Goal: Information Seeking & Learning: Check status

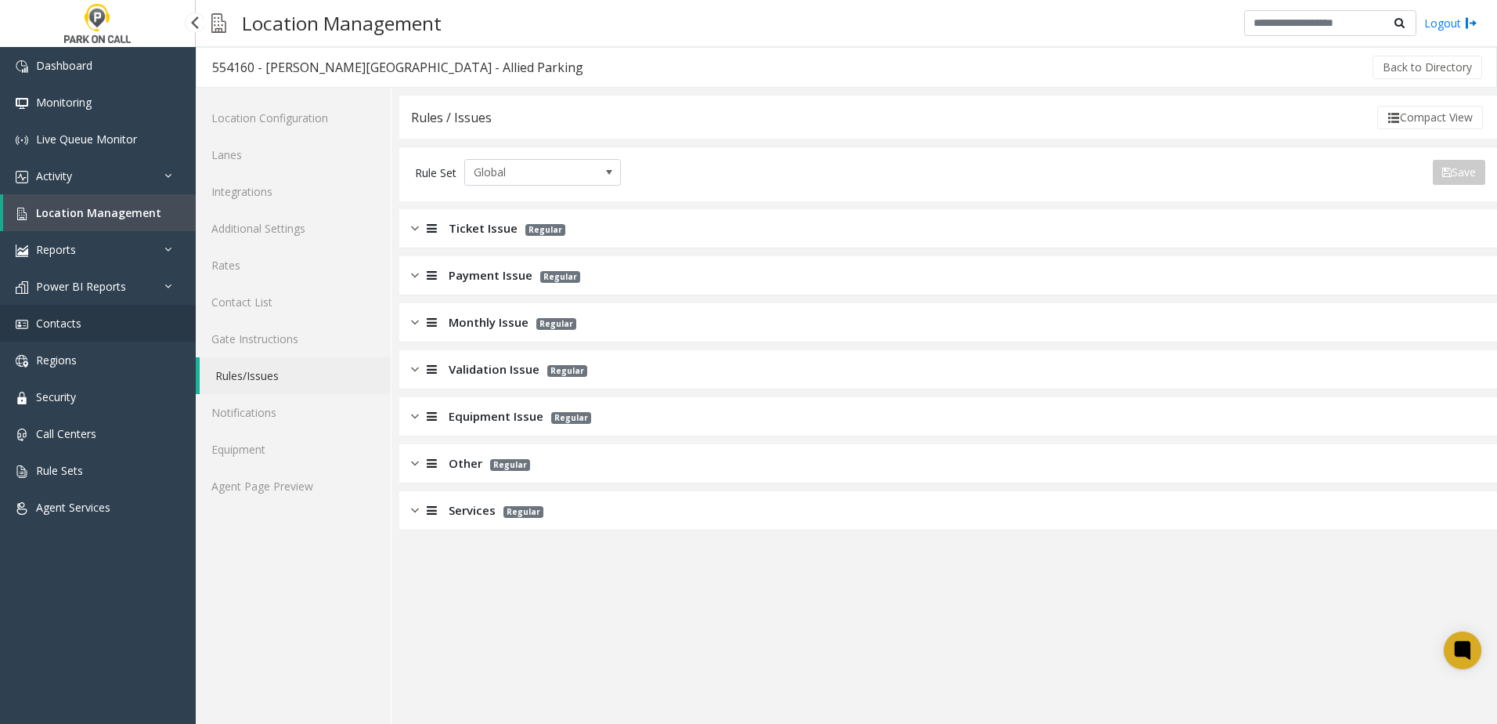
click at [68, 327] on span "Contacts" at bounding box center [58, 323] width 45 height 15
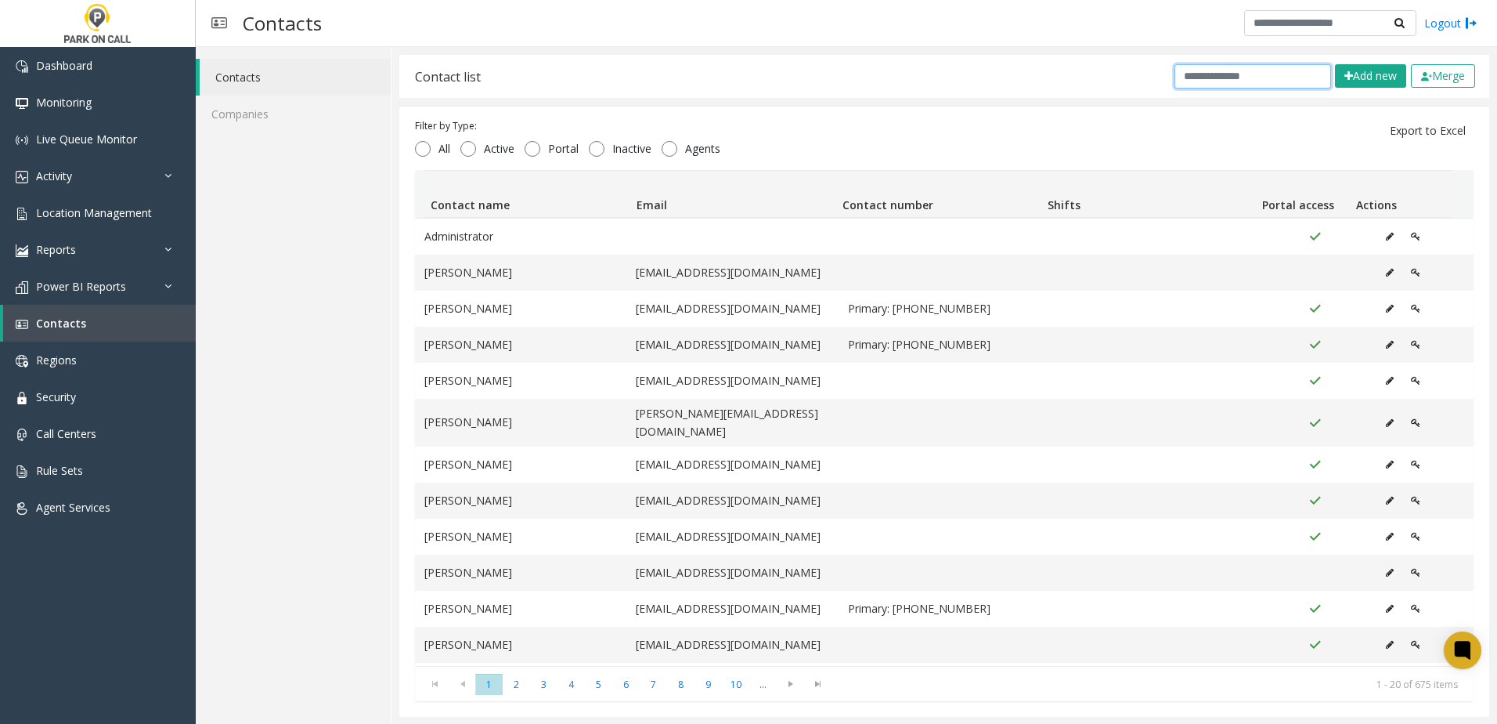
click at [1240, 67] on input "text" at bounding box center [1253, 76] width 157 height 24
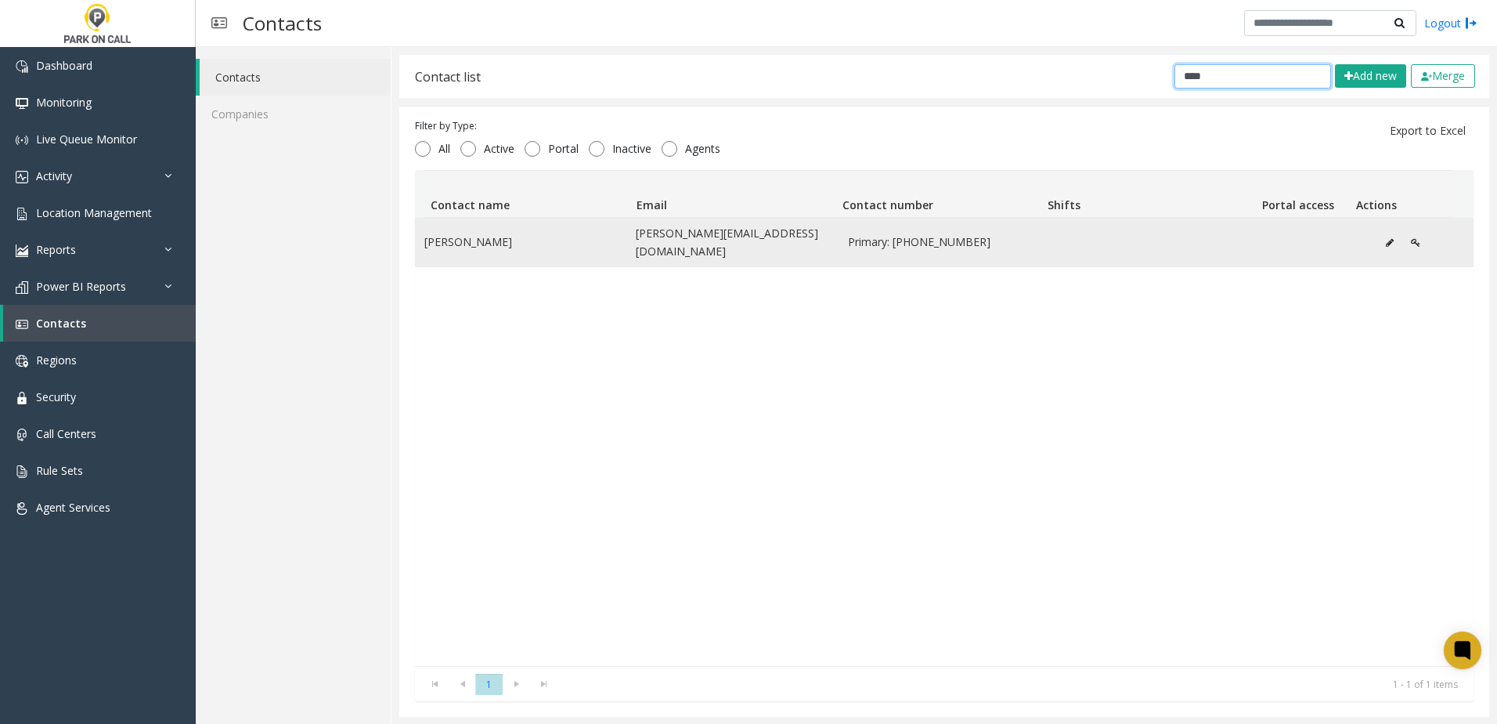
type input "****"
click at [1386, 238] on icon "Data table" at bounding box center [1390, 242] width 8 height 9
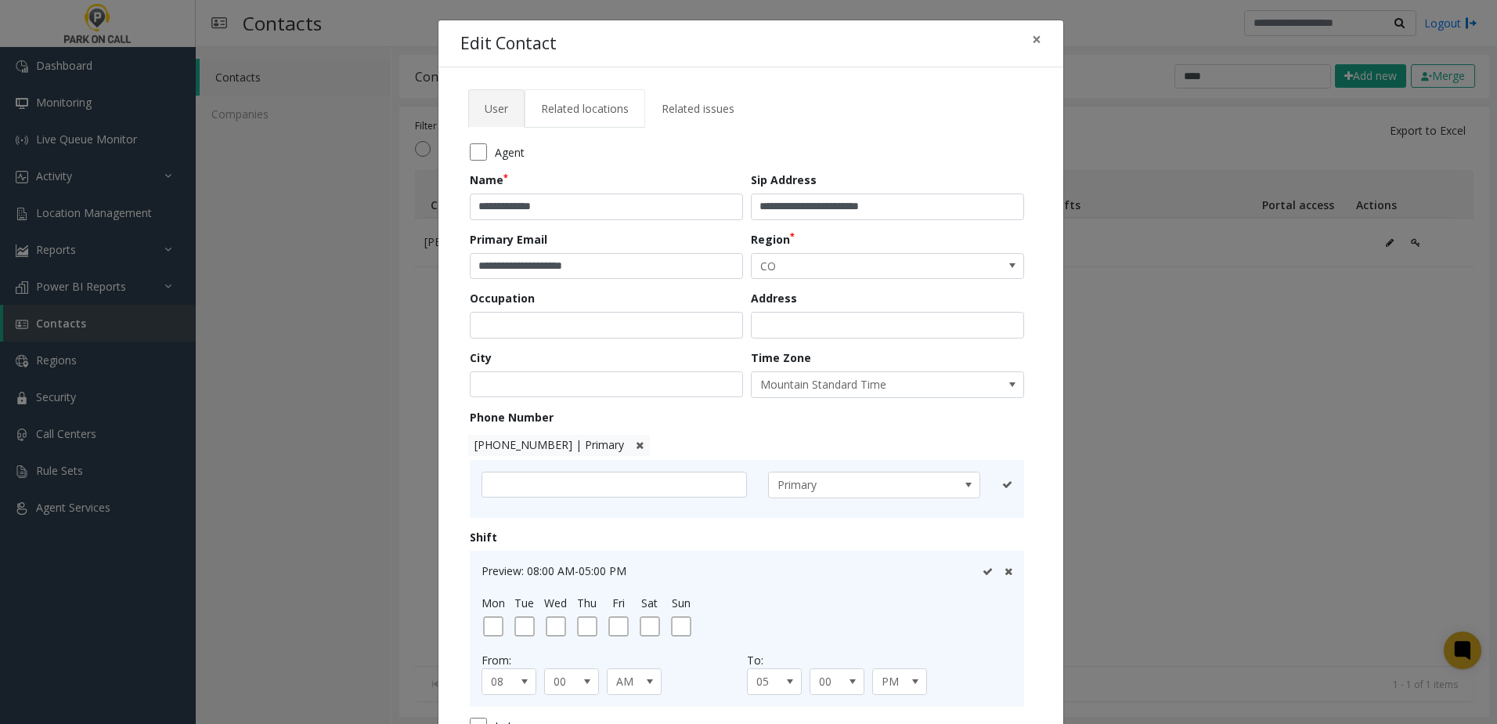
click at [588, 99] on link "Related locations" at bounding box center [585, 108] width 121 height 38
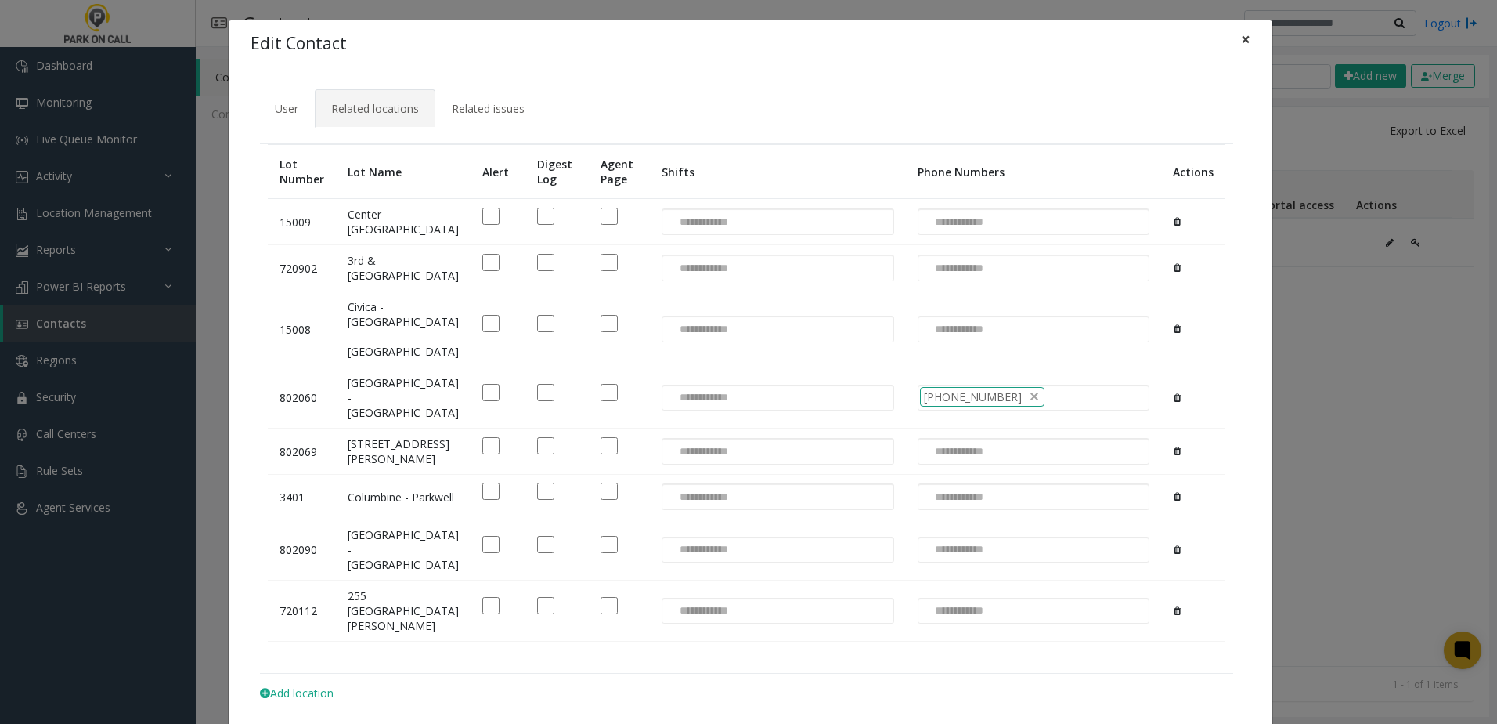
click at [1241, 39] on span "×" at bounding box center [1245, 39] width 9 height 22
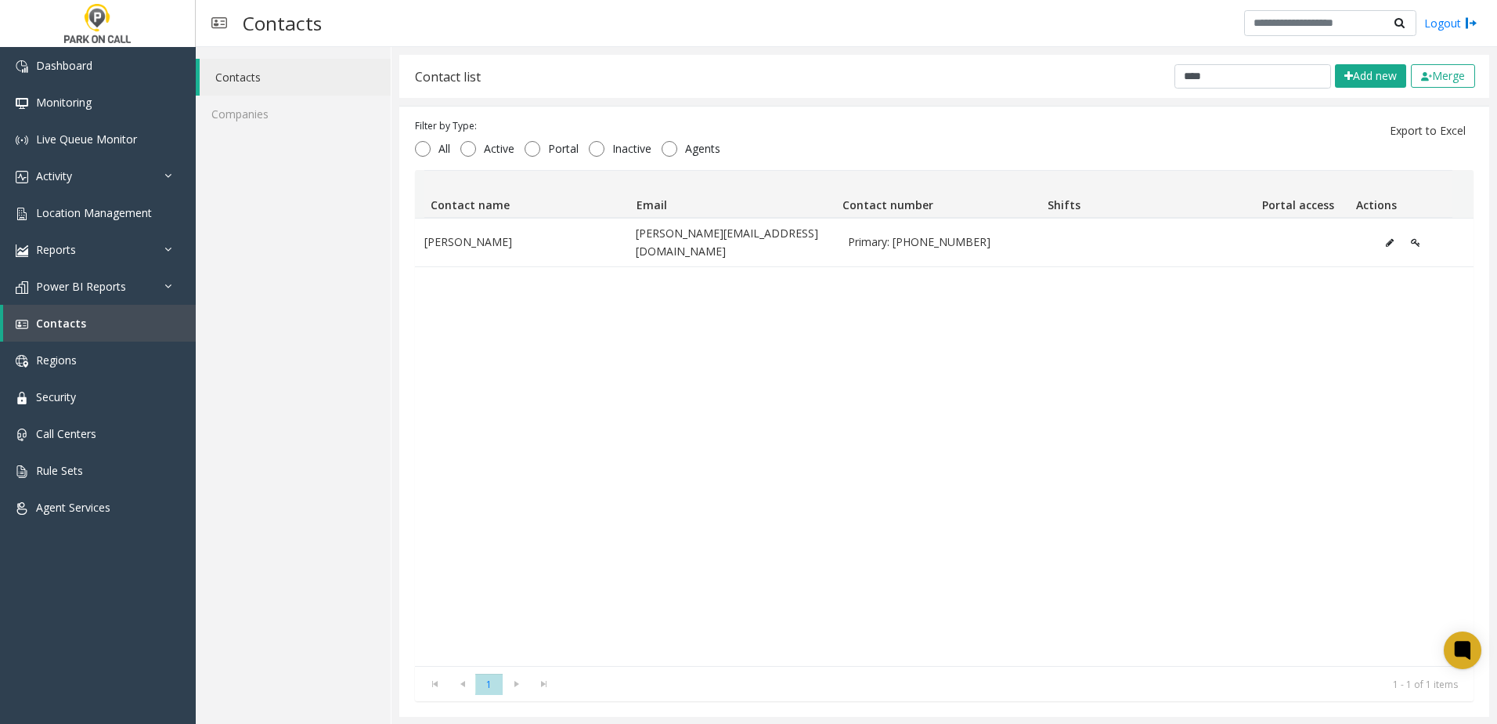
drag, startPoint x: 857, startPoint y: 460, endPoint x: 851, endPoint y: 453, distance: 9.4
click at [857, 460] on div "Thomas Wenger [EMAIL_ADDRESS][DOMAIN_NAME] Primary: [PHONE_NUMBER]" at bounding box center [944, 442] width 1059 height 448
click at [117, 204] on link "Location Management" at bounding box center [98, 212] width 196 height 37
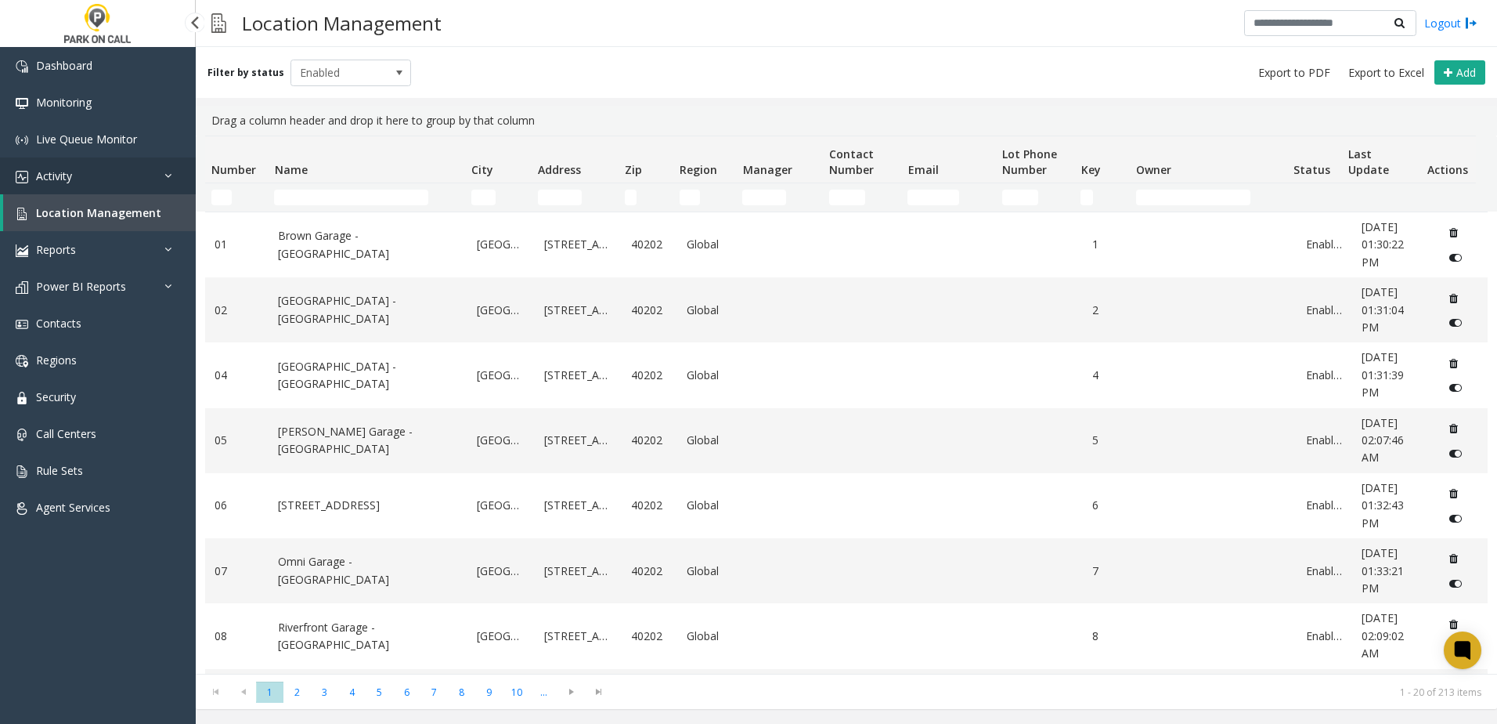
click at [94, 181] on link "Activity" at bounding box center [98, 175] width 196 height 37
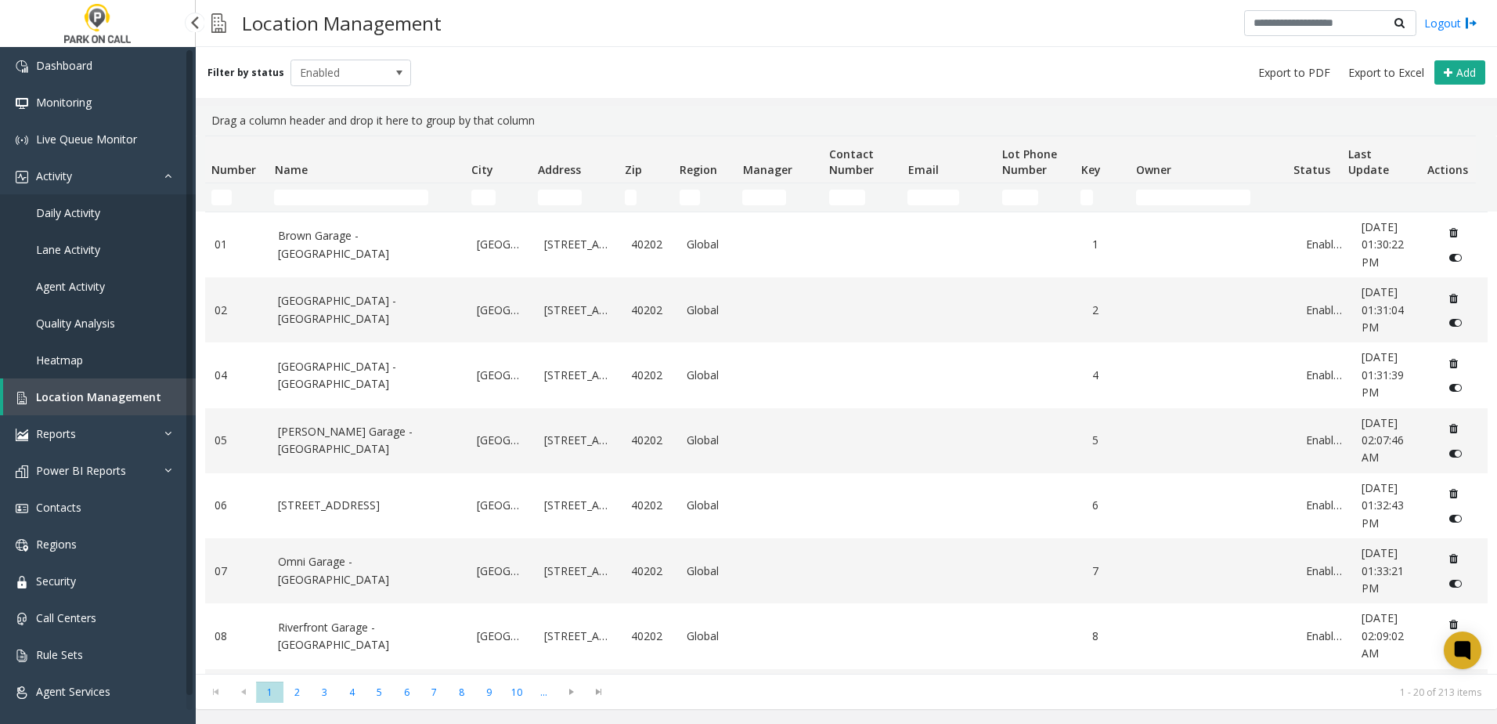
click at [80, 218] on span "Daily Activity" at bounding box center [68, 212] width 64 height 15
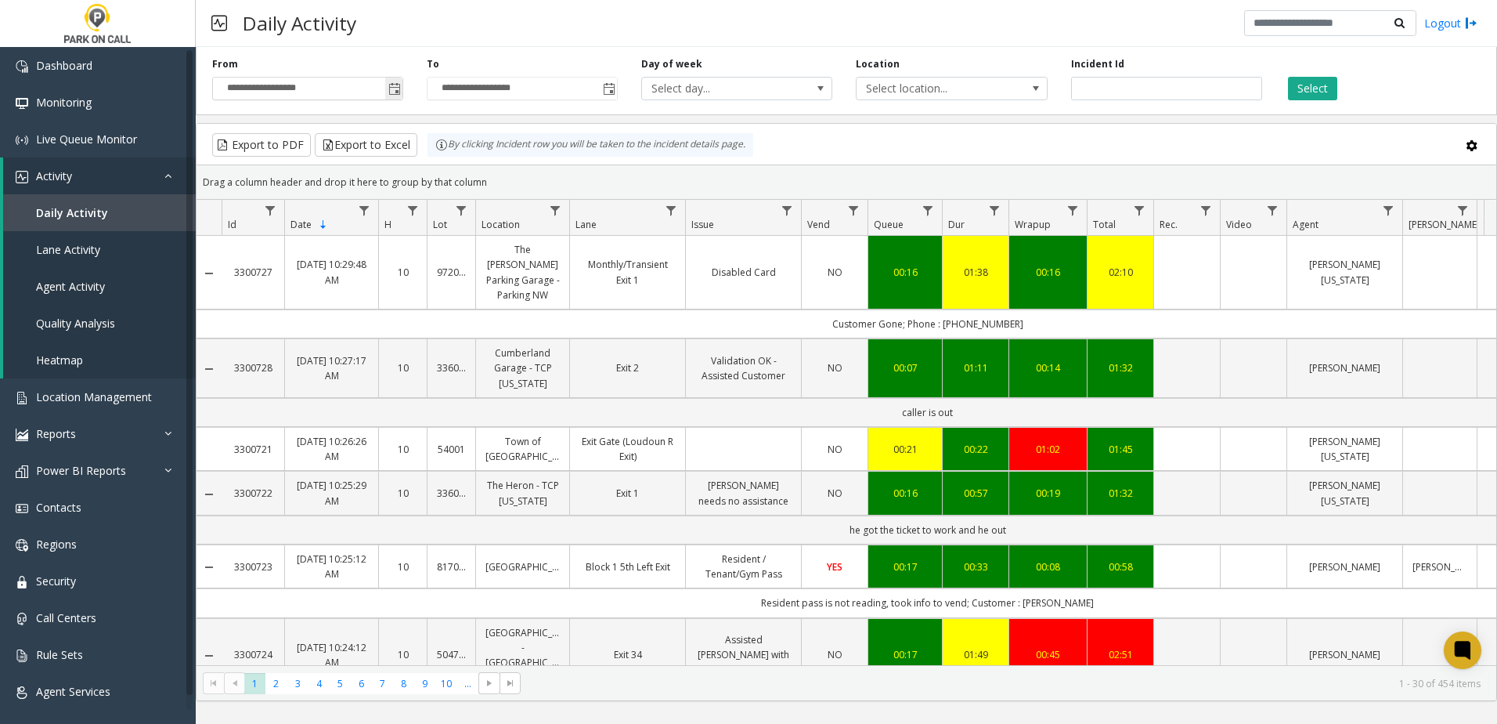
click at [394, 88] on span "Toggle popup" at bounding box center [394, 89] width 13 height 13
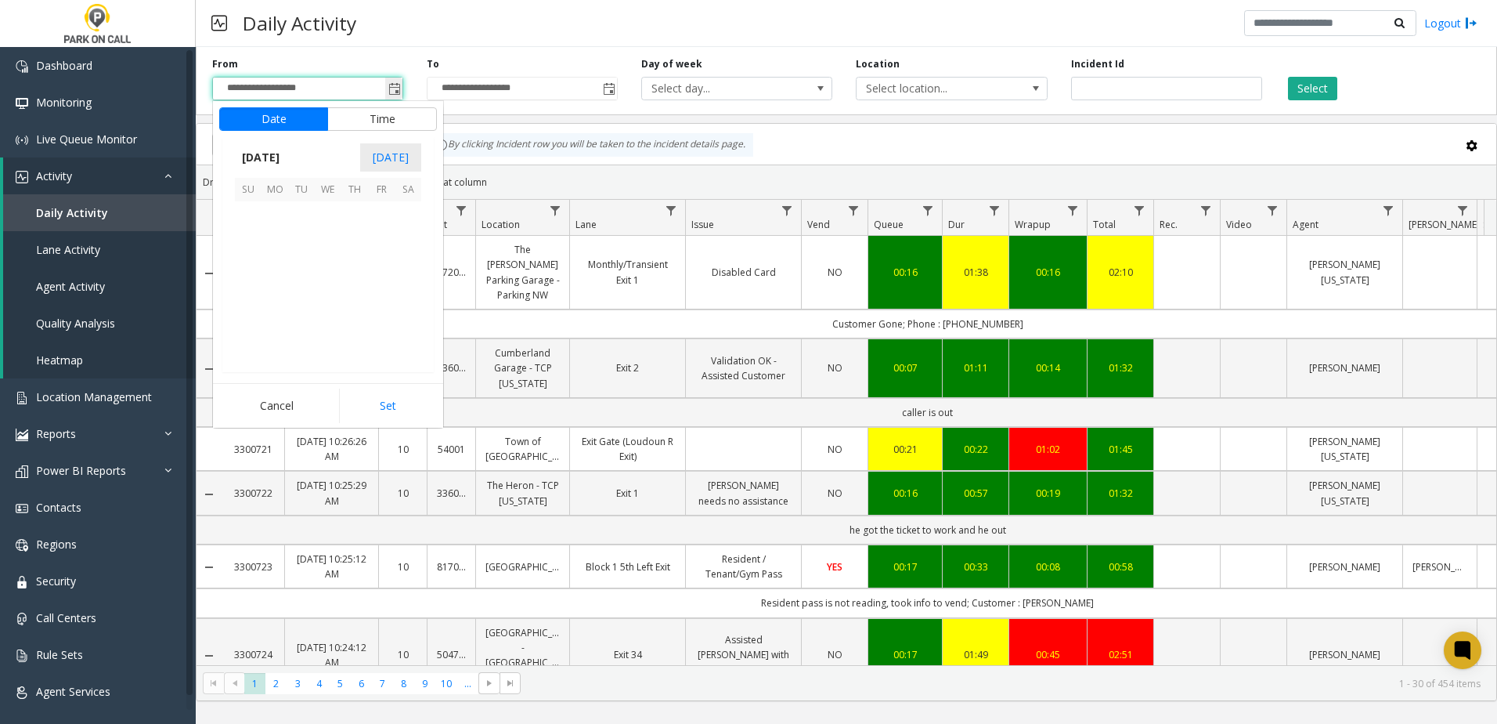
scroll to position [281052, 0]
click at [331, 261] on span "17" at bounding box center [328, 268] width 27 height 27
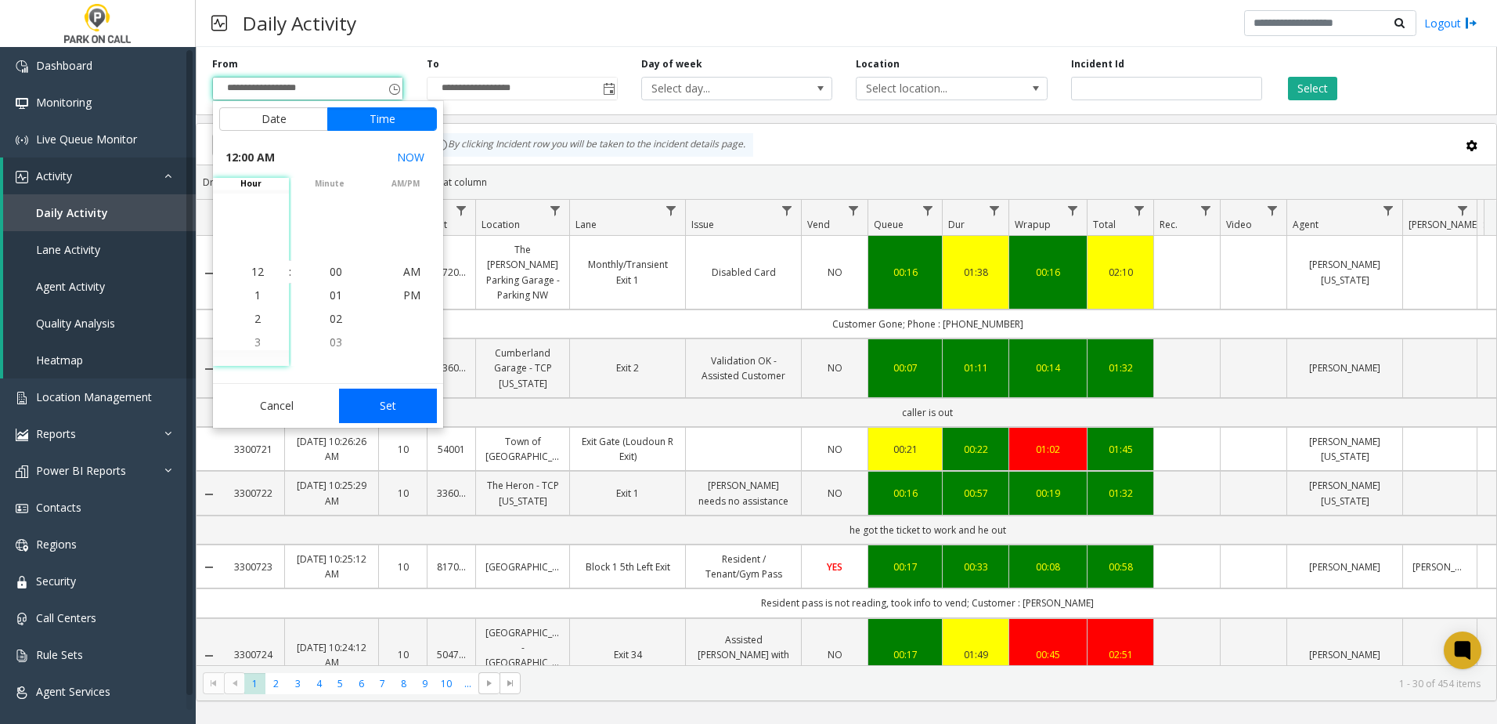
click at [381, 405] on button "Set" at bounding box center [388, 405] width 99 height 34
type input "**********"
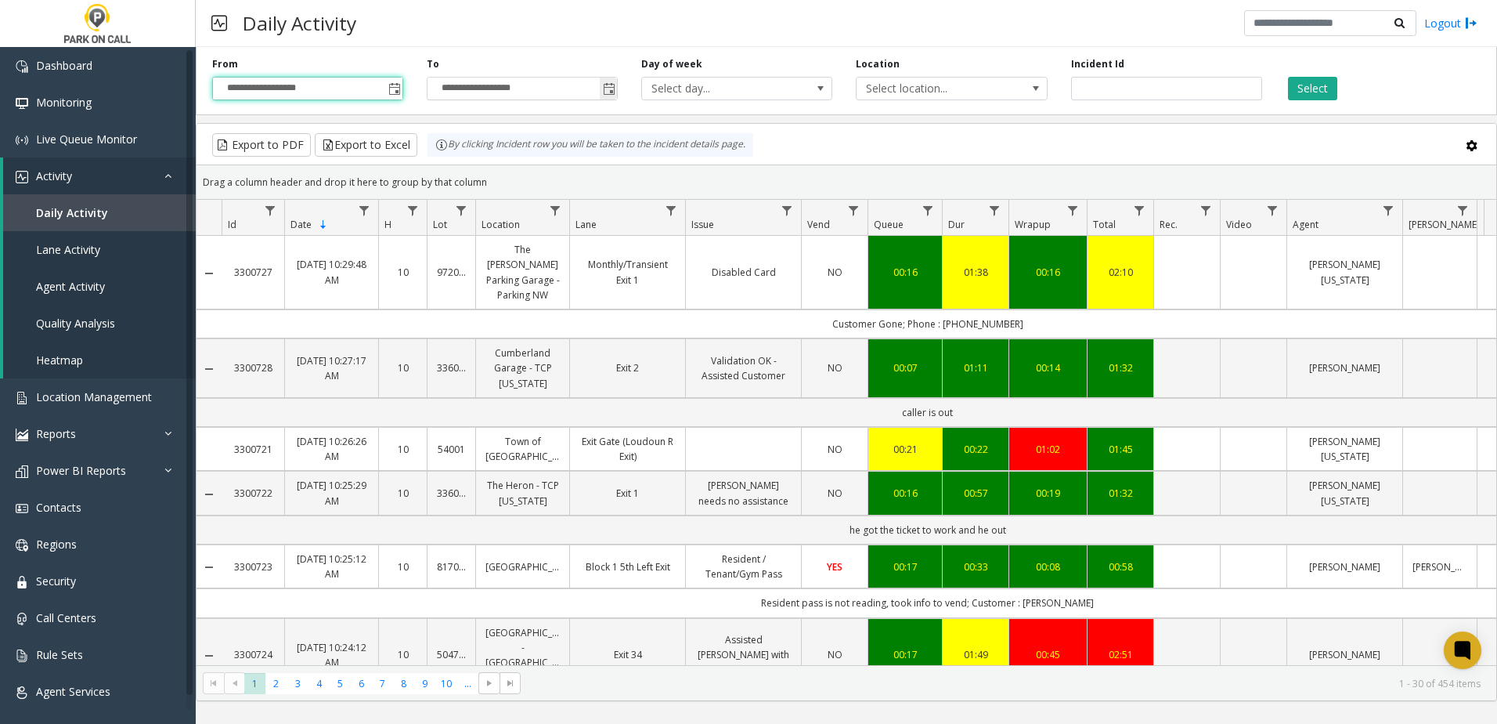
click at [610, 92] on span "Toggle popup" at bounding box center [609, 89] width 13 height 13
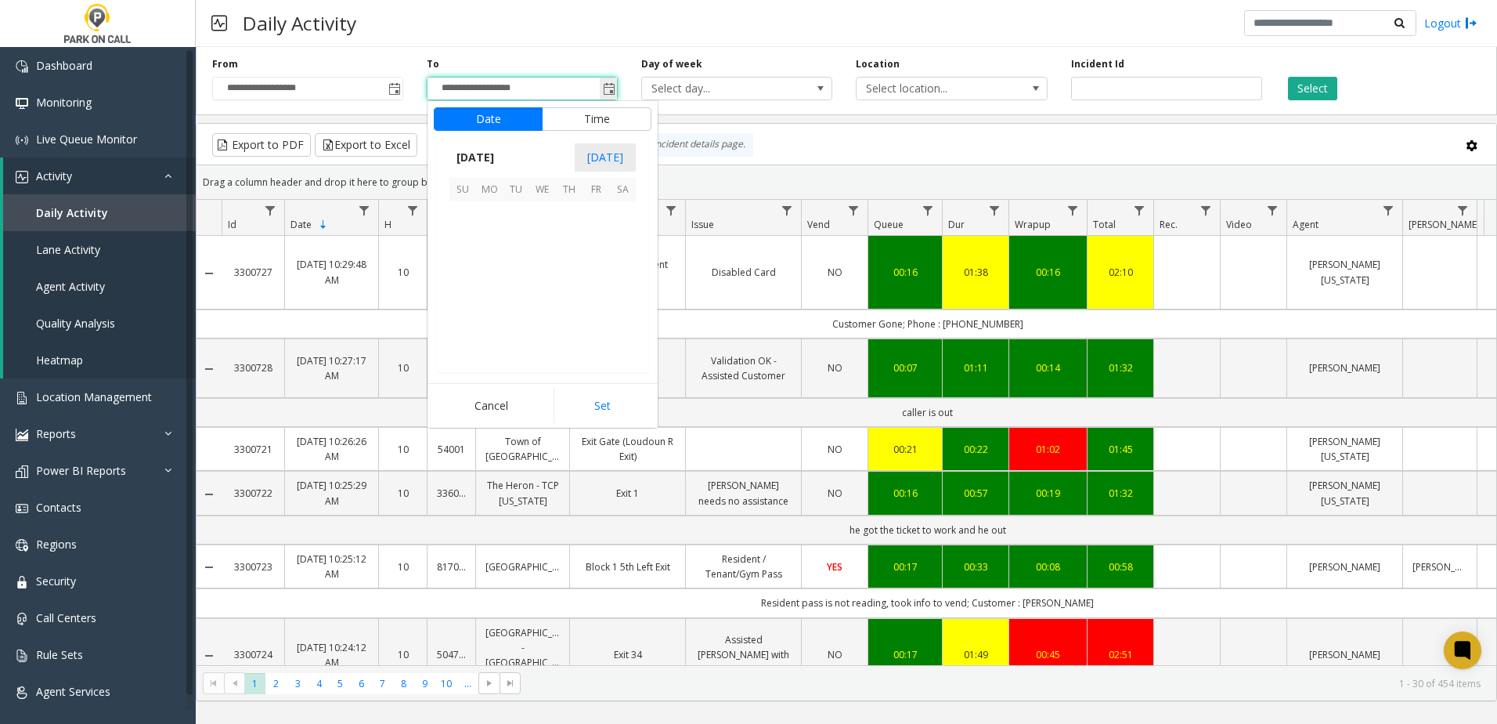
scroll to position [23, 0]
click at [536, 273] on span "17" at bounding box center [542, 268] width 27 height 27
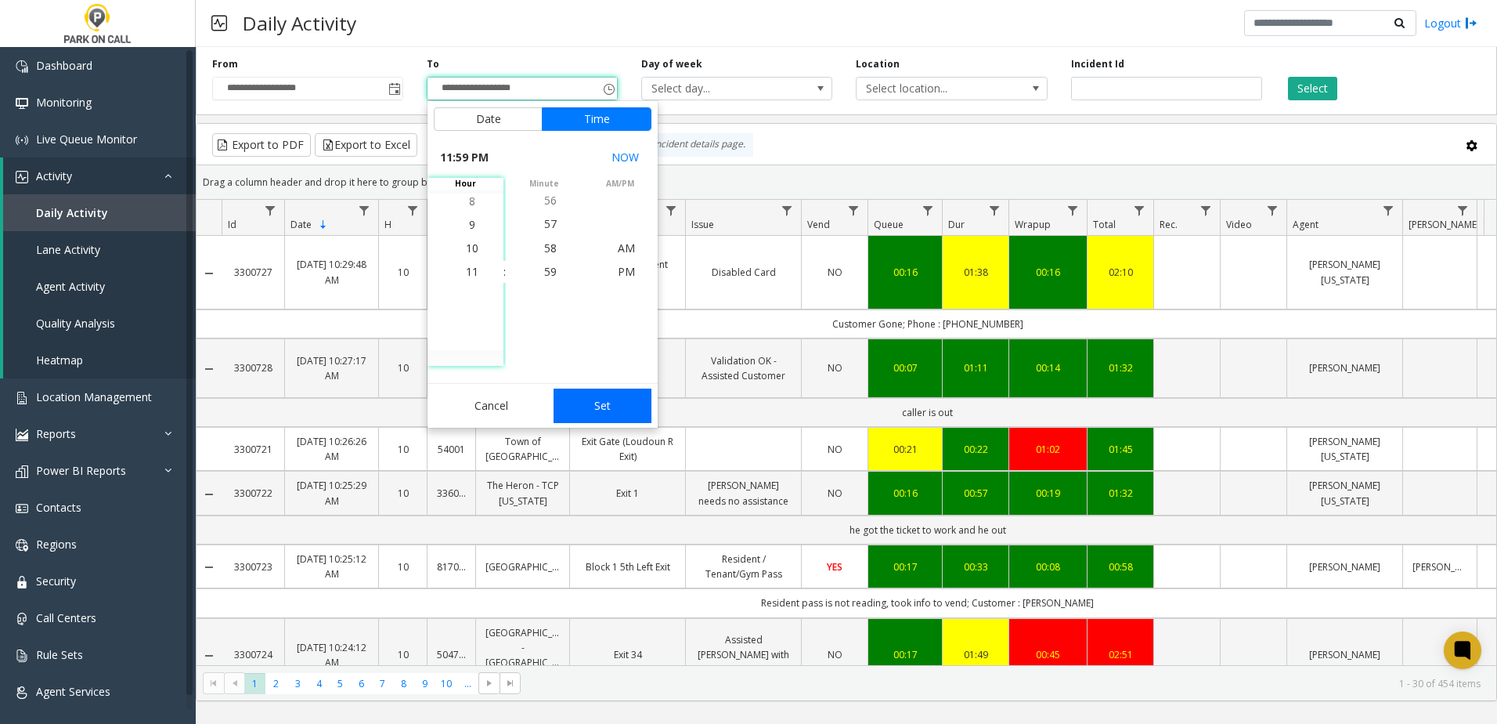
click at [600, 418] on button "Set" at bounding box center [603, 405] width 99 height 34
type input "**********"
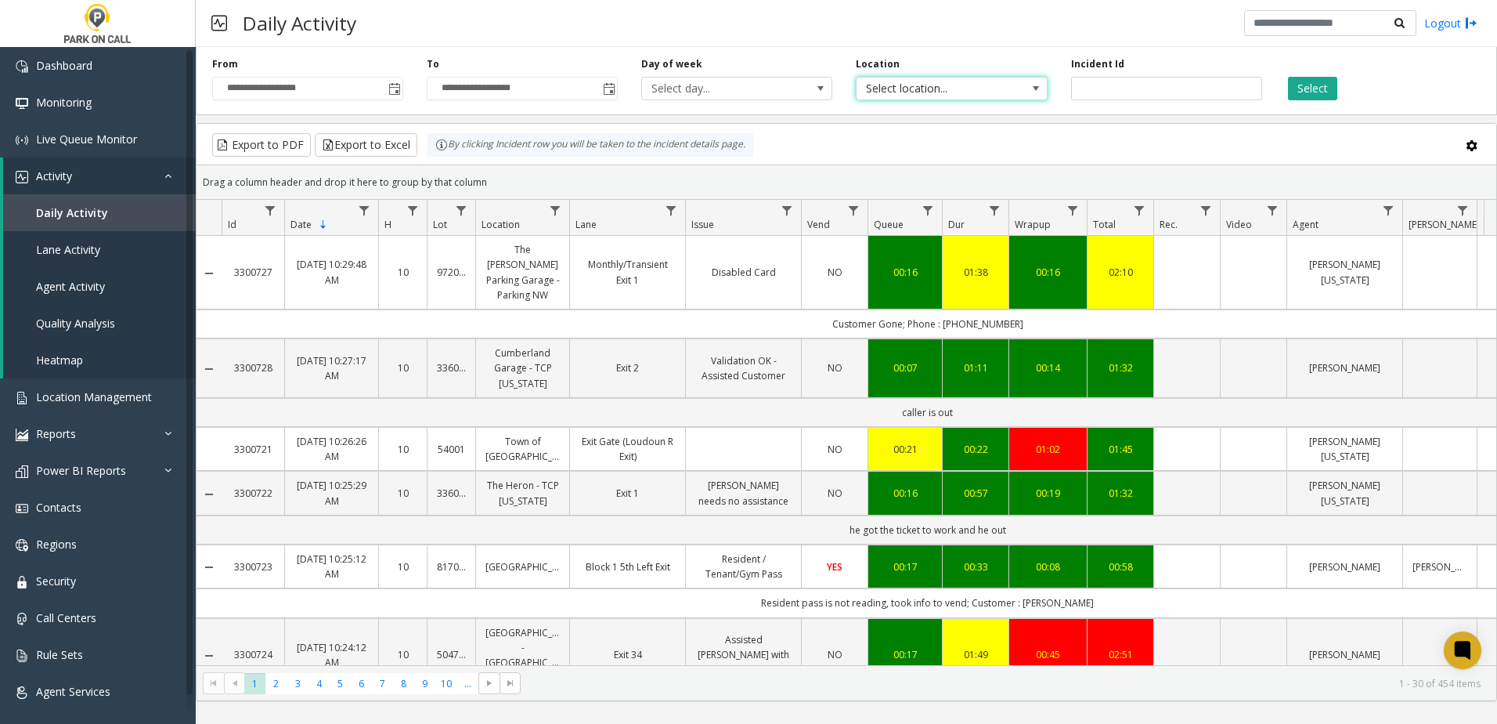
click at [918, 90] on span "Select location..." at bounding box center [933, 89] width 152 height 22
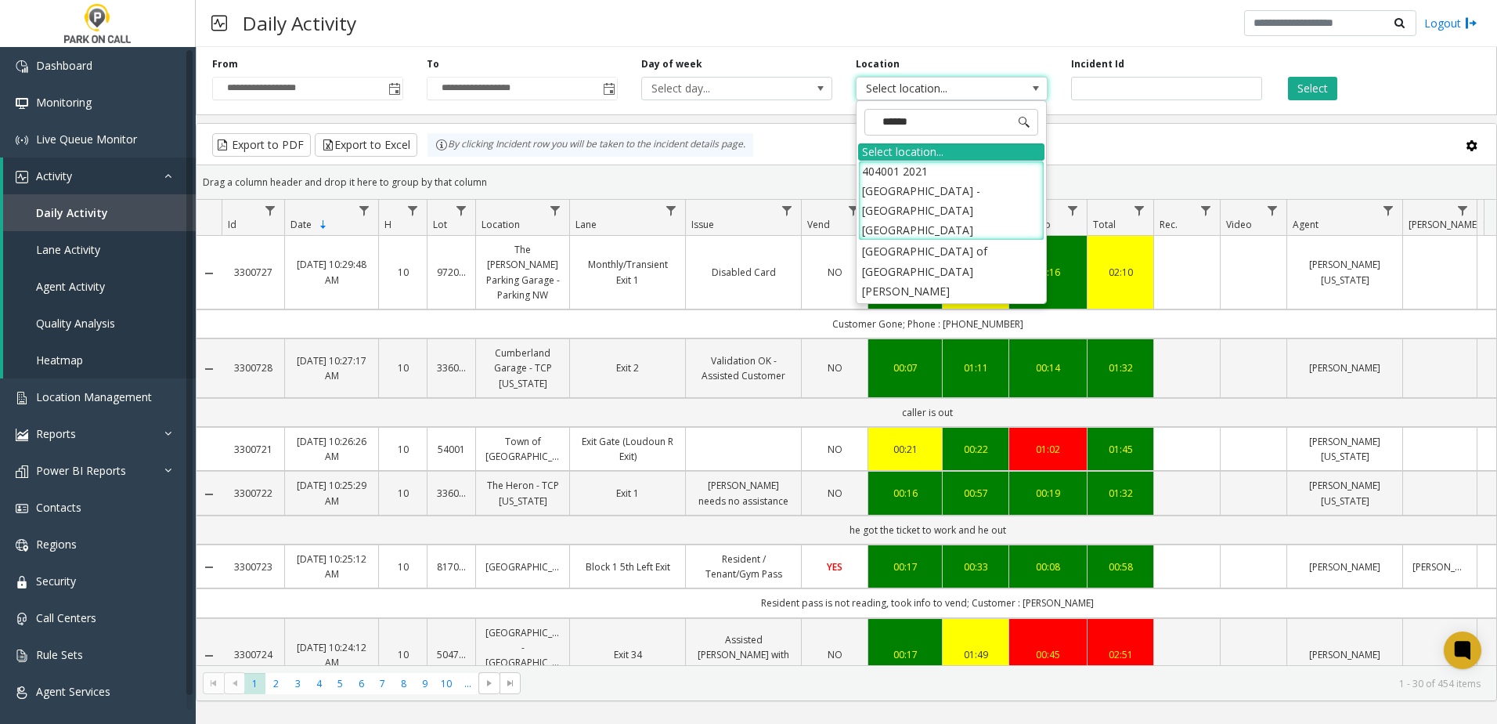
type input "*******"
click at [920, 240] on li "[GEOGRAPHIC_DATA] of [GEOGRAPHIC_DATA][PERSON_NAME]" at bounding box center [951, 270] width 186 height 61
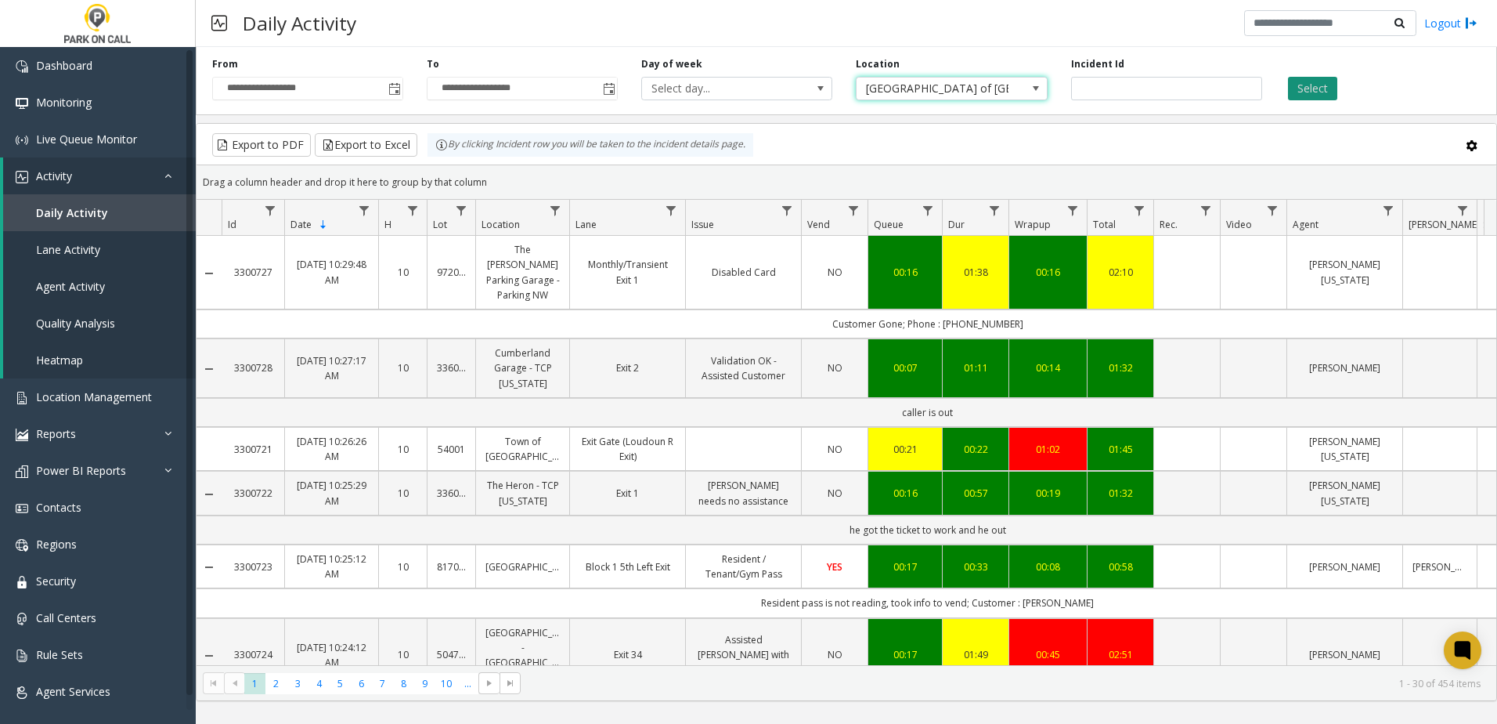
click at [1323, 96] on button "Select" at bounding box center [1312, 88] width 49 height 23
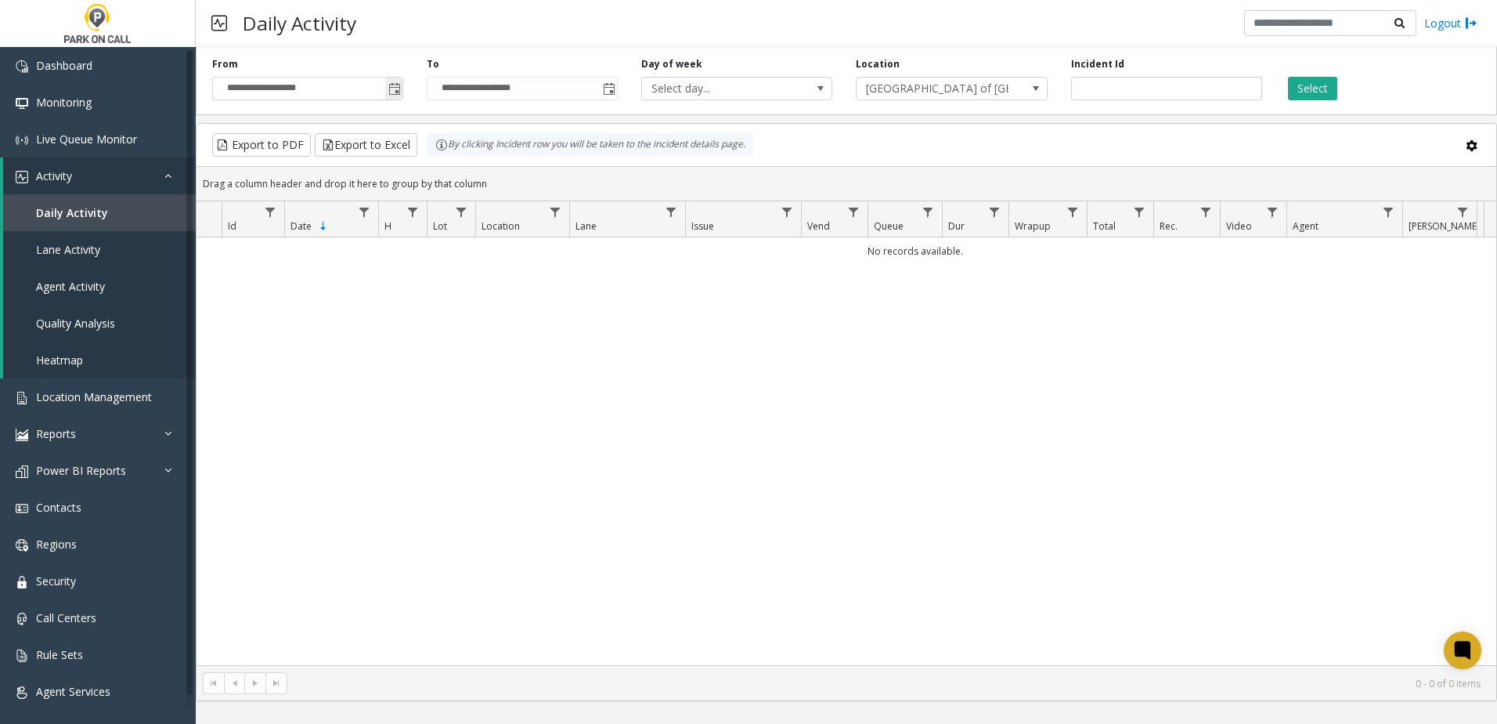
click at [393, 82] on span "Toggle popup" at bounding box center [393, 88] width 17 height 25
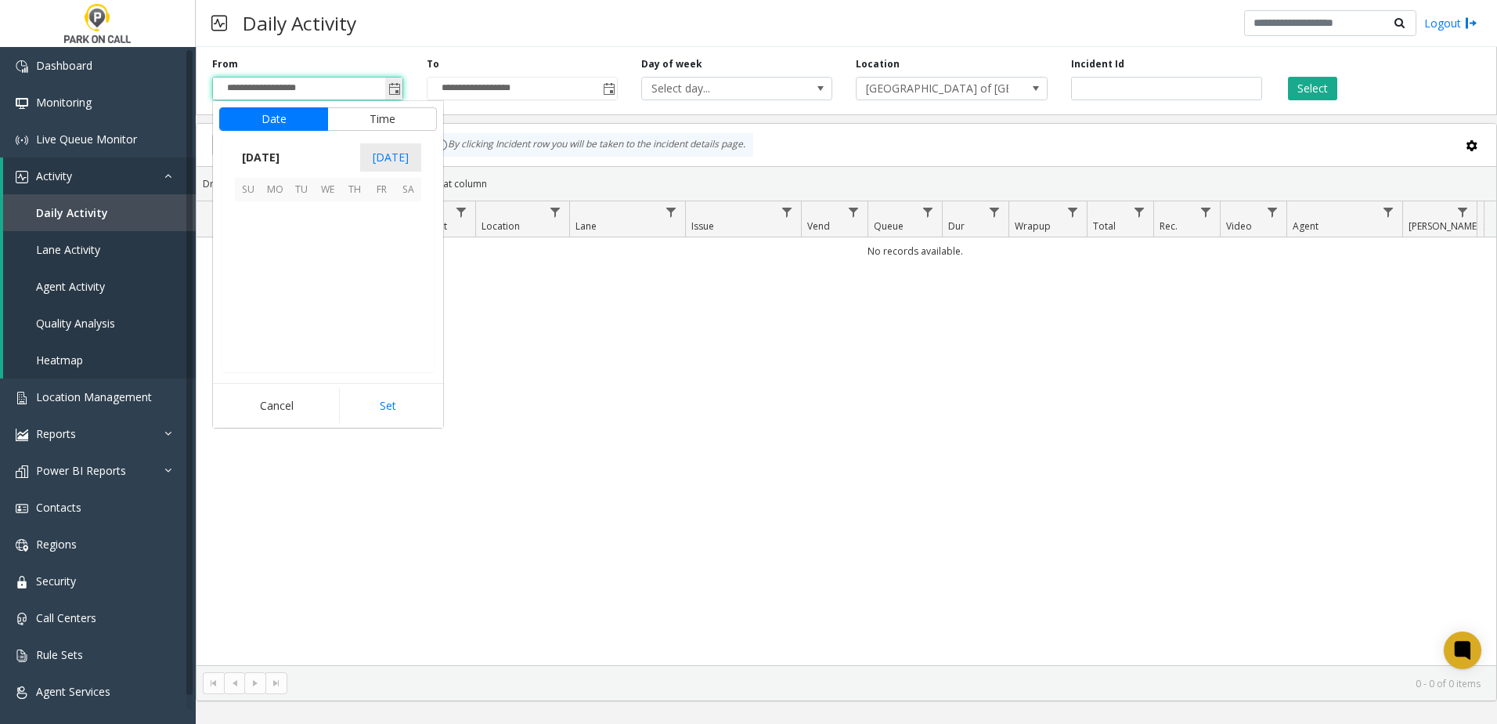
scroll to position [281052, 0]
click at [300, 263] on span "16" at bounding box center [301, 268] width 27 height 27
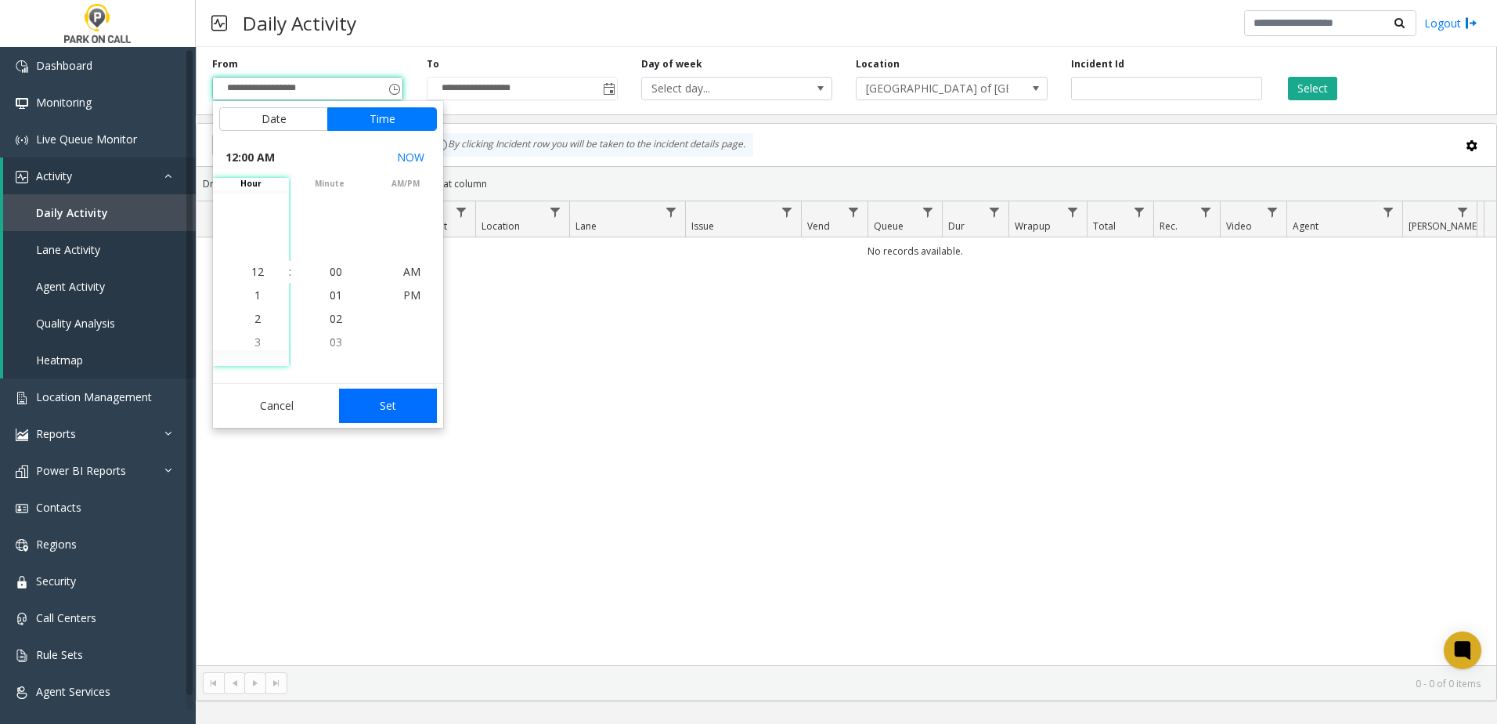
click at [366, 395] on button "Set" at bounding box center [388, 405] width 99 height 34
type input "**********"
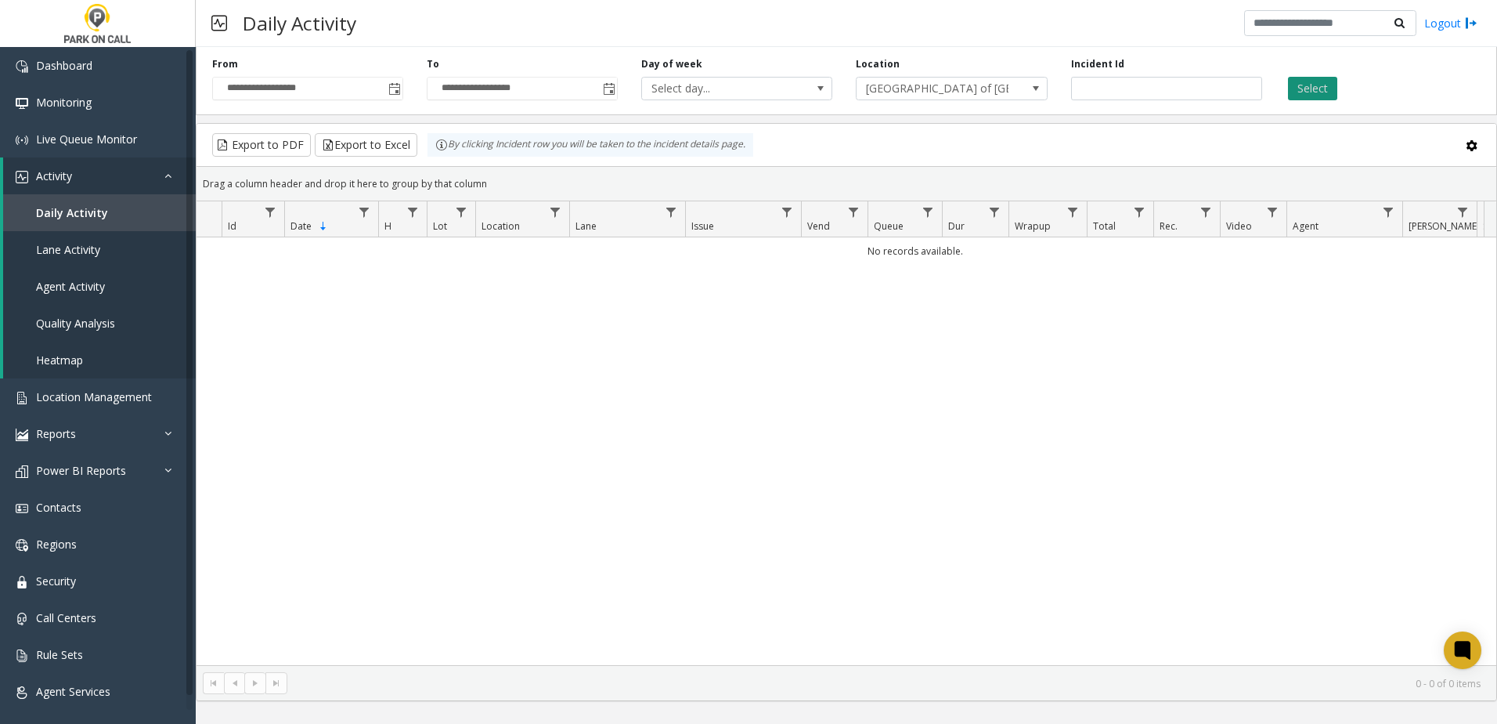
click at [1329, 82] on button "Select" at bounding box center [1312, 88] width 49 height 23
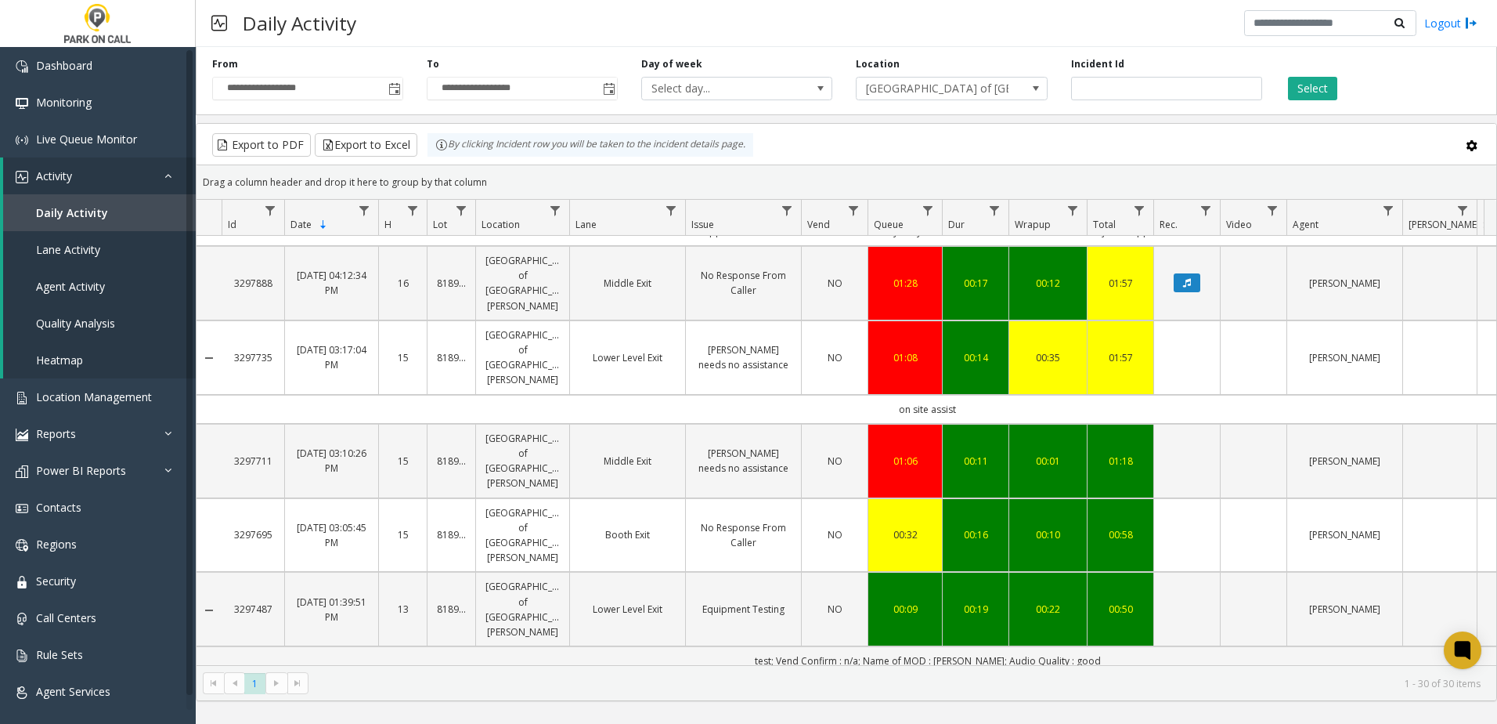
scroll to position [1253, 0]
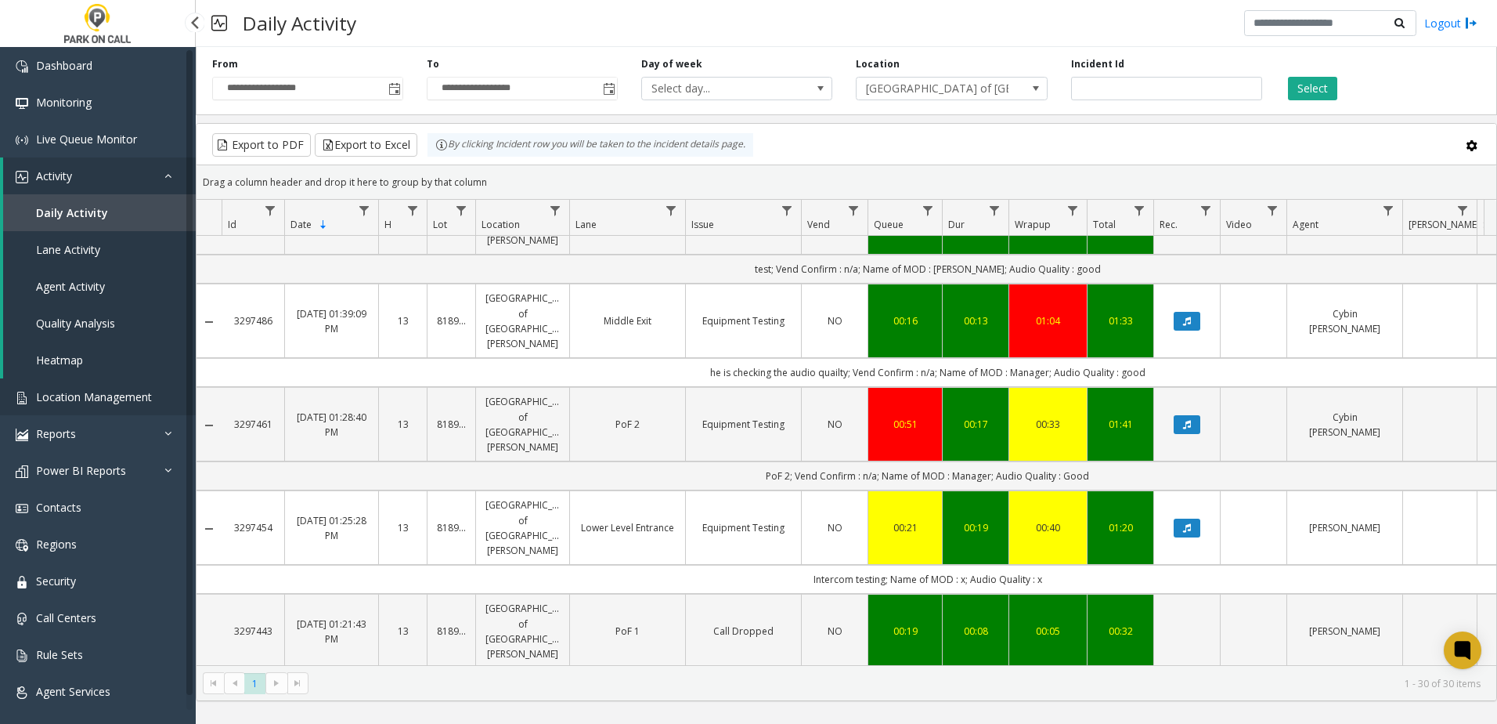
click at [105, 390] on span "Location Management" at bounding box center [94, 396] width 116 height 15
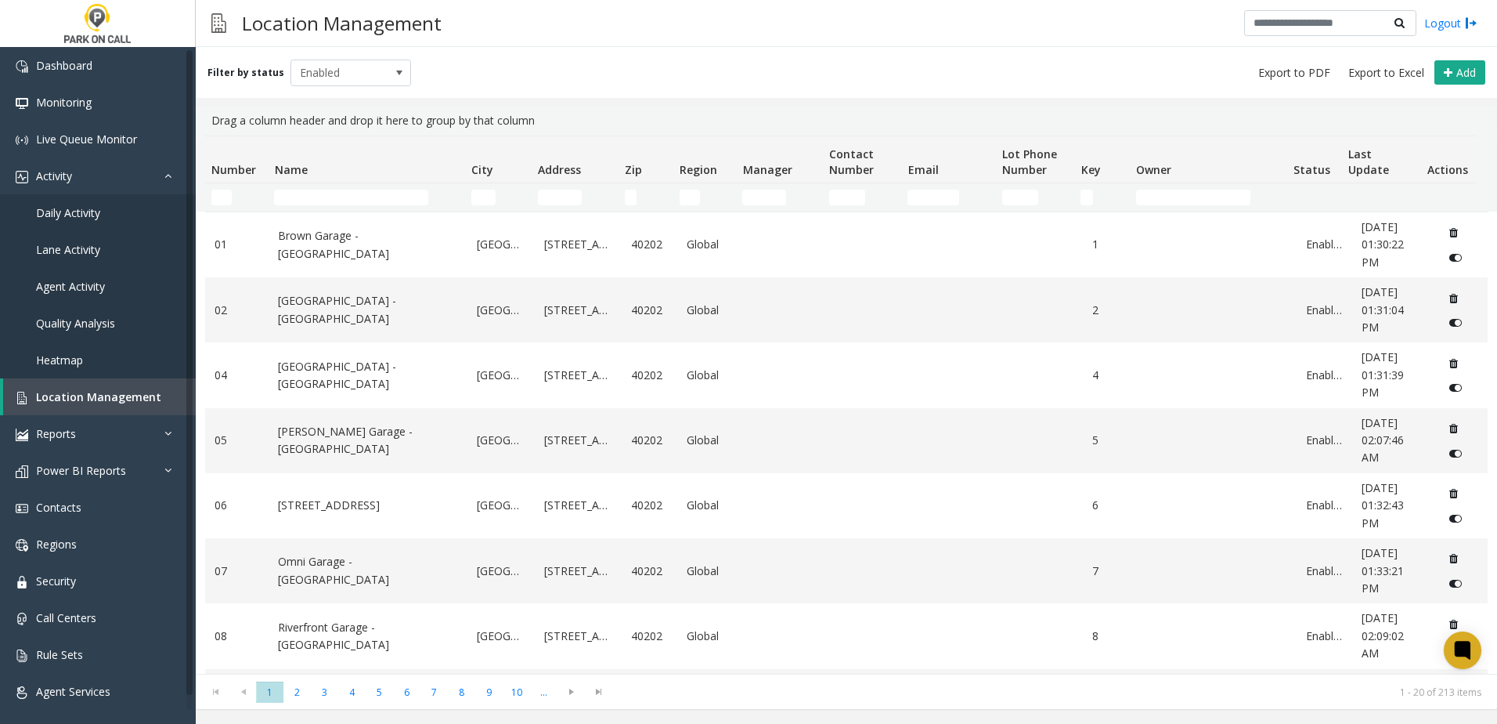
click at [354, 205] on td "Name Filter" at bounding box center [366, 197] width 197 height 28
click at [352, 201] on input "Name Filter" at bounding box center [351, 198] width 154 height 16
click at [344, 198] on input "Name Filter" at bounding box center [351, 198] width 154 height 16
click at [558, 67] on div "Filter by status Enabled Add" at bounding box center [846, 72] width 1301 height 51
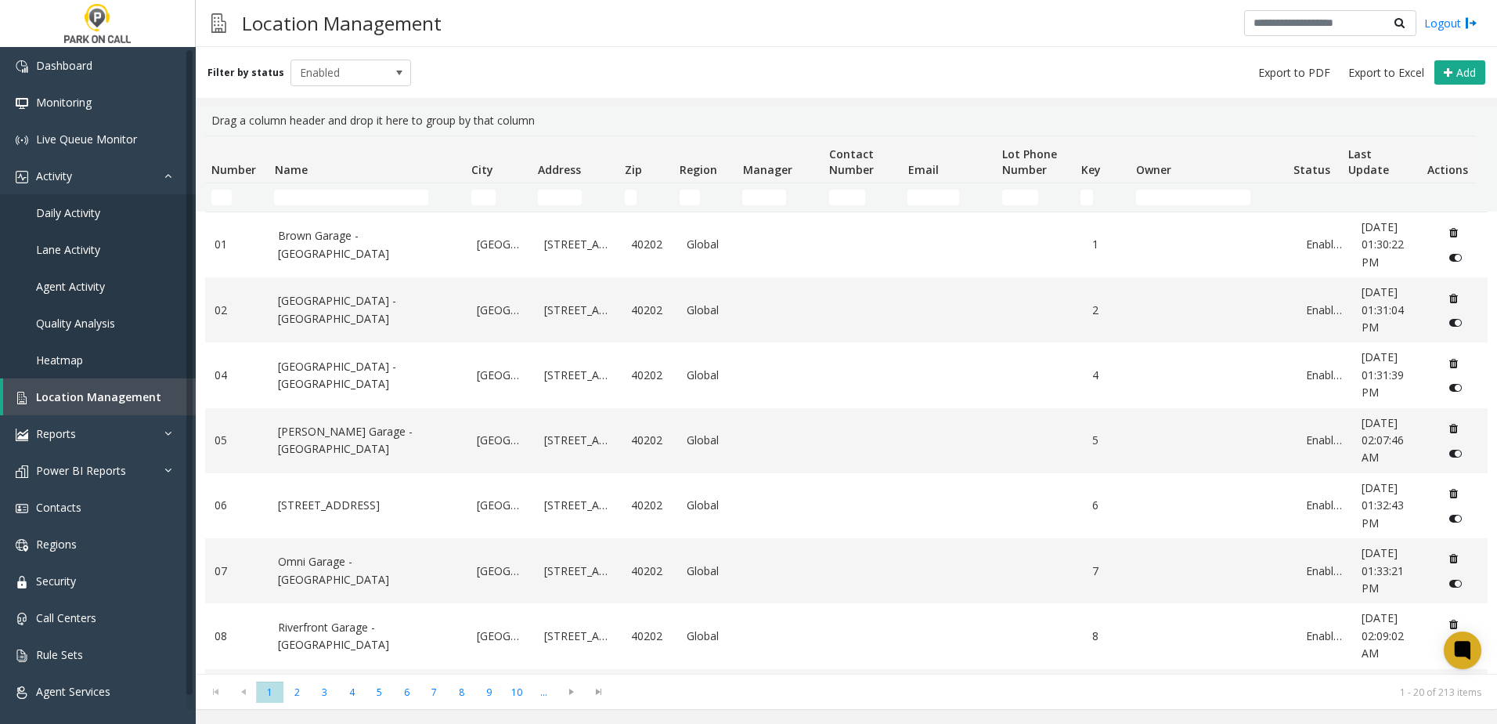
click at [782, 92] on div "Filter by status Enabled Add" at bounding box center [846, 72] width 1301 height 51
click at [786, 85] on div "Filter by status Enabled Add" at bounding box center [846, 72] width 1301 height 51
click at [785, 62] on div "Filter by status Enabled Add" at bounding box center [846, 72] width 1301 height 51
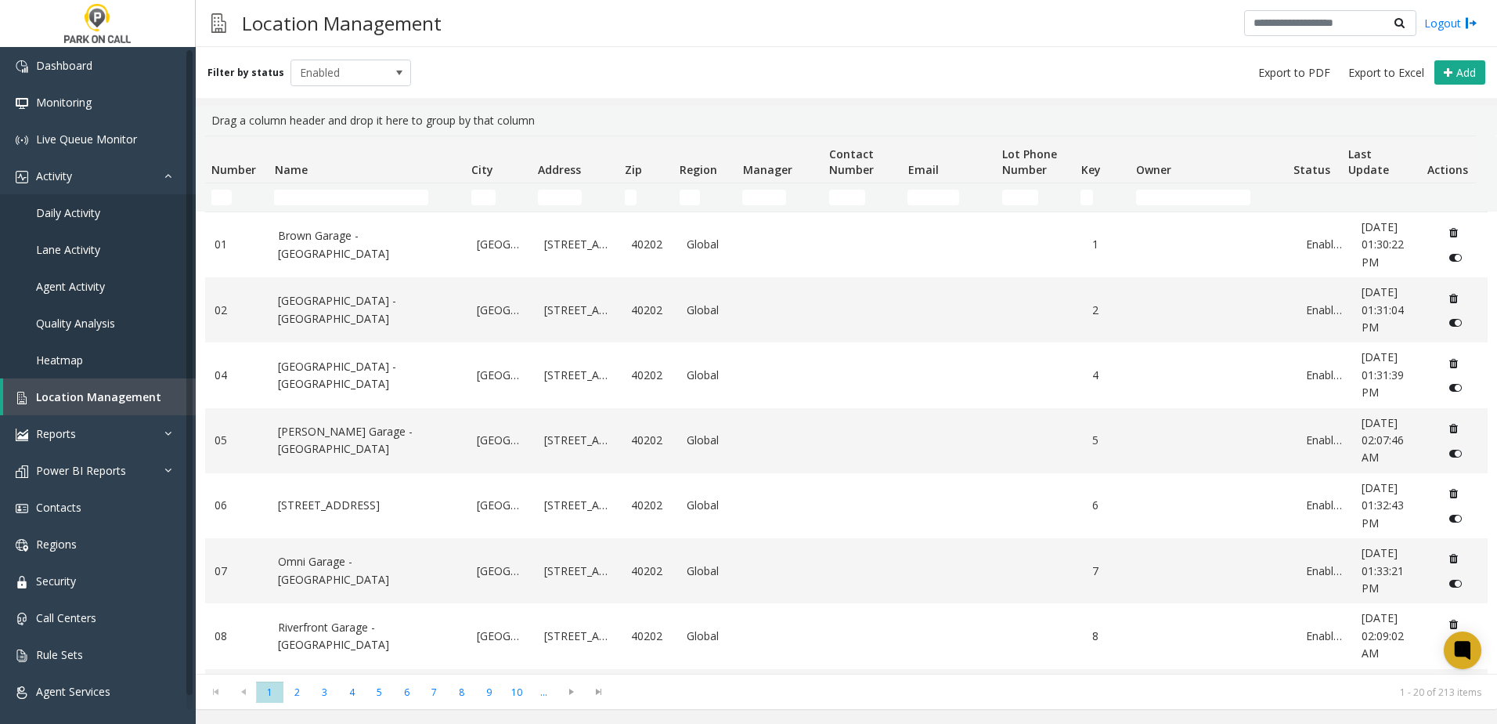
click at [371, 187] on td "Name Filter" at bounding box center [366, 197] width 197 height 28
drag, startPoint x: 368, startPoint y: 192, endPoint x: 374, endPoint y: 185, distance: 8.9
click at [368, 188] on td "Name Filter" at bounding box center [366, 197] width 197 height 28
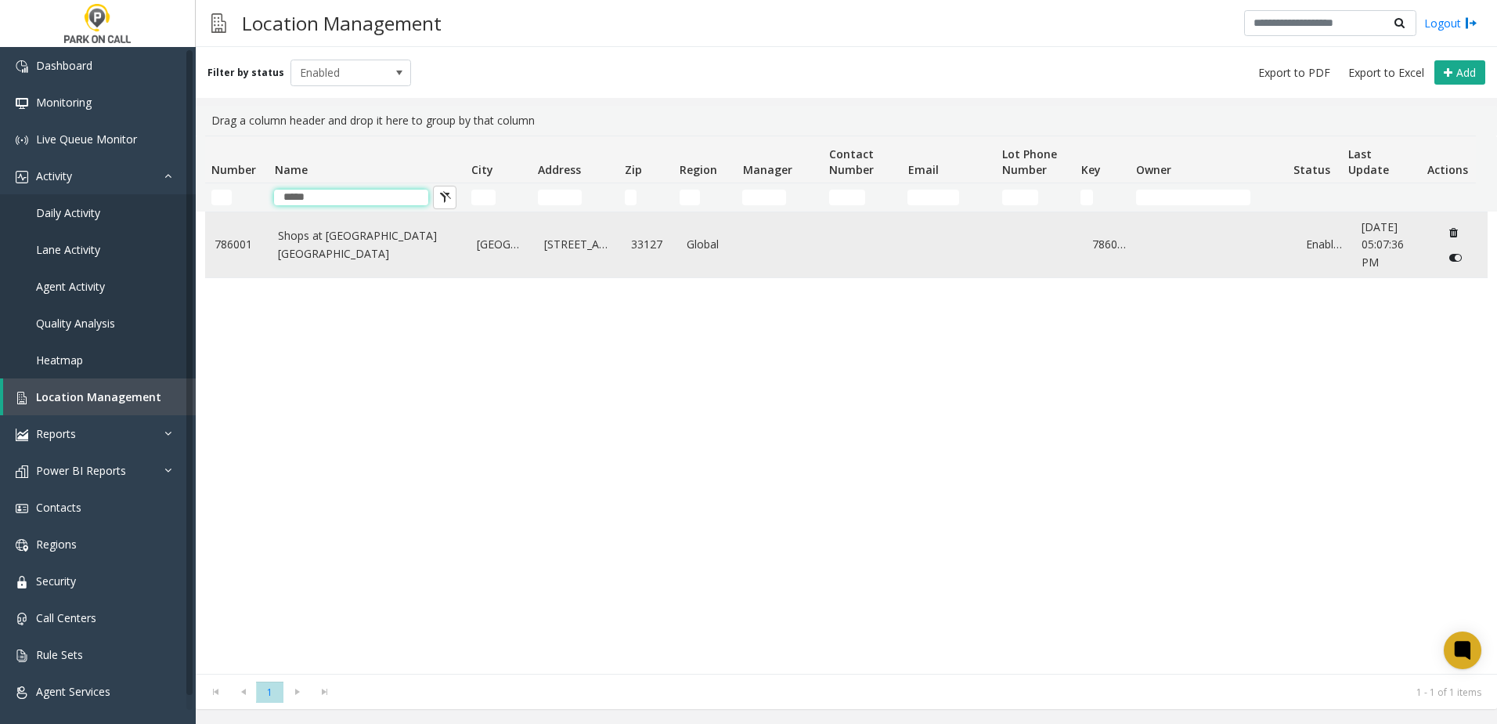
type input "*****"
click at [363, 252] on link "Shops at [GEOGRAPHIC_DATA] [GEOGRAPHIC_DATA]" at bounding box center [368, 244] width 180 height 35
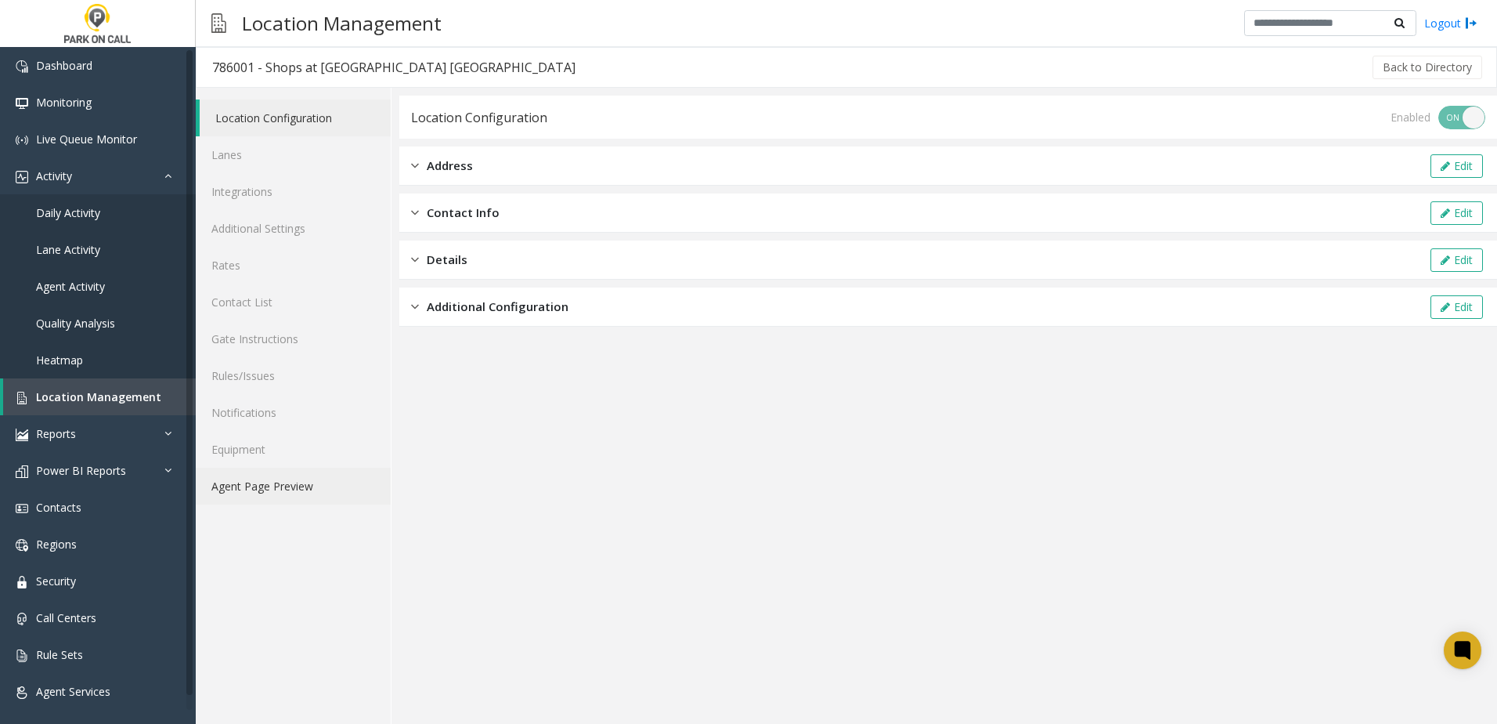
click at [340, 487] on link "Agent Page Preview" at bounding box center [293, 486] width 195 height 37
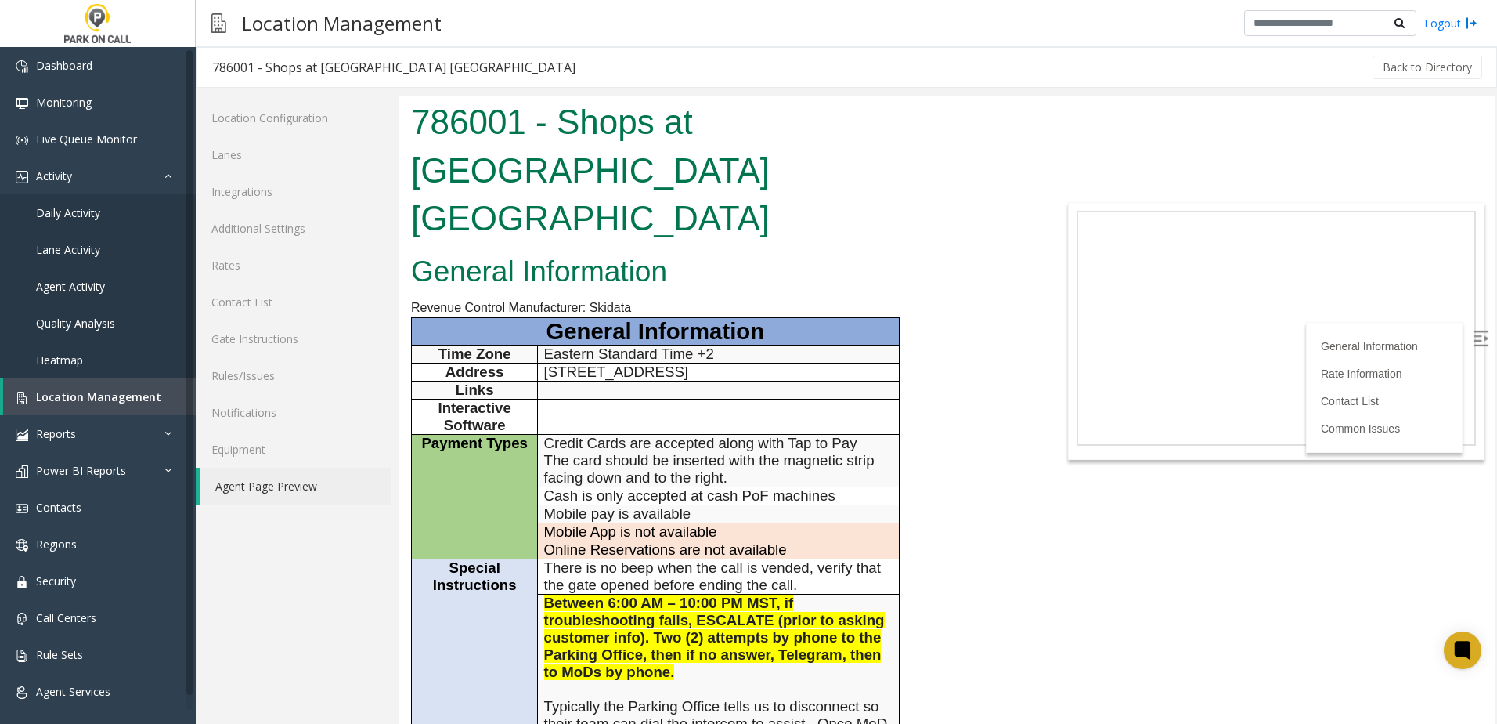
scroll to position [626, 0]
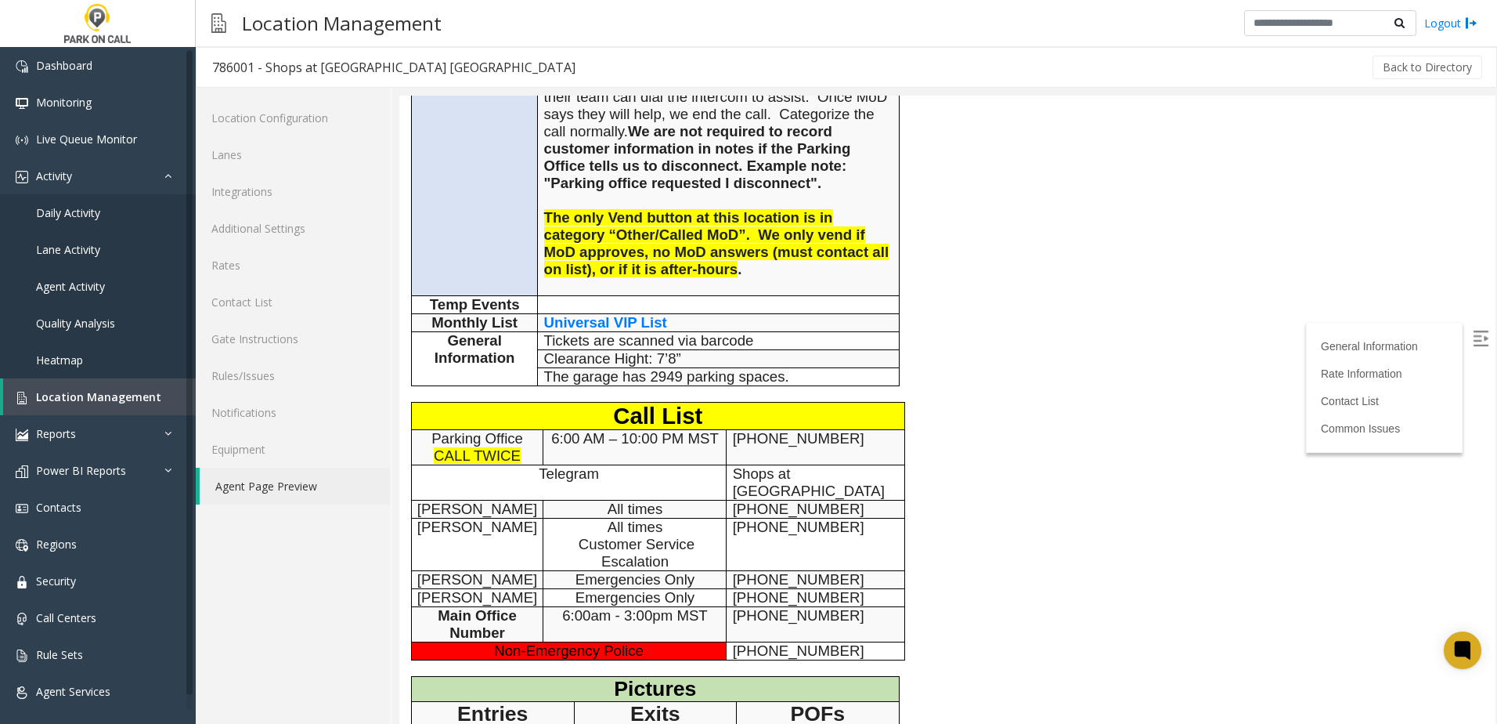
click at [637, 518] on span "All times" at bounding box center [636, 526] width 56 height 16
click at [653, 500] on span "All times" at bounding box center [636, 508] width 56 height 16
click at [662, 500] on p "All times" at bounding box center [634, 508] width 182 height 17
click at [663, 500] on p "All times" at bounding box center [634, 508] width 182 height 17
click at [692, 536] on p "Customer Service Escalation" at bounding box center [634, 553] width 182 height 34
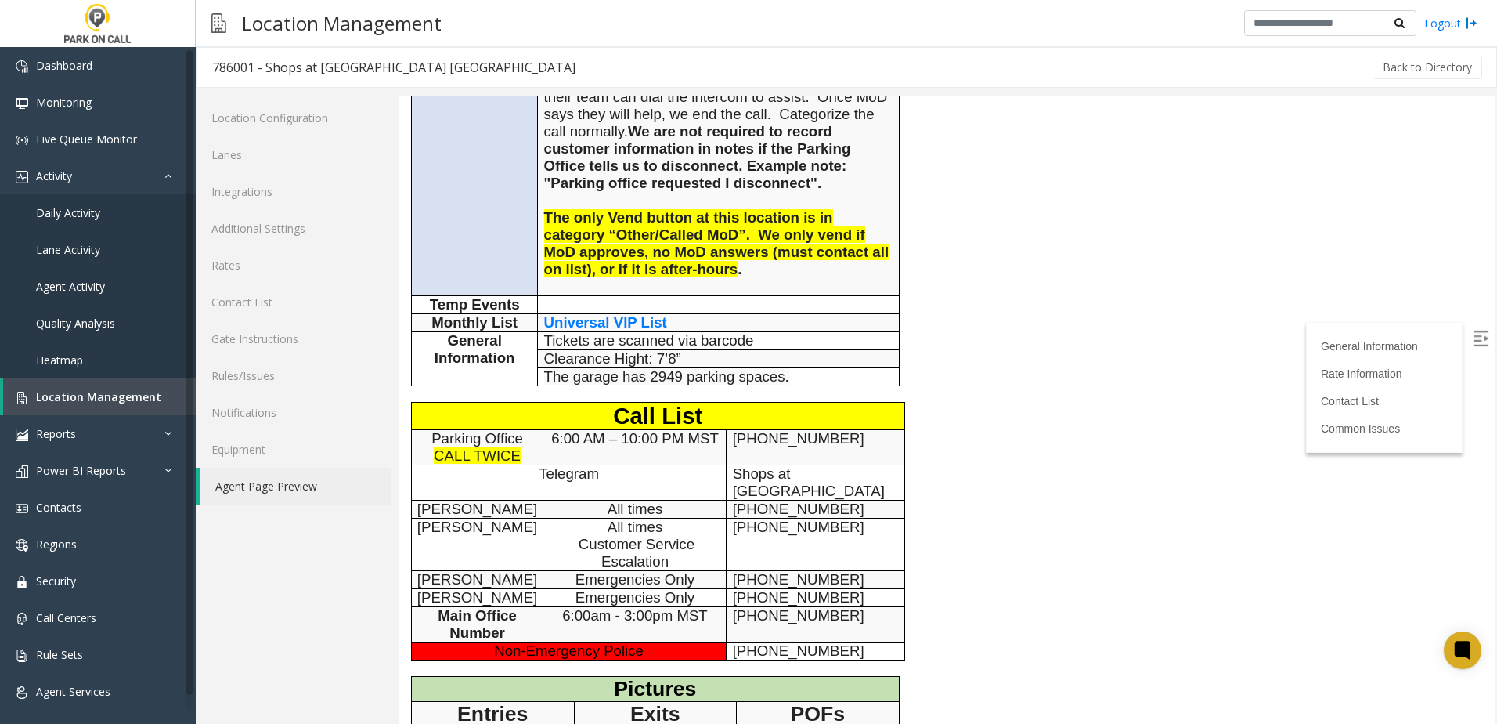
click at [659, 536] on span "Customer Service Escalation" at bounding box center [637, 553] width 116 height 34
click at [643, 536] on span "Customer Service Escalation" at bounding box center [637, 553] width 116 height 34
click at [648, 536] on span "Customer Service Escalation" at bounding box center [637, 553] width 116 height 34
click at [640, 536] on span "Customer Service Escalation" at bounding box center [637, 553] width 116 height 34
click at [634, 536] on span "Customer Service Escalation" at bounding box center [637, 553] width 116 height 34
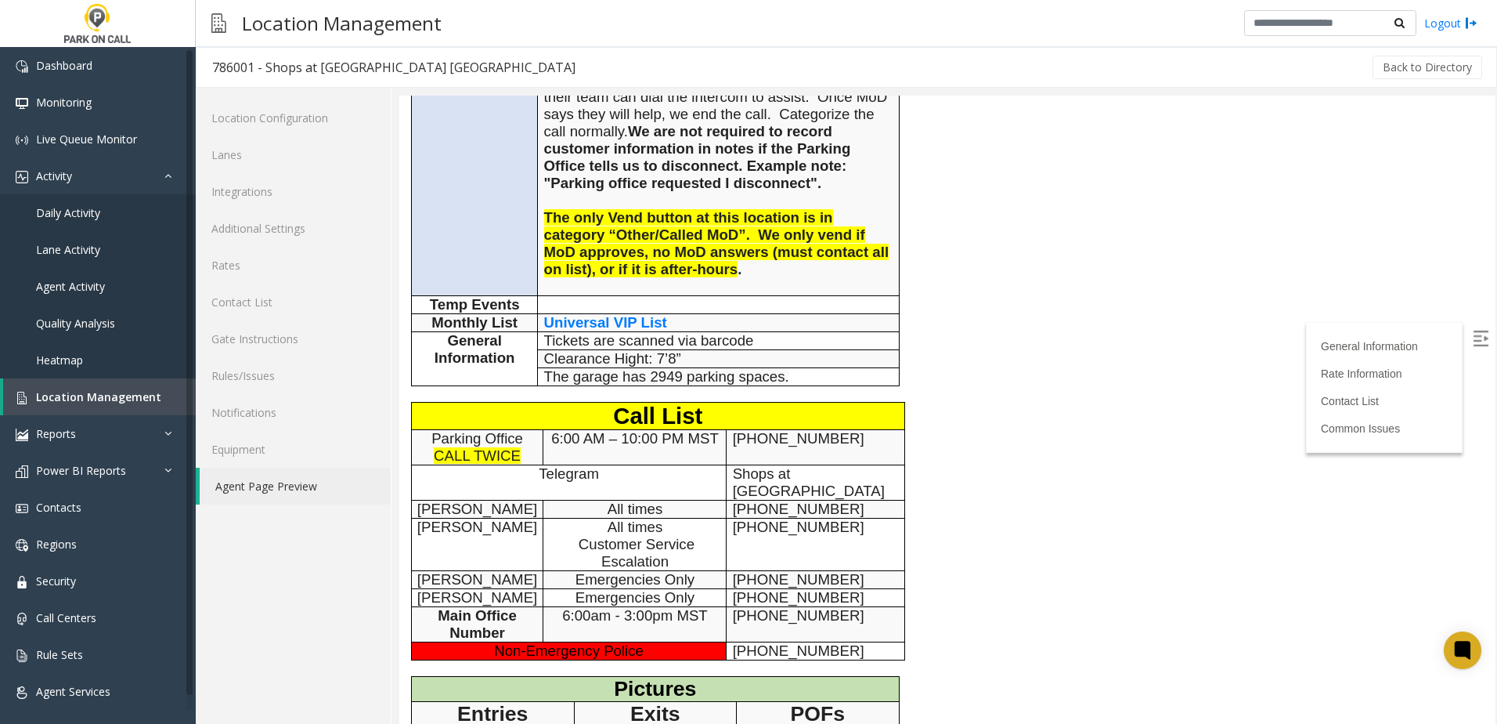
click at [630, 500] on span "All times" at bounding box center [636, 508] width 56 height 16
click at [634, 536] on span "Customer Service Escalation" at bounding box center [637, 553] width 116 height 34
drag, startPoint x: 634, startPoint y: 492, endPoint x: 622, endPoint y: 496, distance: 13.1
click at [622, 536] on span "Customer Service Escalation" at bounding box center [637, 553] width 116 height 34
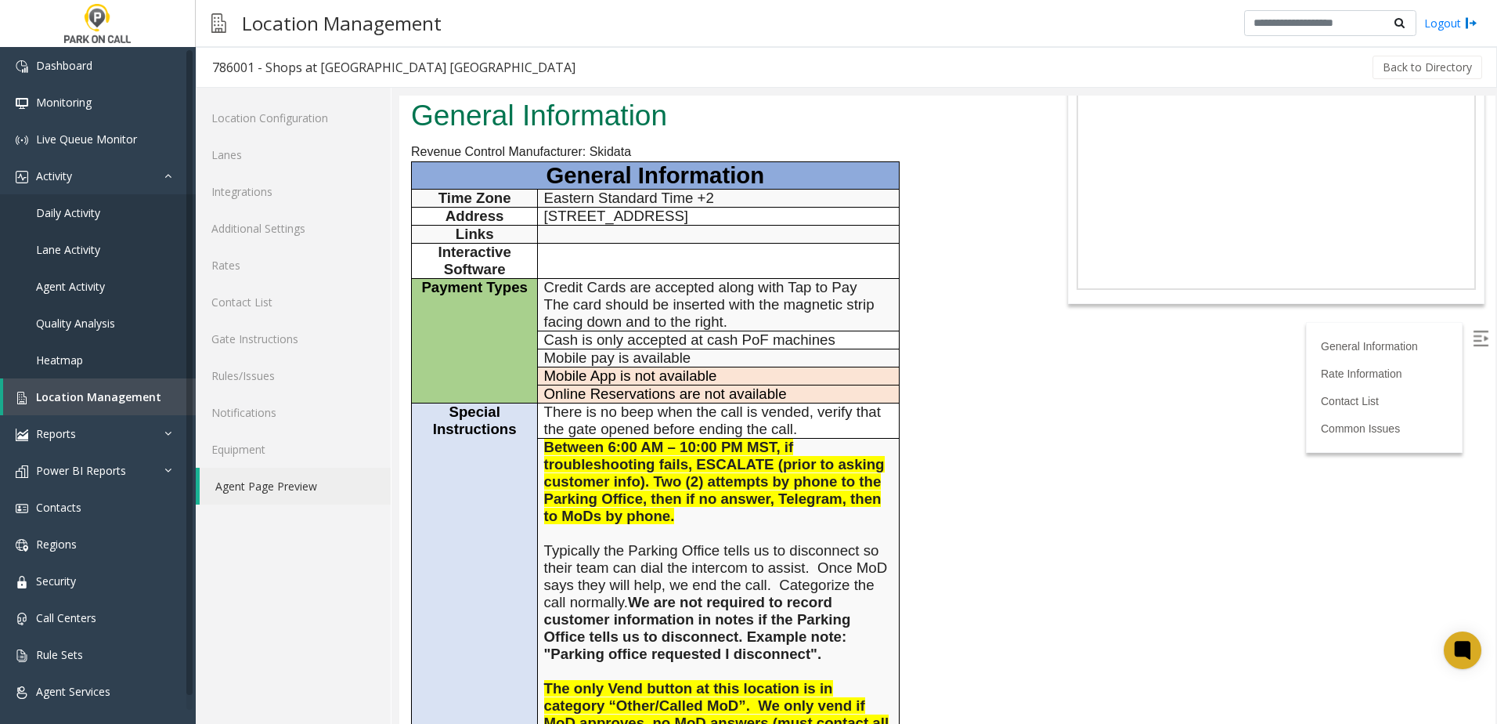
scroll to position [157, 0]
click at [705, 438] on span "Between 6:00 AM – 10:00 PM MST, if troubleshooting fails, ESCALATE (prior to as…" at bounding box center [714, 480] width 341 height 85
click at [1109, 471] on body "786001 - Shops at [GEOGRAPHIC_DATA] [GEOGRAPHIC_DATA] General Information Reven…" at bounding box center [947, 253] width 1096 height 628
drag, startPoint x: 1021, startPoint y: 468, endPoint x: 946, endPoint y: 469, distance: 75.2
click at [1015, 471] on div "General Information Revenue Control Manufacturer: Skidata General Information T…" at bounding box center [719, 734] width 640 height 1284
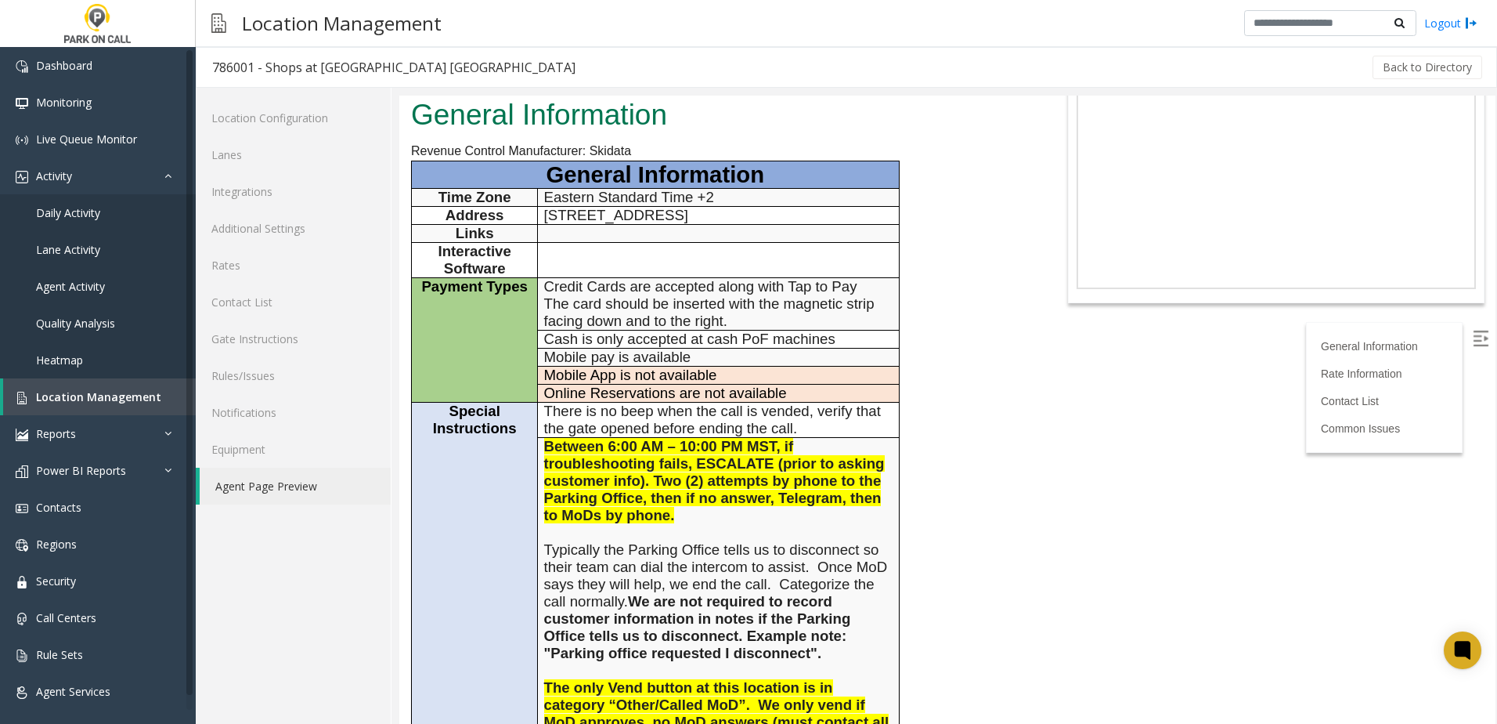
click at [785, 541] on span "Typically the Parking Office tells us to disconnect so their team can dial the …" at bounding box center [716, 601] width 344 height 120
click at [706, 541] on span "Typically the Parking Office tells us to disconnect so their team can dial the …" at bounding box center [716, 601] width 344 height 120
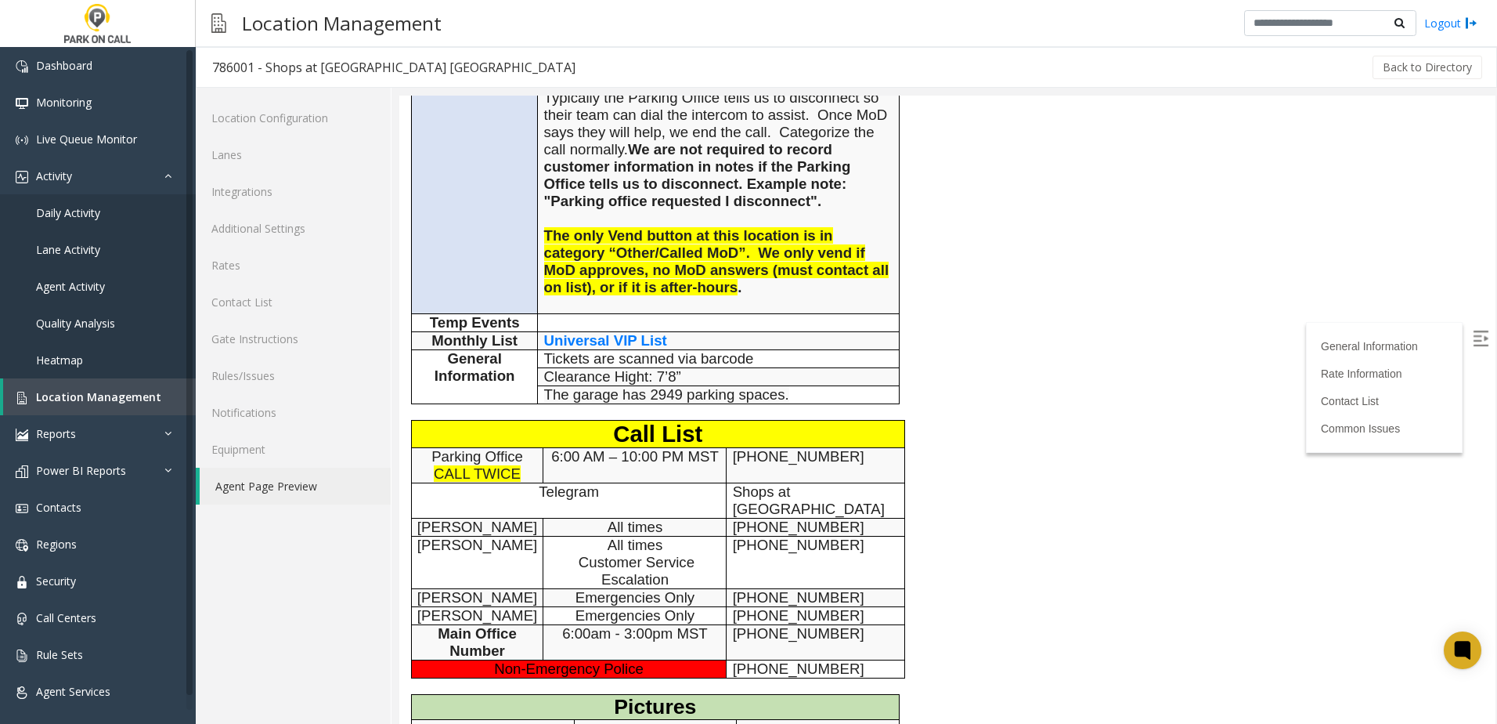
scroll to position [626, 0]
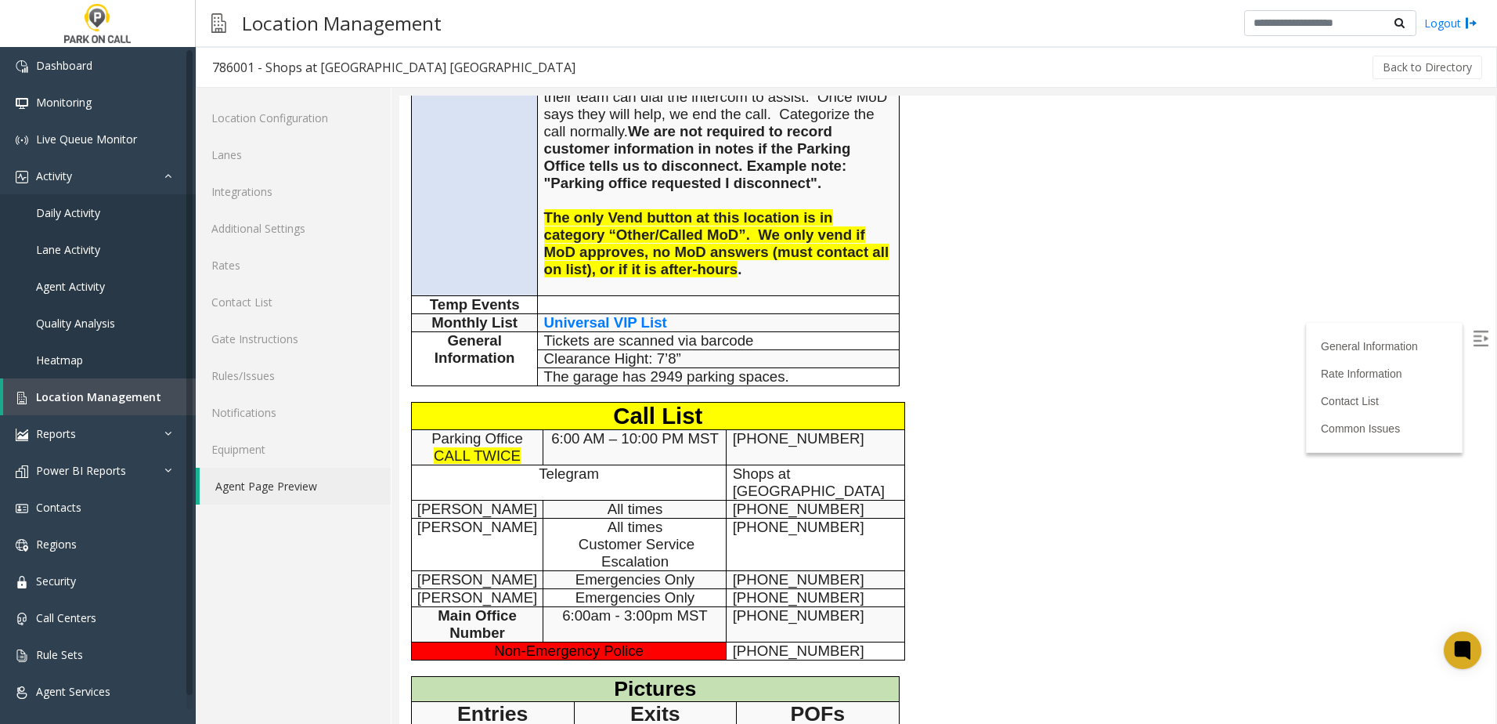
click at [291, 235] on link "Additional Settings" at bounding box center [293, 228] width 195 height 37
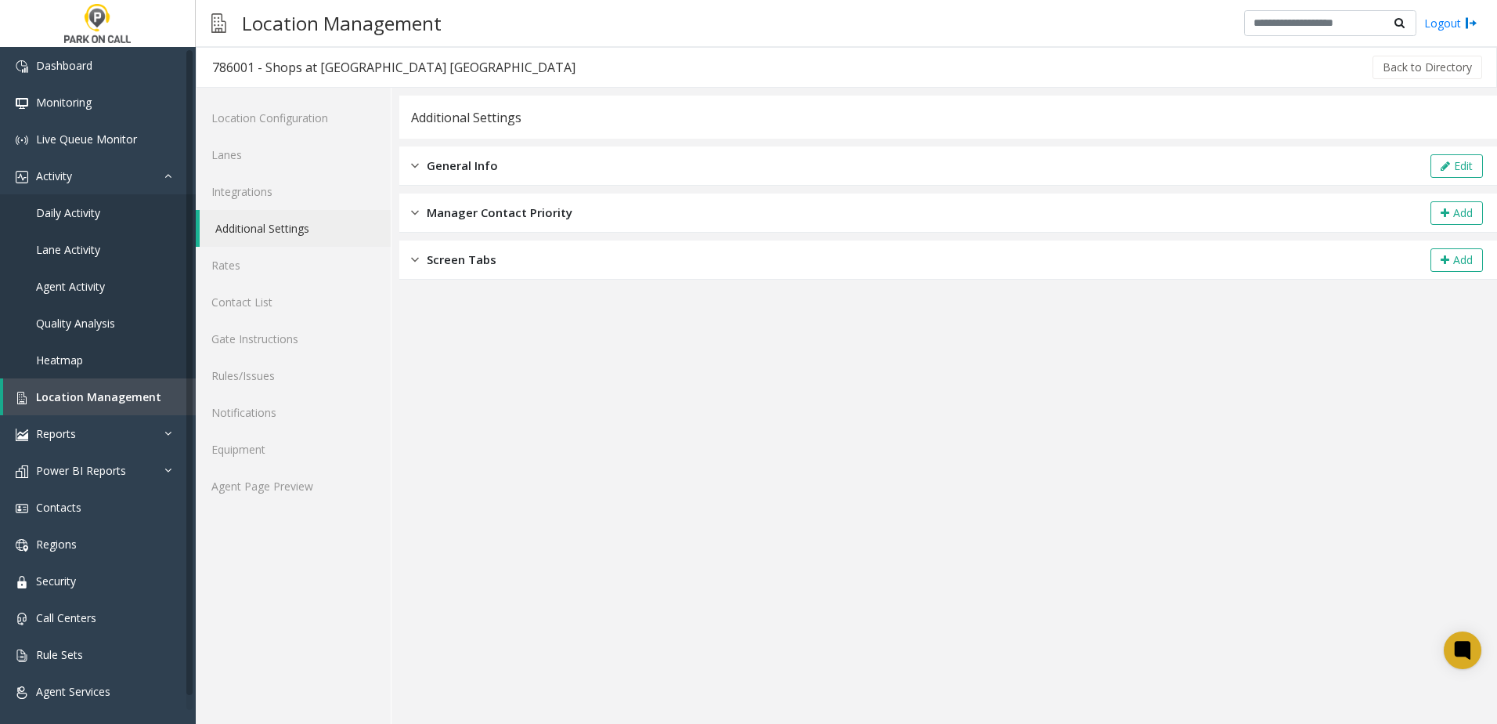
click at [500, 170] on div "General Info Edit" at bounding box center [948, 165] width 1098 height 39
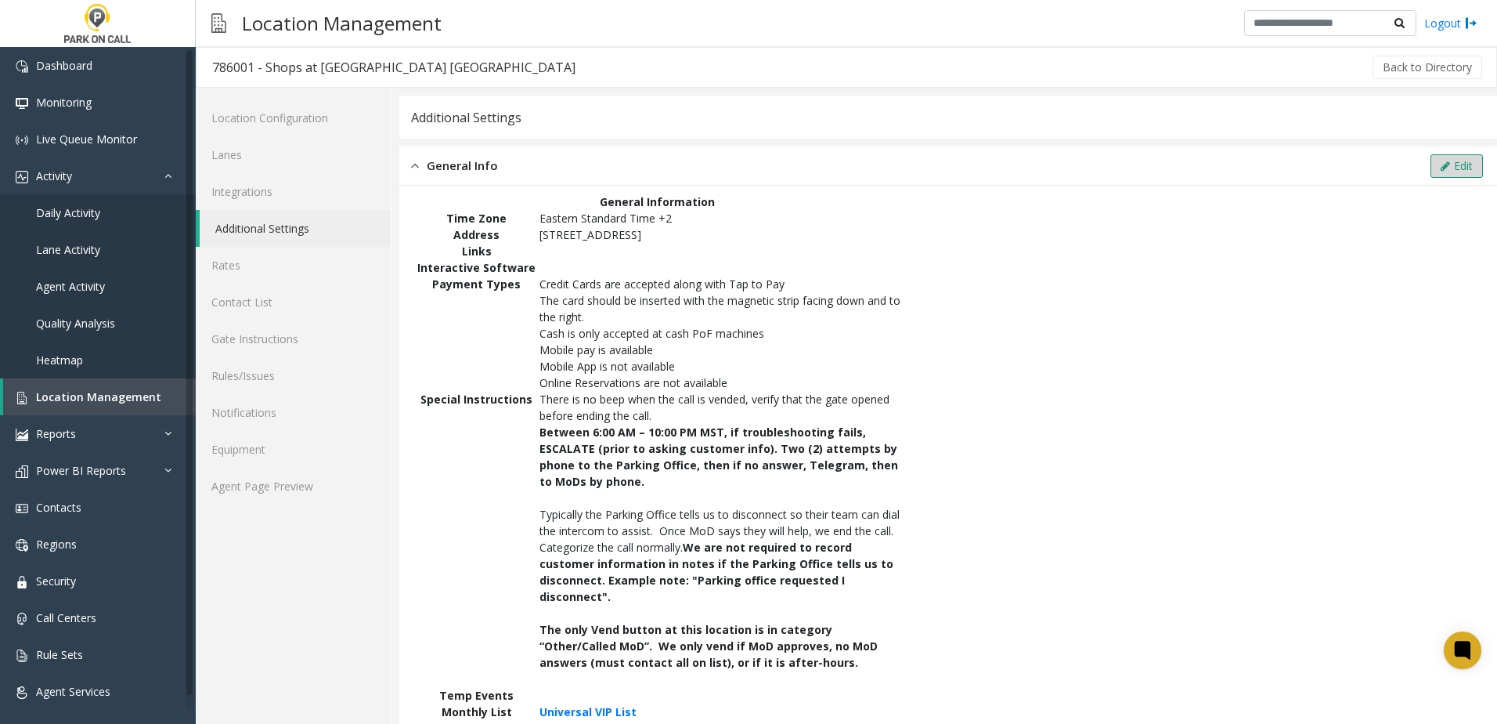
drag, startPoint x: 1406, startPoint y: 149, endPoint x: 1431, endPoint y: 158, distance: 27.5
click at [1406, 150] on div "General Info Edit" at bounding box center [948, 165] width 1098 height 39
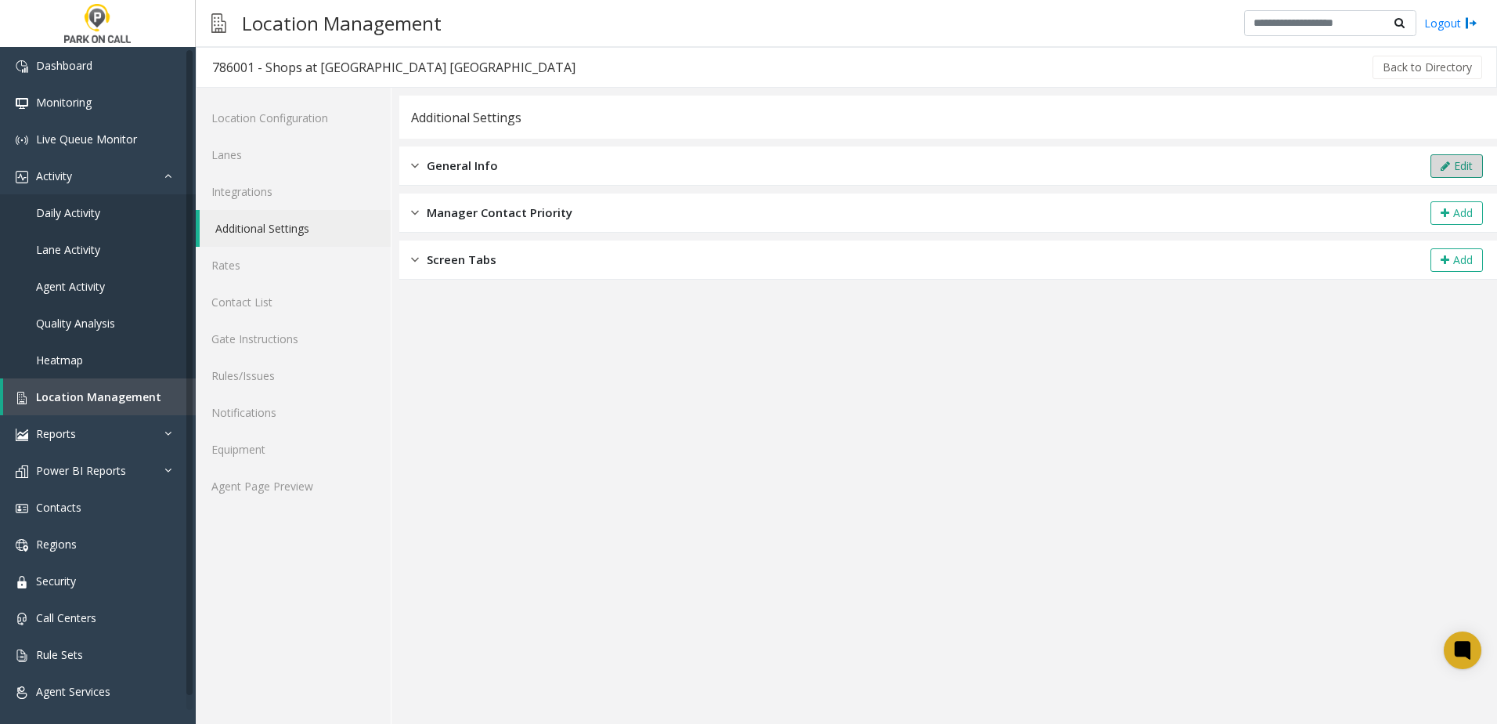
click at [1431, 158] on button "Edit" at bounding box center [1457, 165] width 52 height 23
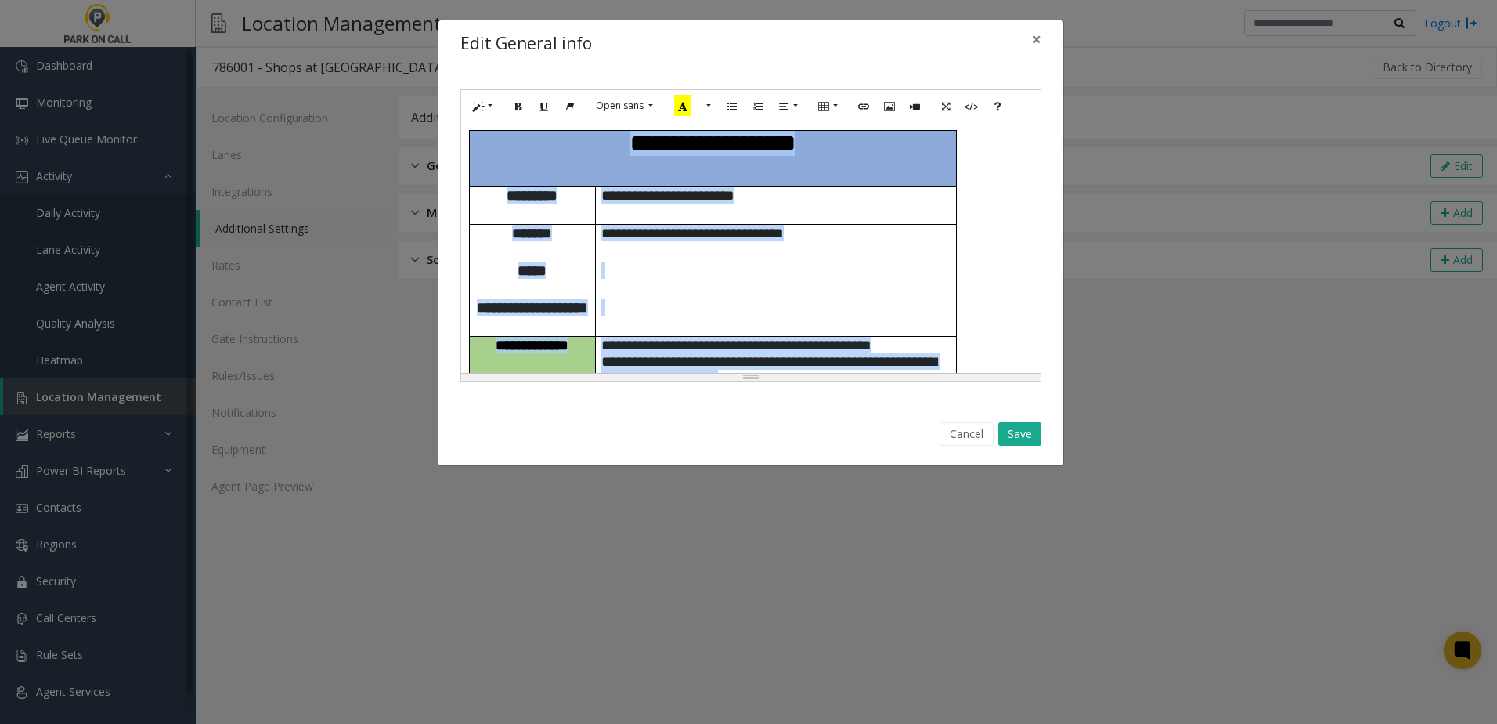
scroll to position [1089, 0]
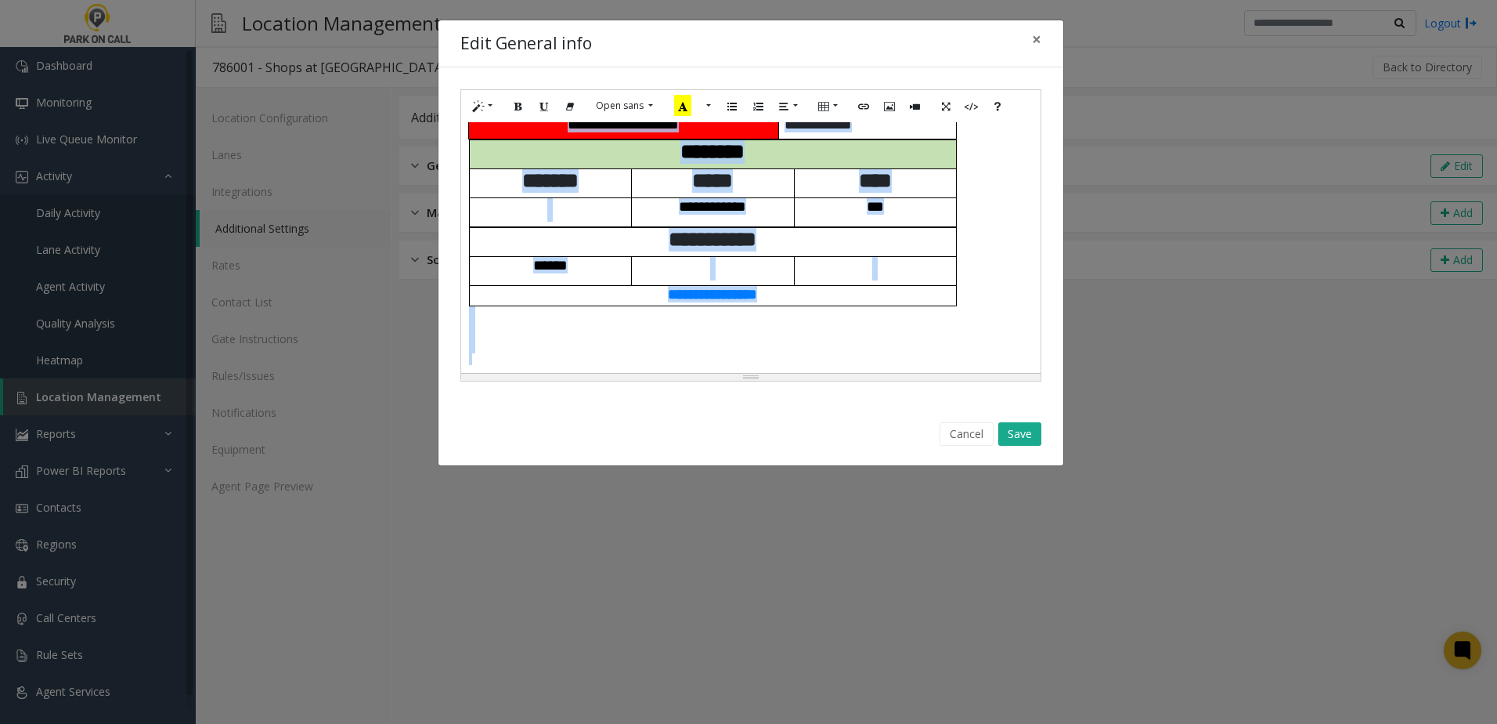
drag, startPoint x: 592, startPoint y: 140, endPoint x: 1227, endPoint y: 761, distance: 888.2
click at [1227, 723] on html "Dashboard Monitoring Live Queue Monitor Activity Daily Activity Lane Activity A…" at bounding box center [748, 362] width 1497 height 724
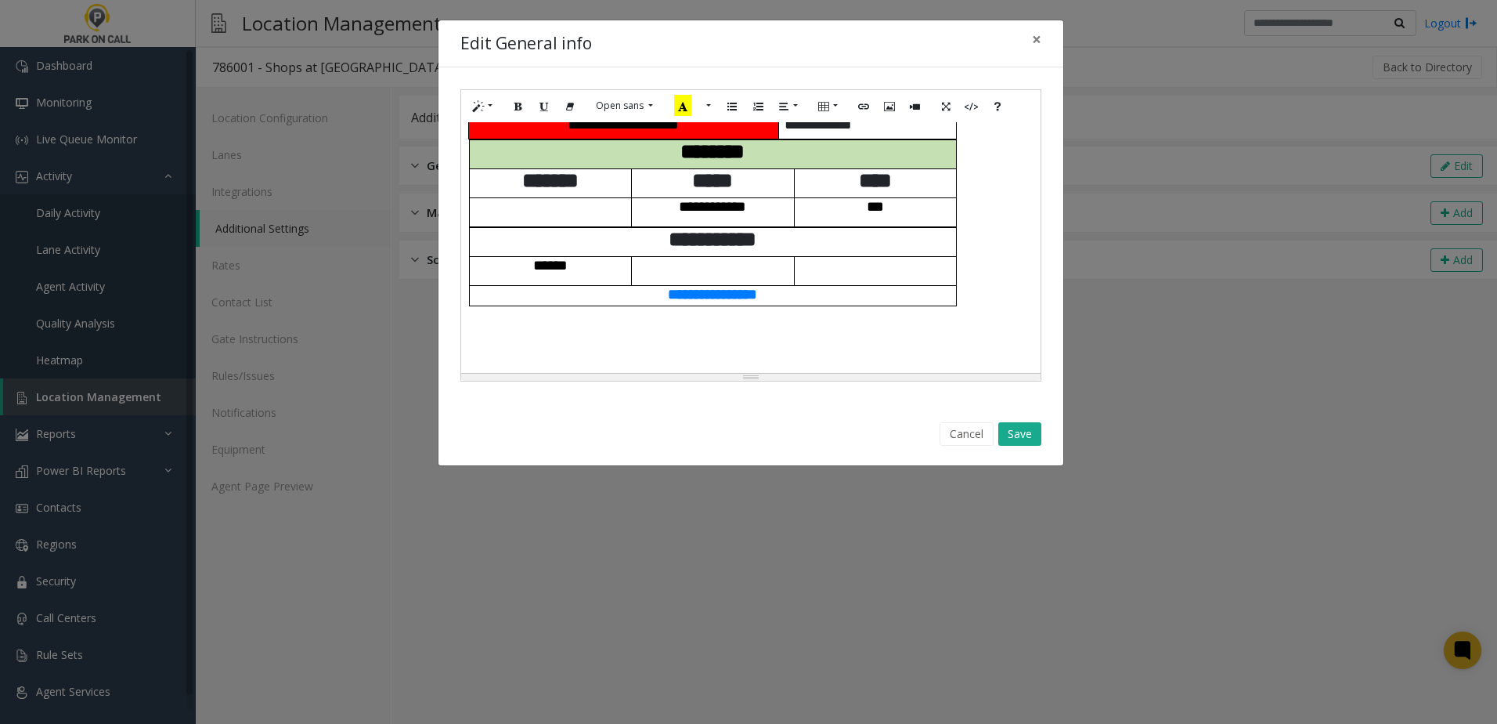
scroll to position [0, 0]
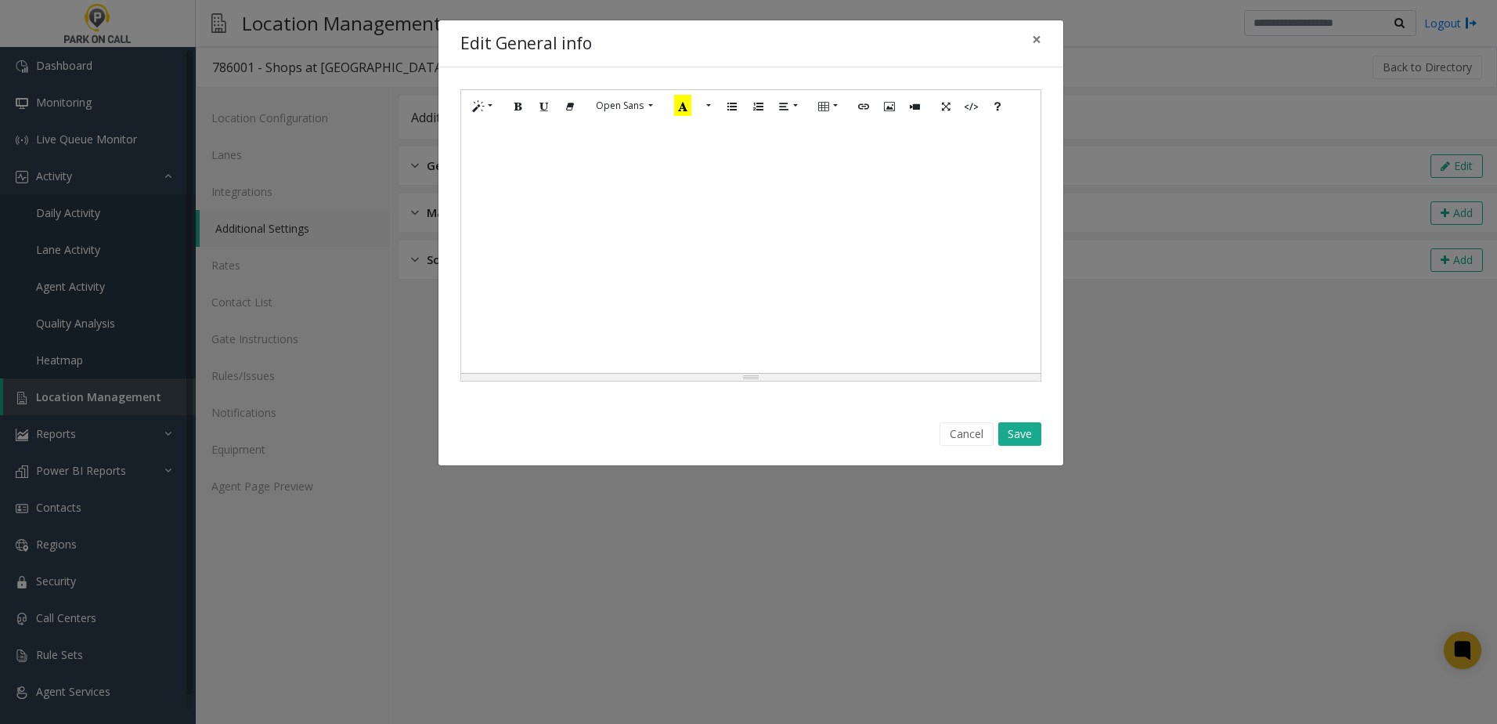
click at [583, 228] on div at bounding box center [750, 247] width 579 height 251
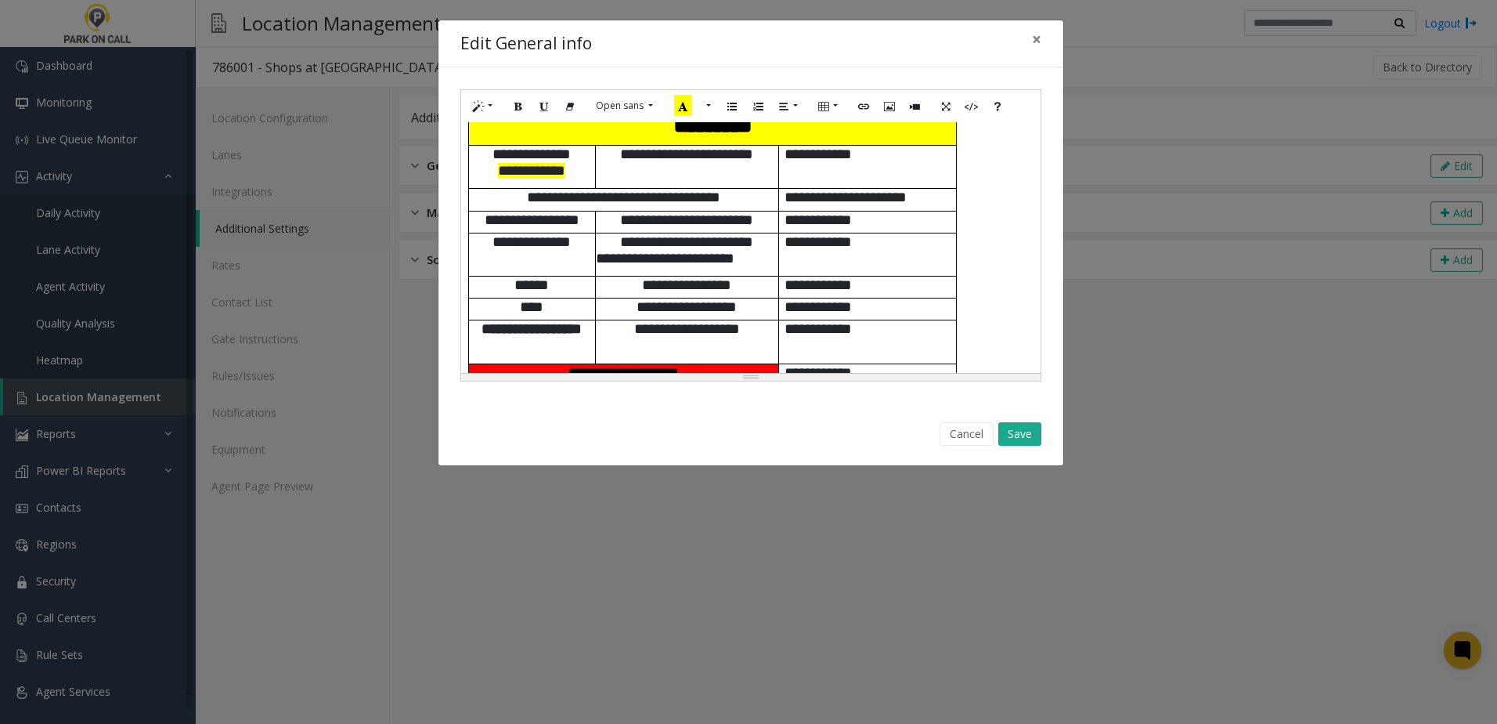
scroll to position [843, 0]
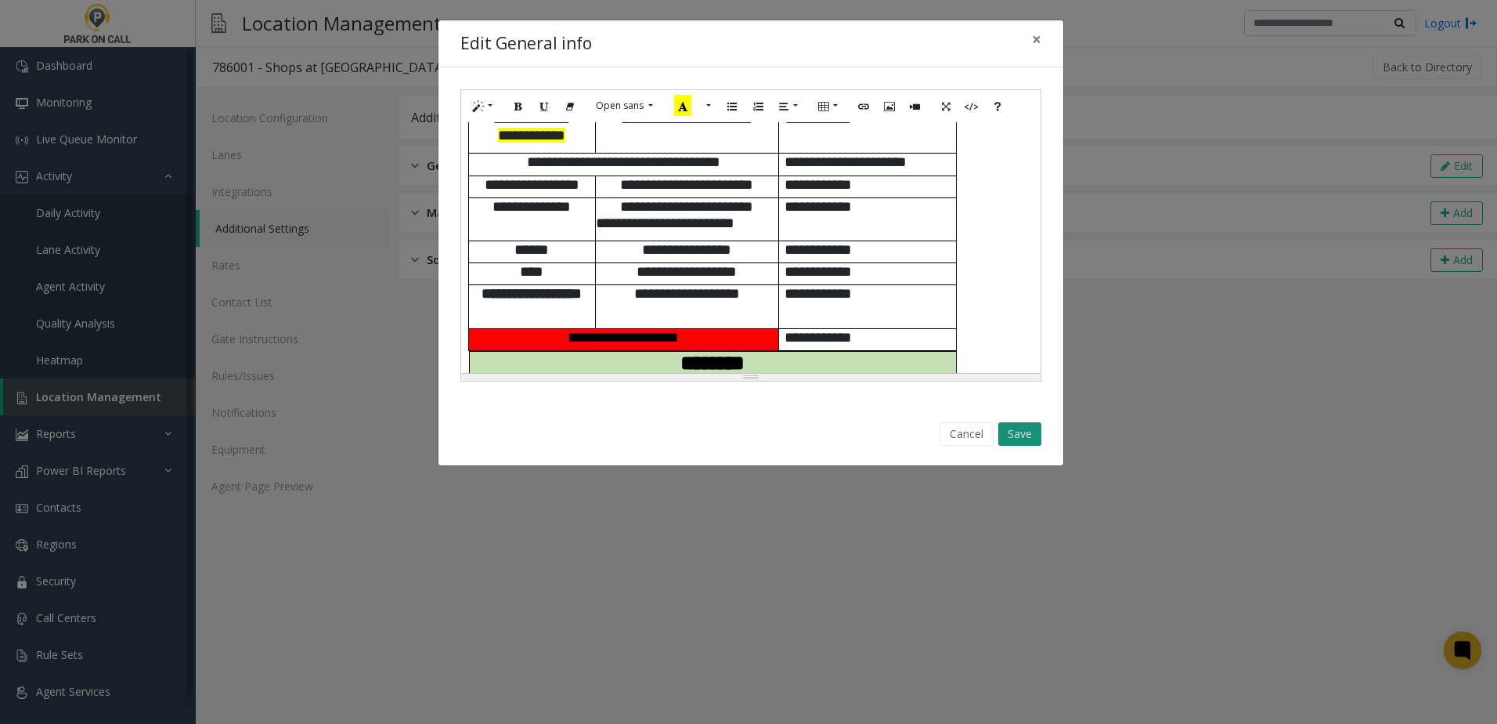
click at [1015, 430] on button "Save" at bounding box center [1019, 433] width 43 height 23
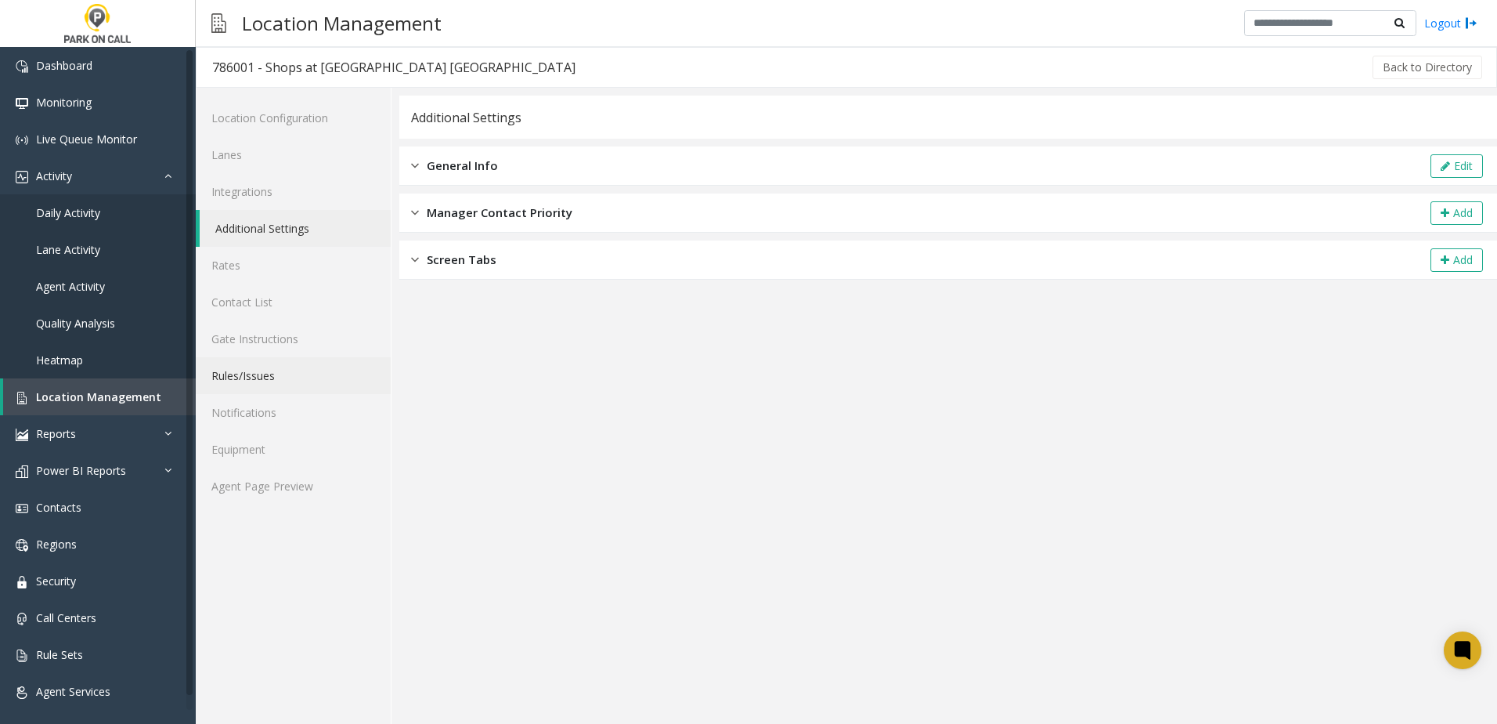
click at [263, 386] on link "Rules/Issues" at bounding box center [293, 375] width 195 height 37
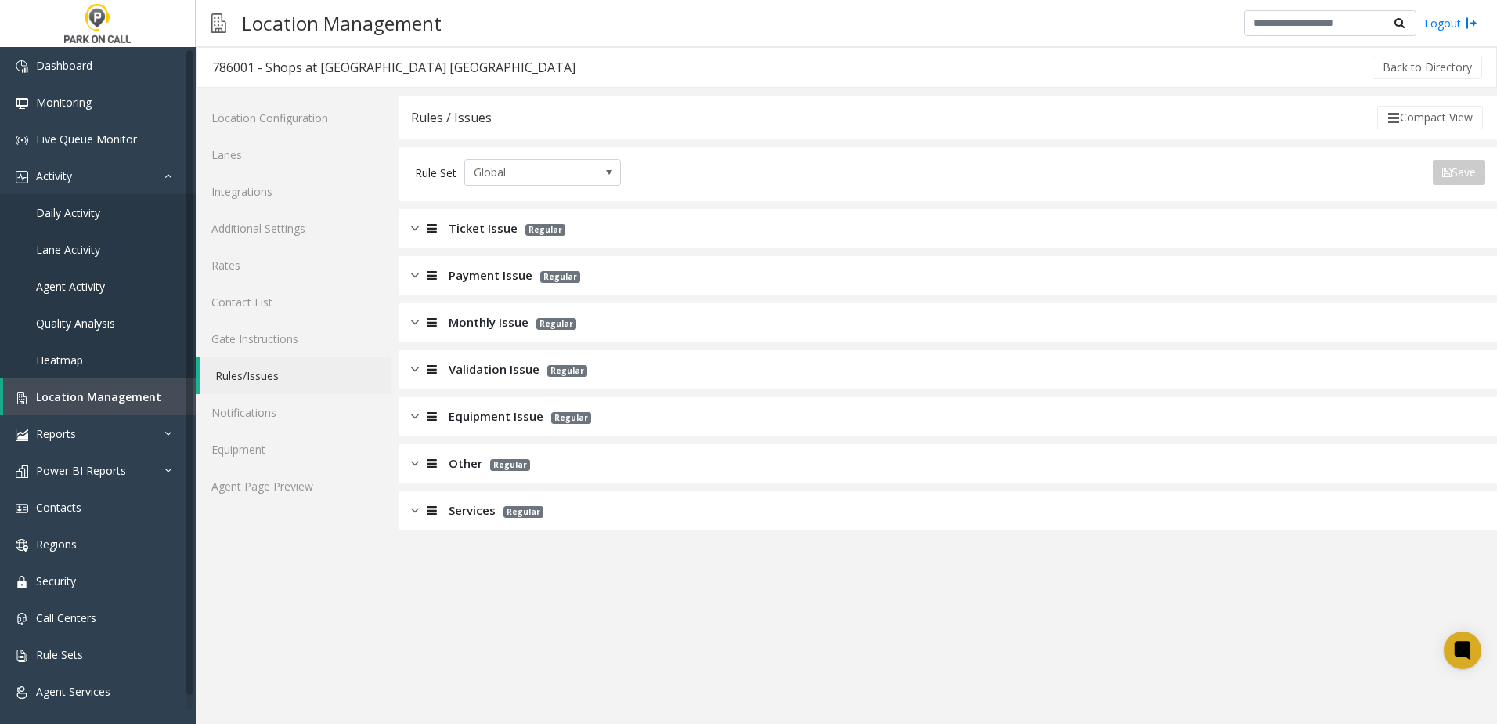
click at [479, 334] on div "Monthly Issue Regular" at bounding box center [948, 322] width 1098 height 39
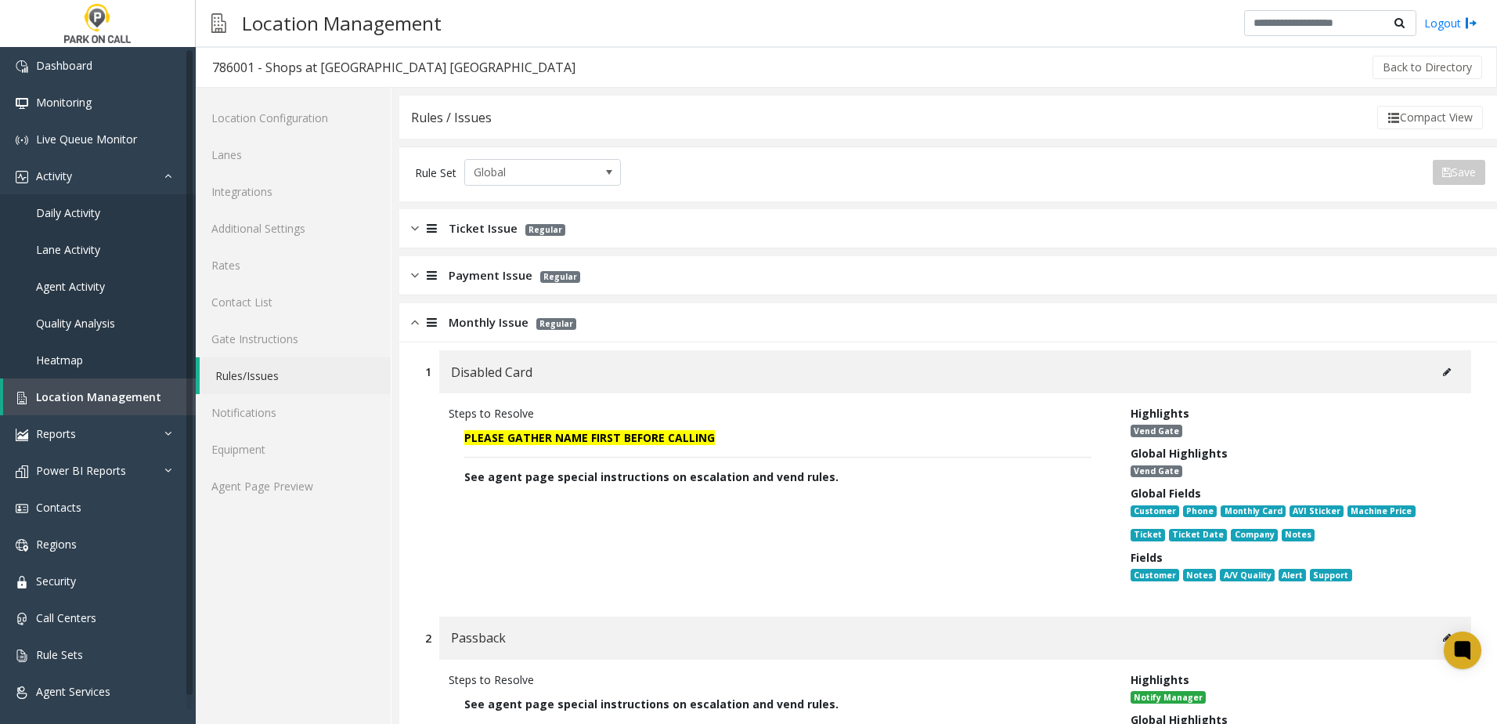
click at [480, 323] on span "Monthly Issue" at bounding box center [489, 322] width 80 height 18
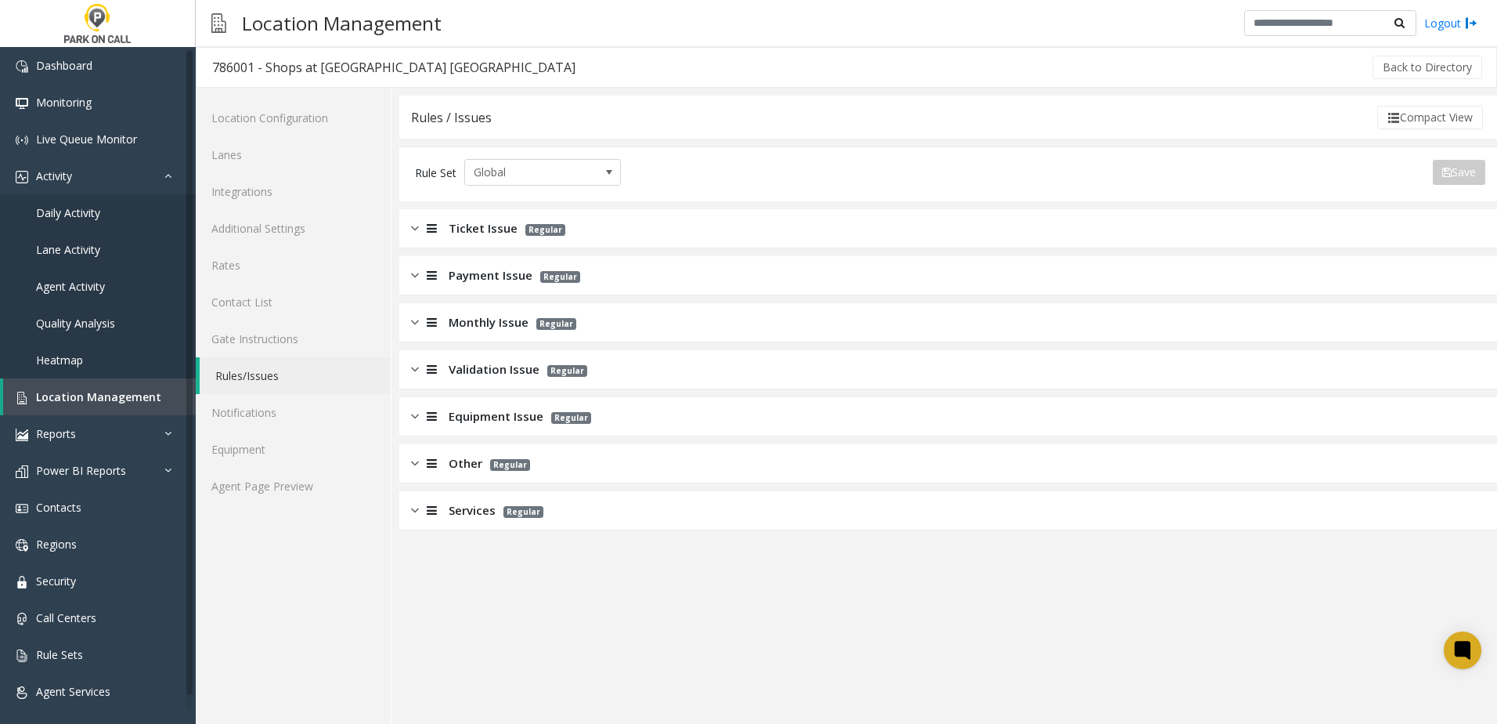
click at [480, 359] on div "Validation Issue Regular" at bounding box center [948, 369] width 1098 height 39
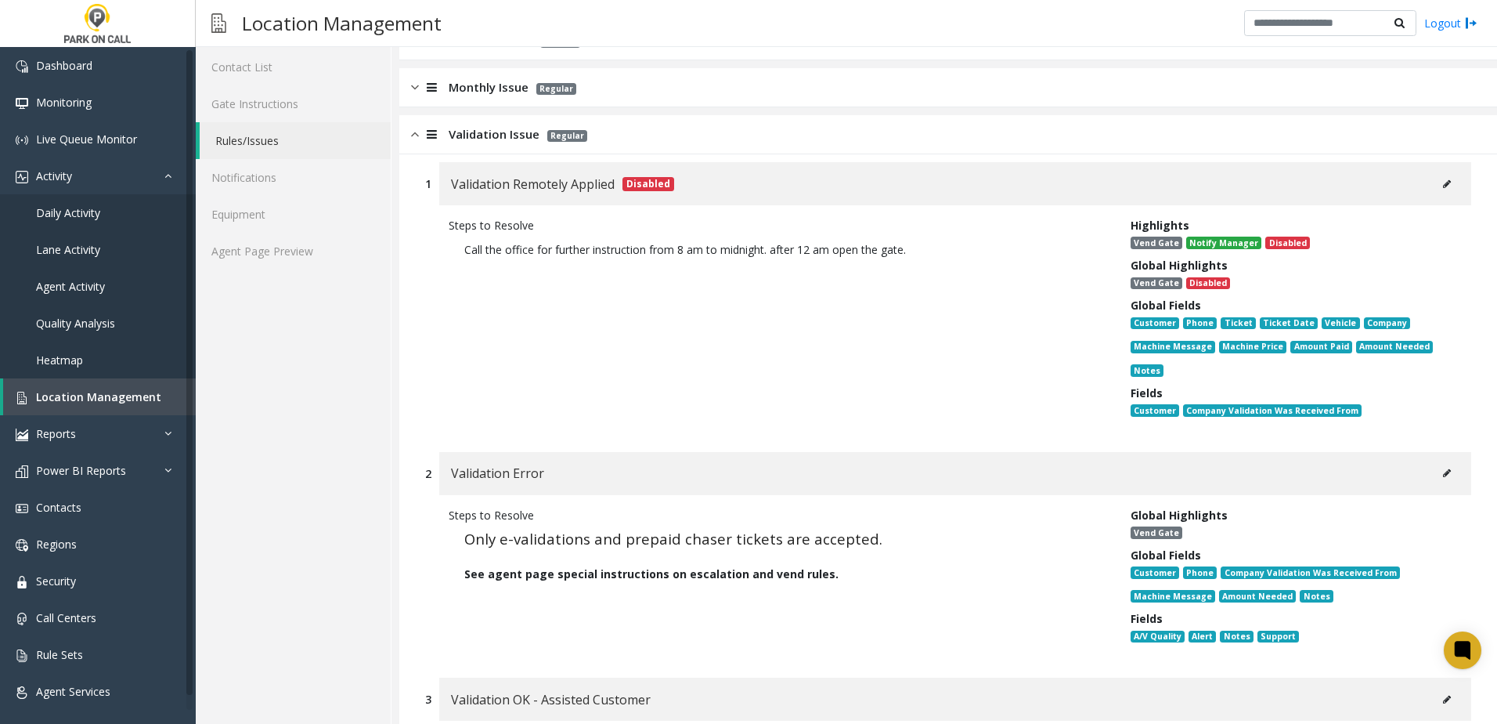
scroll to position [313, 0]
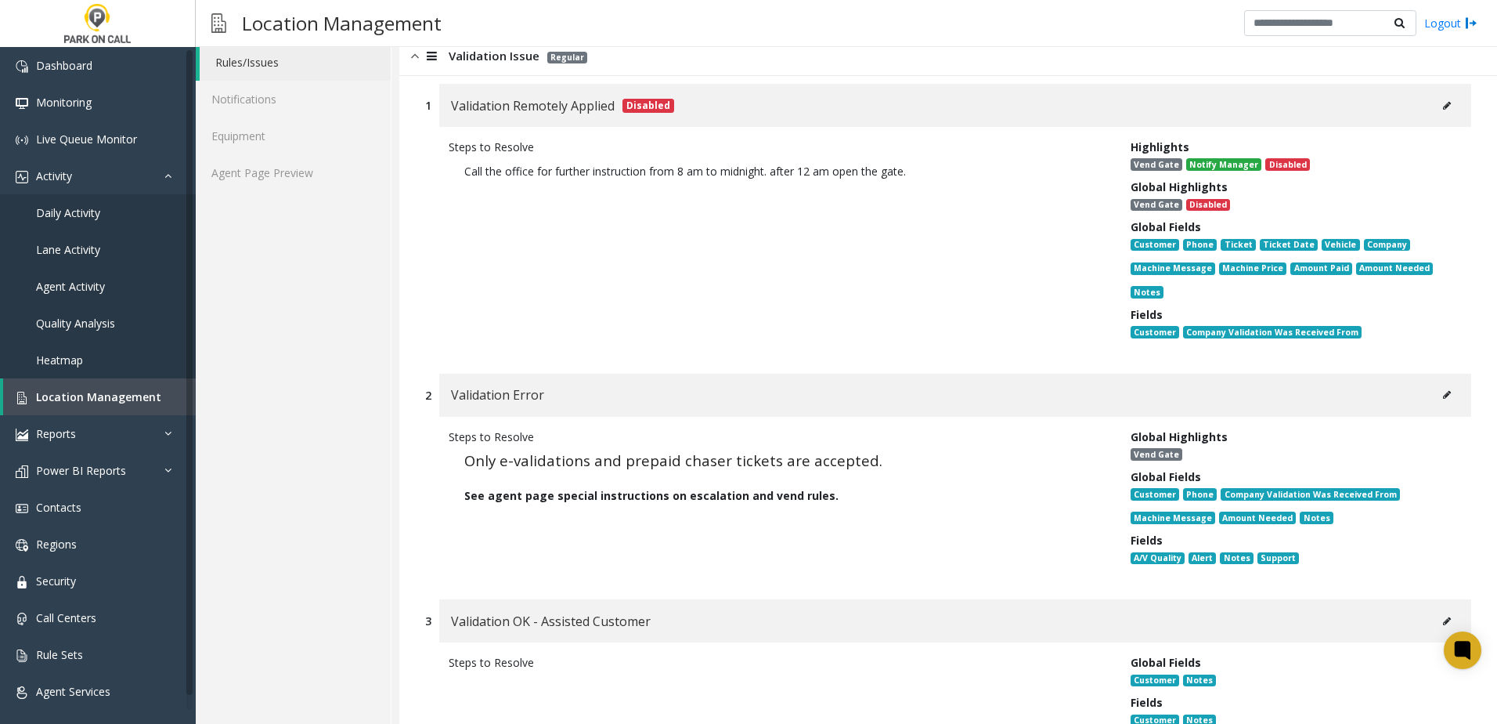
click at [1031, 497] on div "See agent page special instructions on escalation and vend rules." at bounding box center [777, 495] width 627 height 16
click at [825, 461] on span "Only e-validations and prepaid chaser tickets are accepted." at bounding box center [673, 460] width 418 height 20
click at [898, 453] on p "Only e-validations and prepaid chaser tickets are accepted." at bounding box center [777, 461] width 627 height 17
click at [890, 460] on p "Only e-validations and prepaid chaser tickets are accepted." at bounding box center [777, 461] width 627 height 17
click at [884, 457] on p "Only e-validations and prepaid chaser tickets are accepted." at bounding box center [777, 461] width 627 height 17
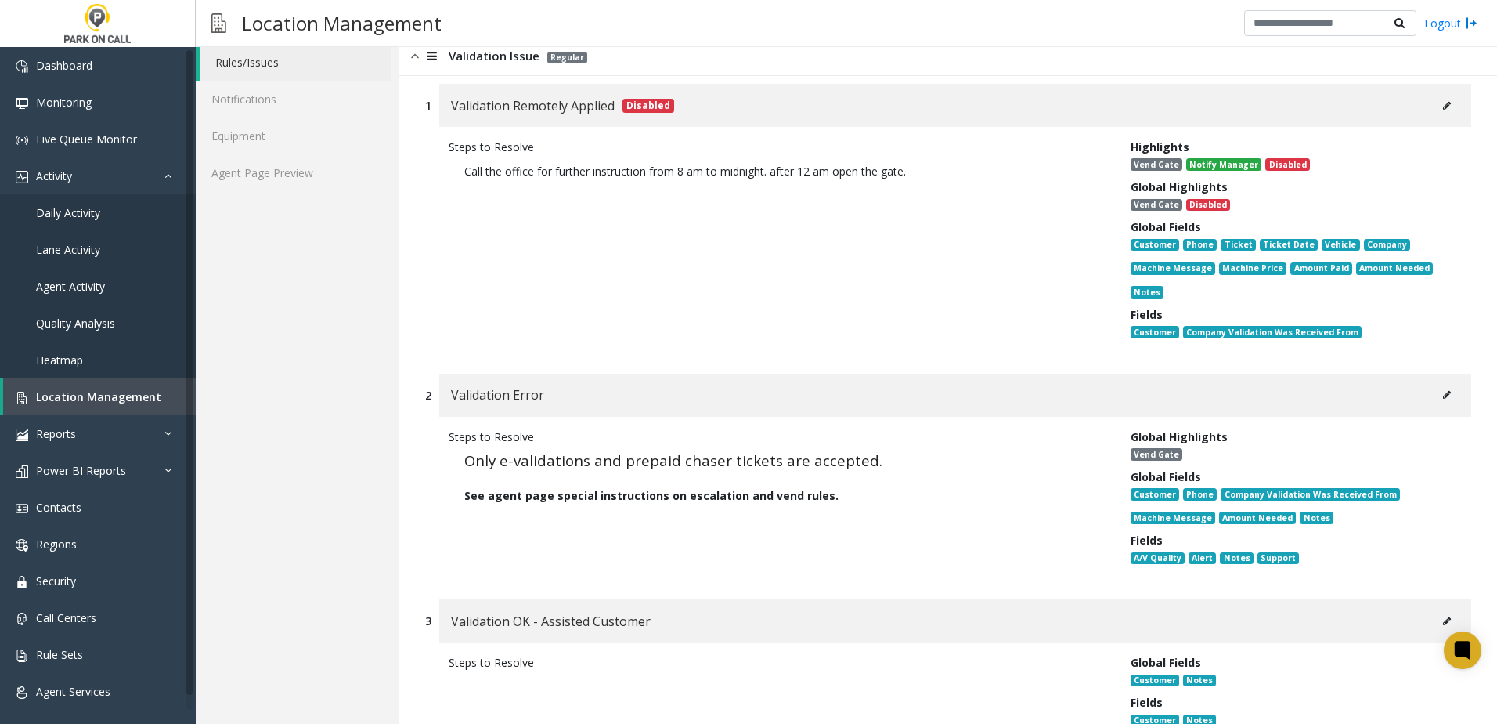
click at [873, 461] on p "Only e-validations and prepaid chaser tickets are accepted." at bounding box center [777, 461] width 627 height 17
click at [857, 464] on span "Only e-validations and prepaid chaser tickets are accepted." at bounding box center [673, 460] width 418 height 20
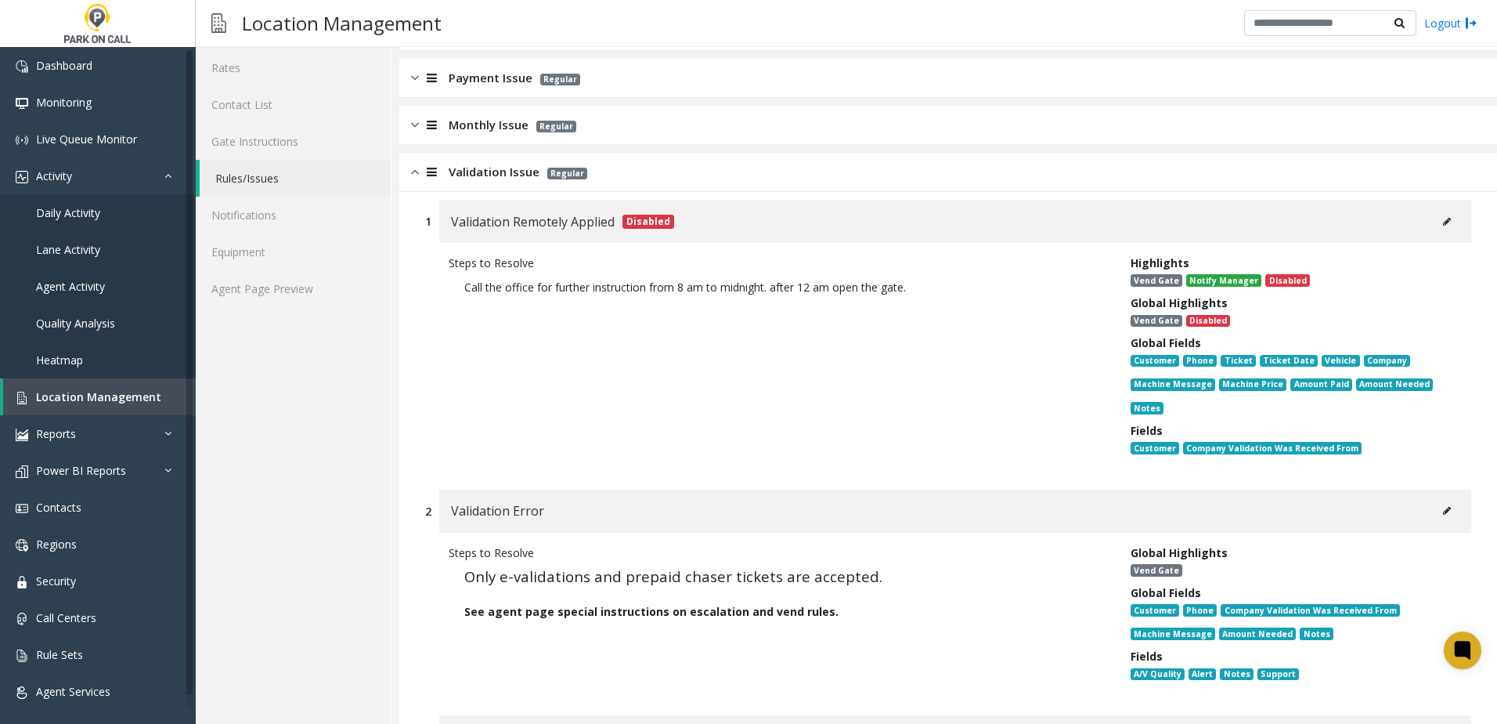
scroll to position [0, 0]
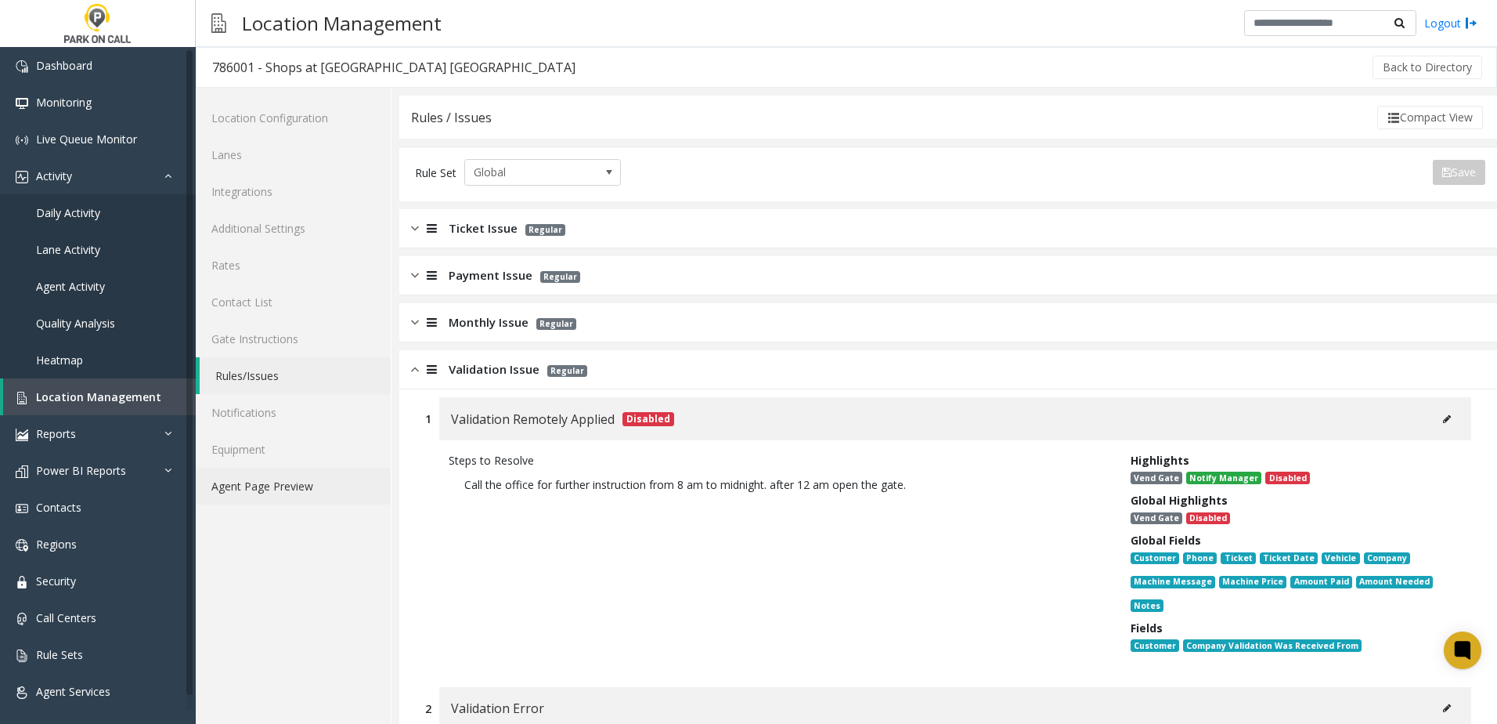
click at [244, 488] on link "Agent Page Preview" at bounding box center [293, 486] width 195 height 37
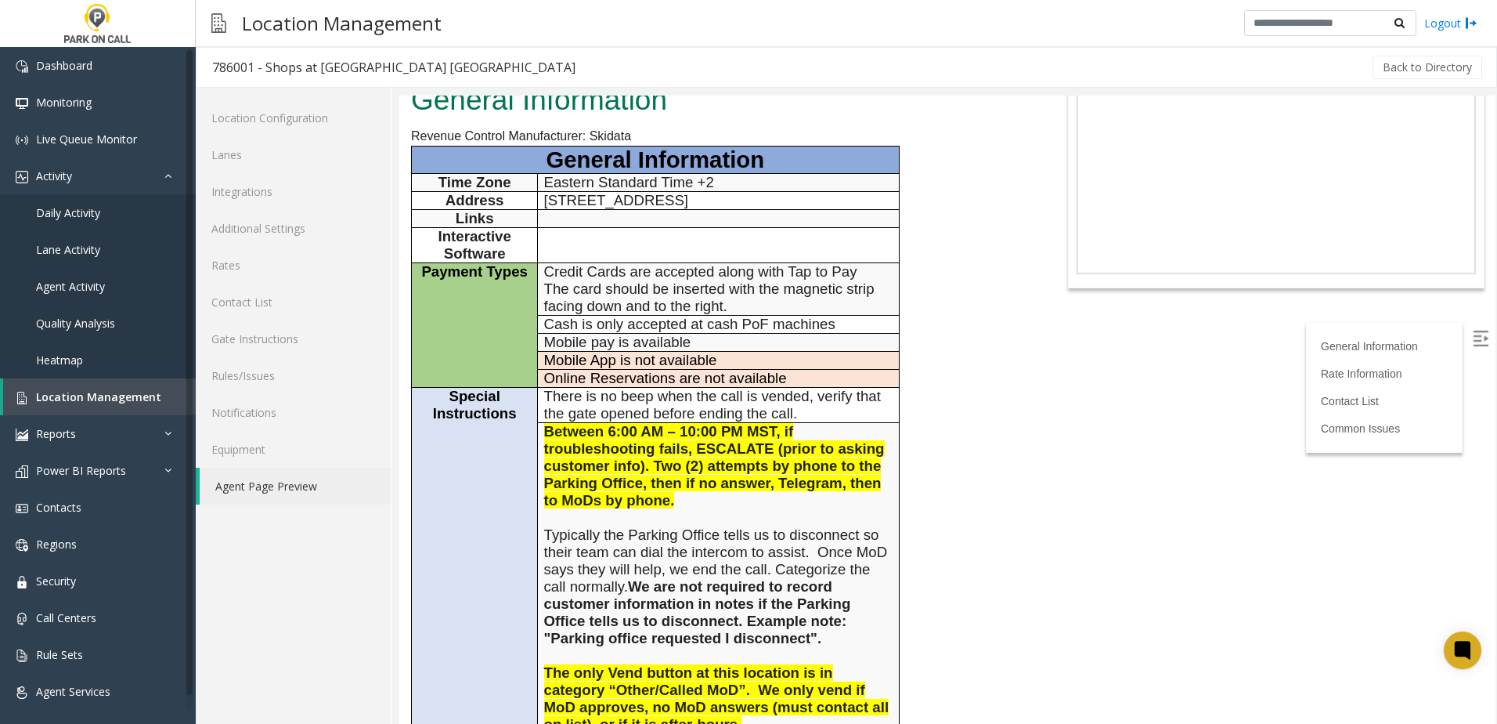
scroll to position [157, 0]
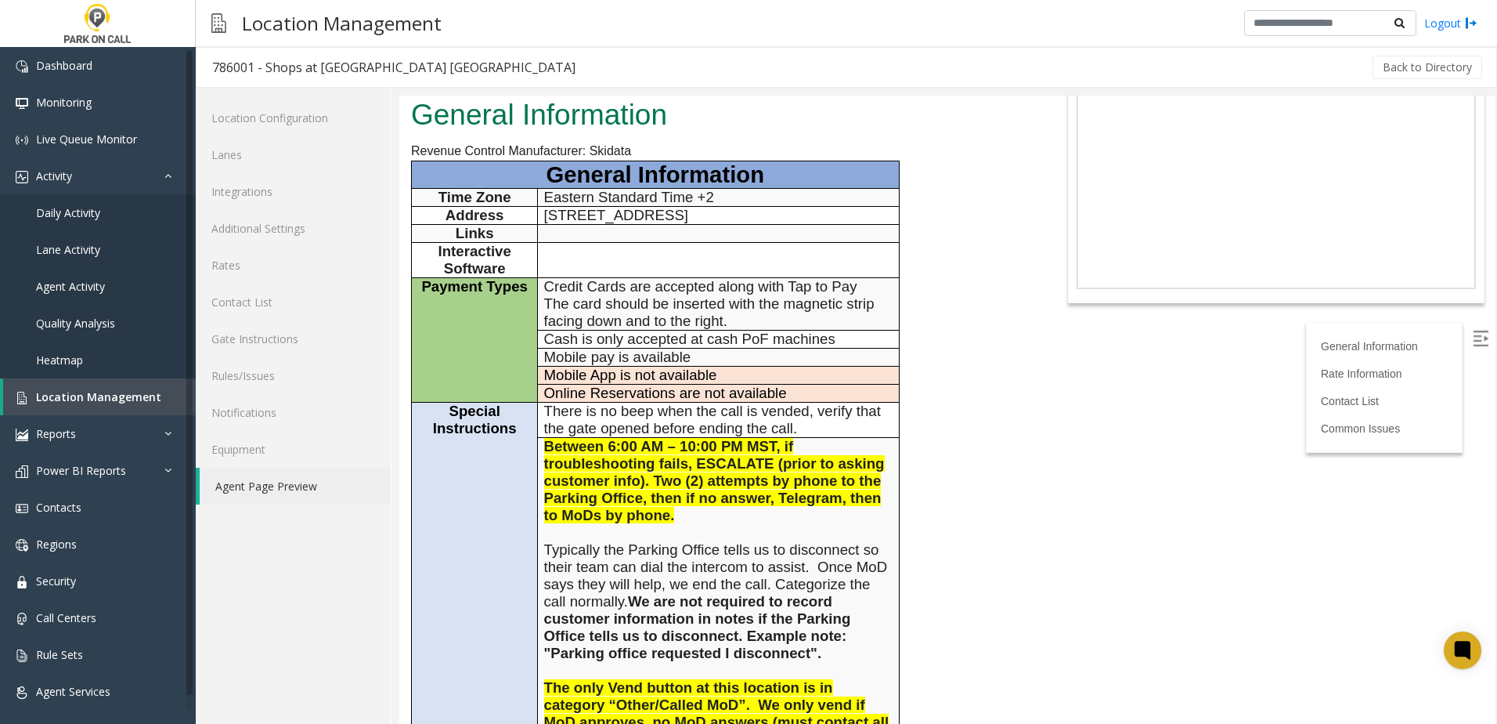
drag, startPoint x: 1099, startPoint y: 421, endPoint x: 953, endPoint y: 186, distance: 277.5
click at [1096, 411] on body "786001 - Shops at [GEOGRAPHIC_DATA] [GEOGRAPHIC_DATA] General Information Reven…" at bounding box center [947, 253] width 1096 height 628
click at [631, 330] on span "Cash is only accepted at cash PoF machines" at bounding box center [689, 338] width 291 height 16
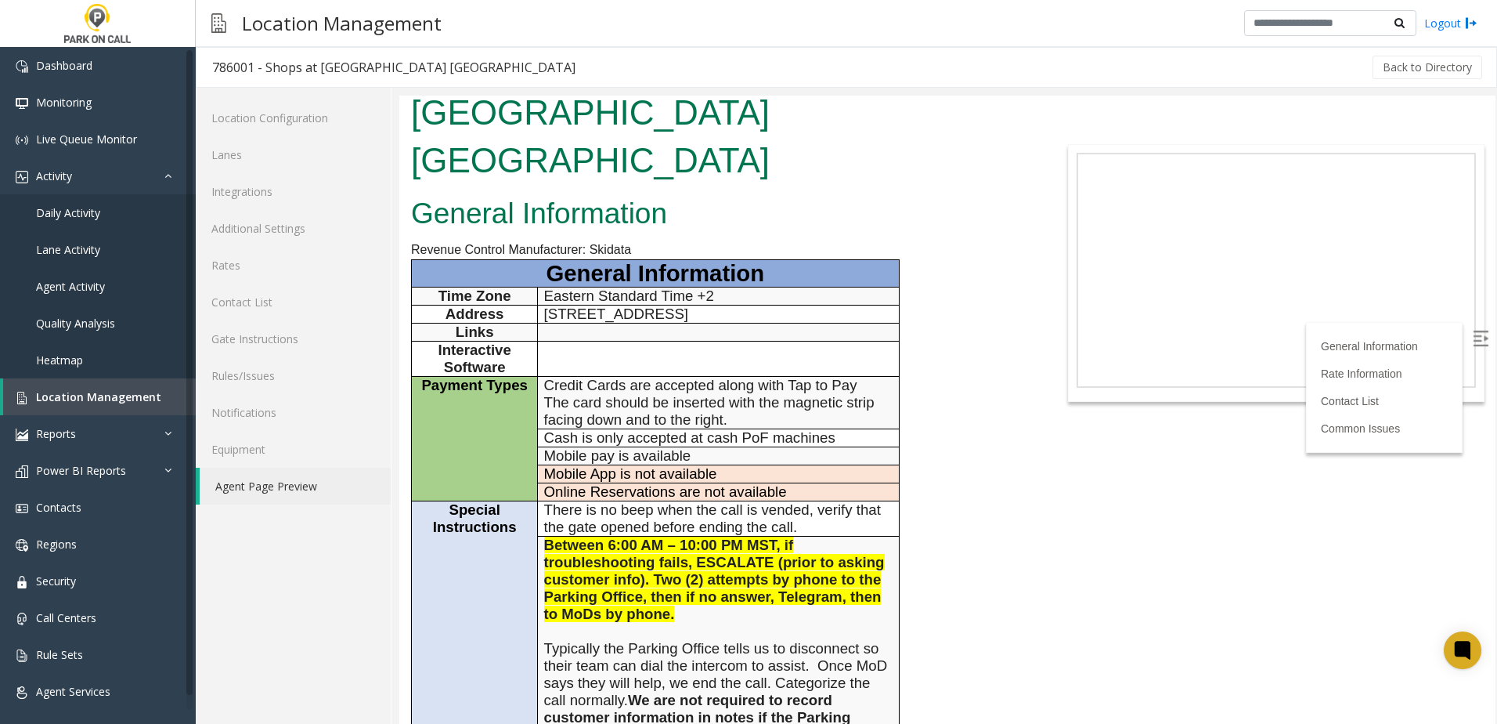
scroll to position [235, 0]
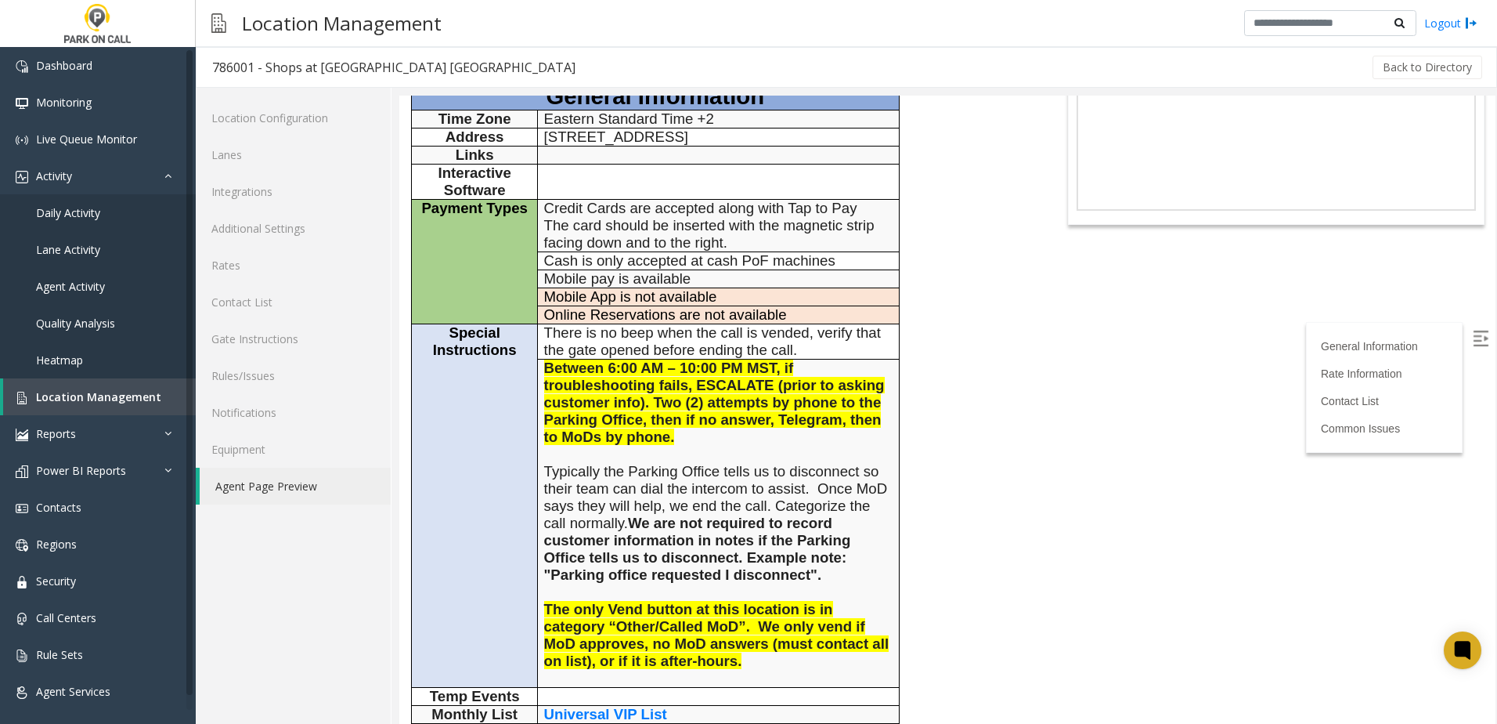
click at [671, 463] on span "Typically the Parking Office tells us to disconnect so their team can dial the …" at bounding box center [716, 523] width 344 height 120
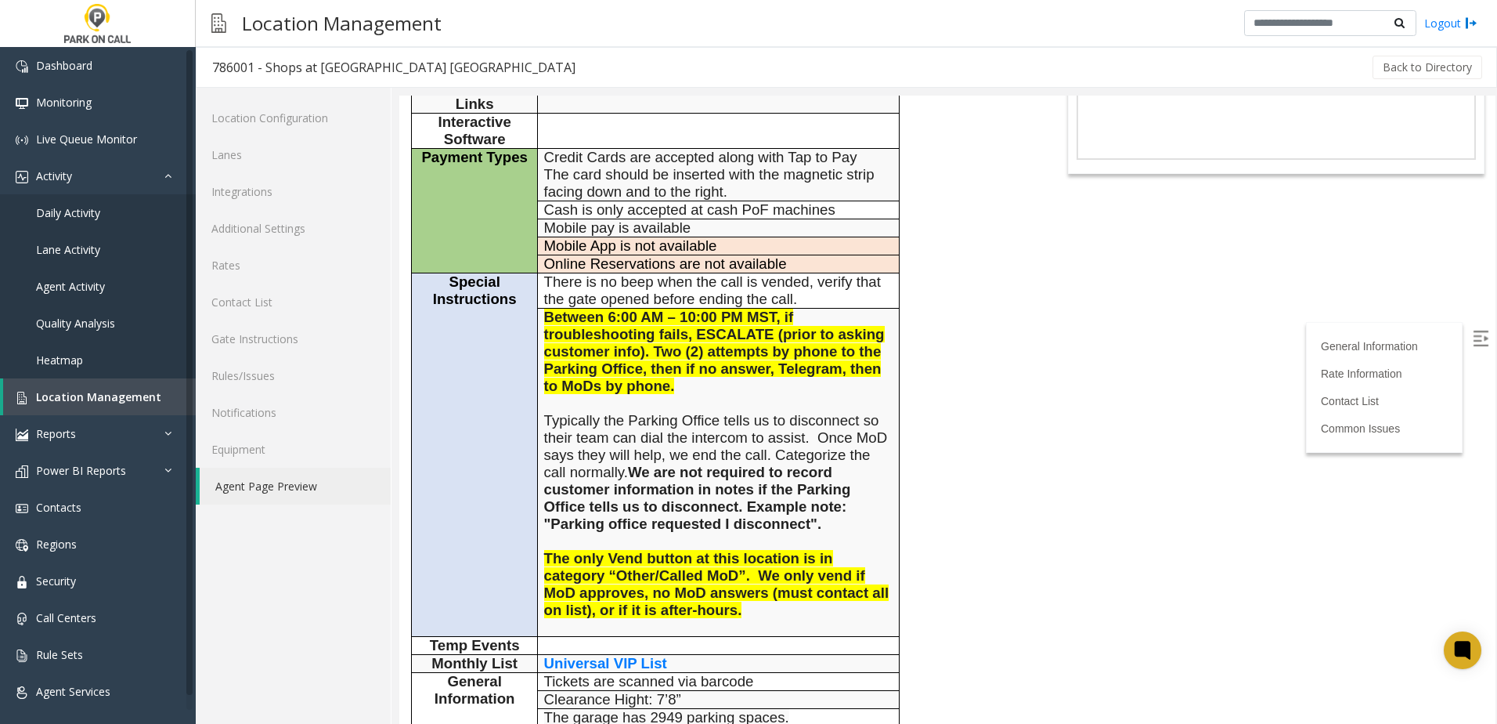
scroll to position [313, 0]
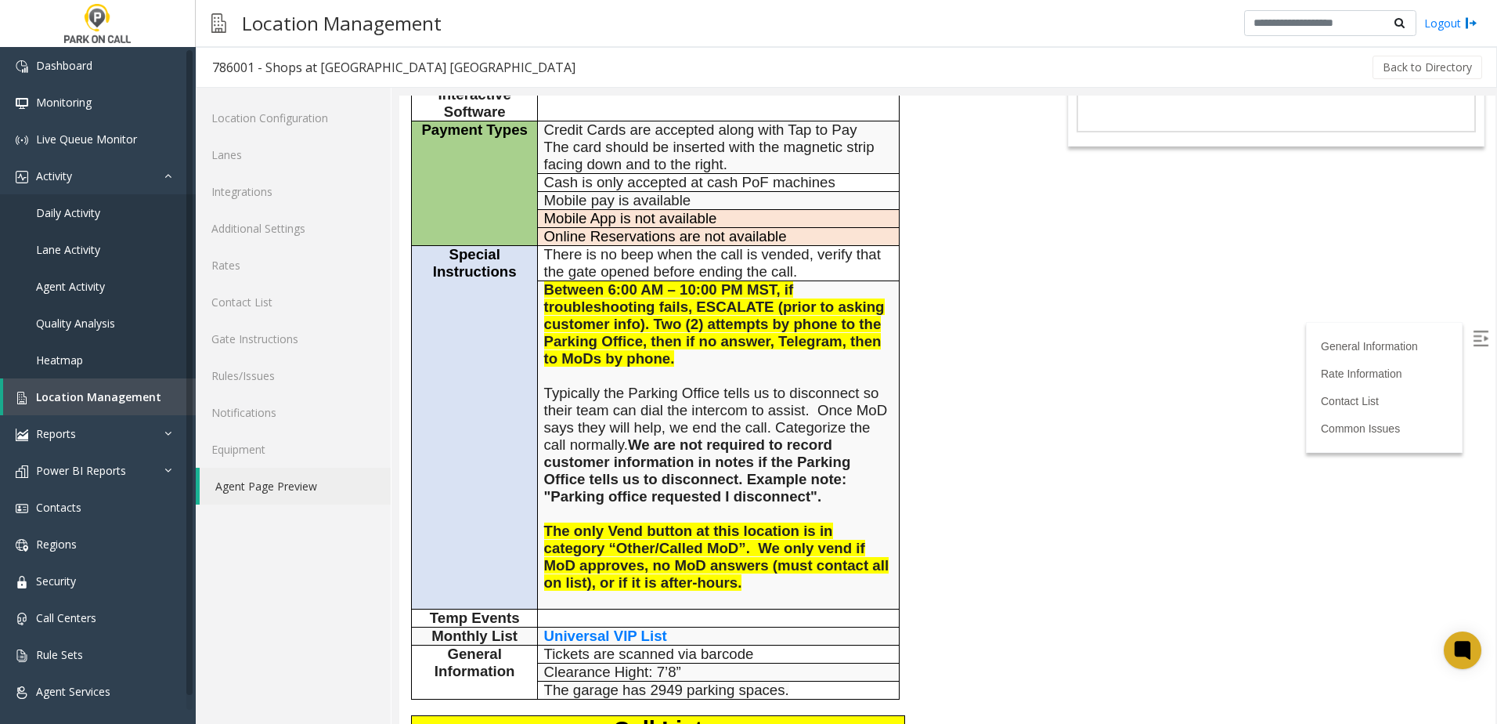
click at [634, 449] on b "We are not required to record customer information in notes if the Parking Offi…" at bounding box center [697, 470] width 307 height 68
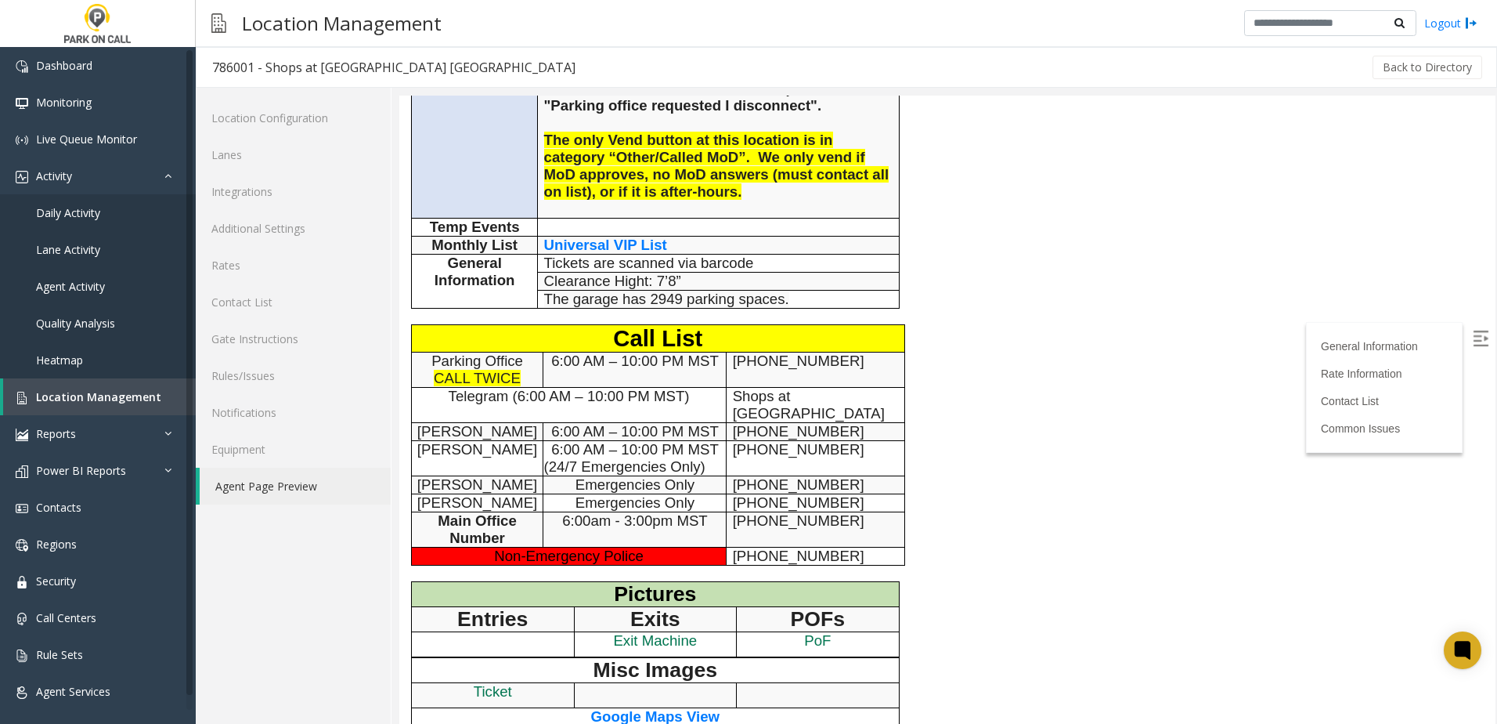
scroll to position [783, 0]
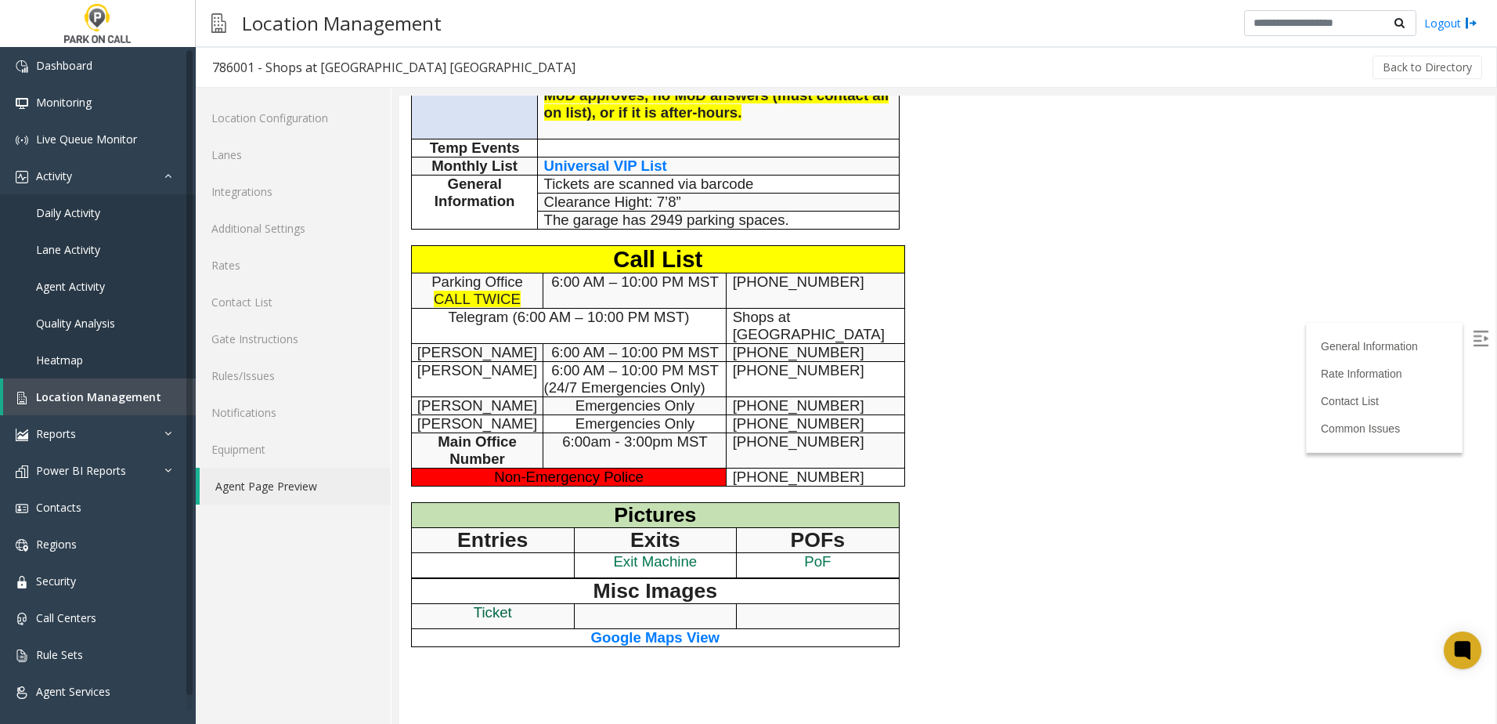
click at [496, 604] on span "Ticket" at bounding box center [493, 612] width 38 height 16
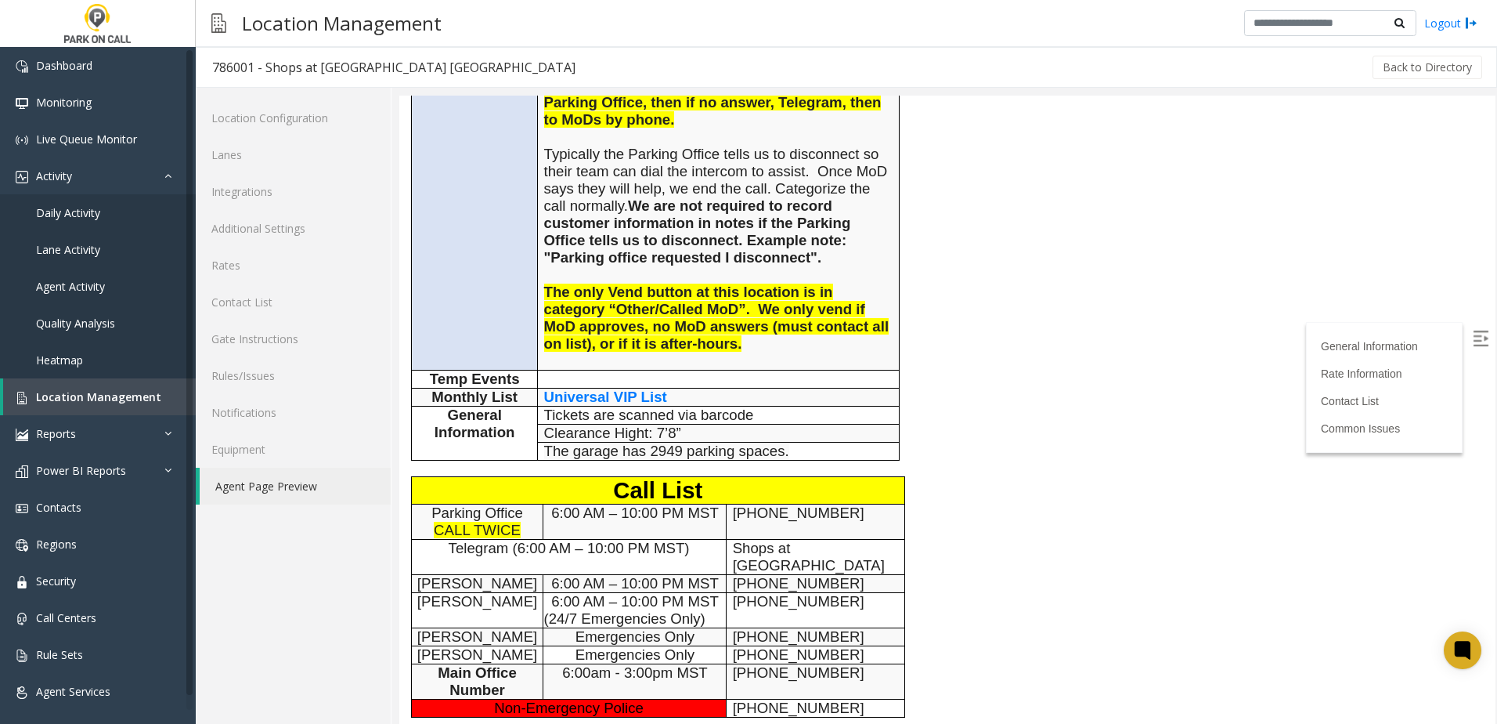
scroll to position [548, 0]
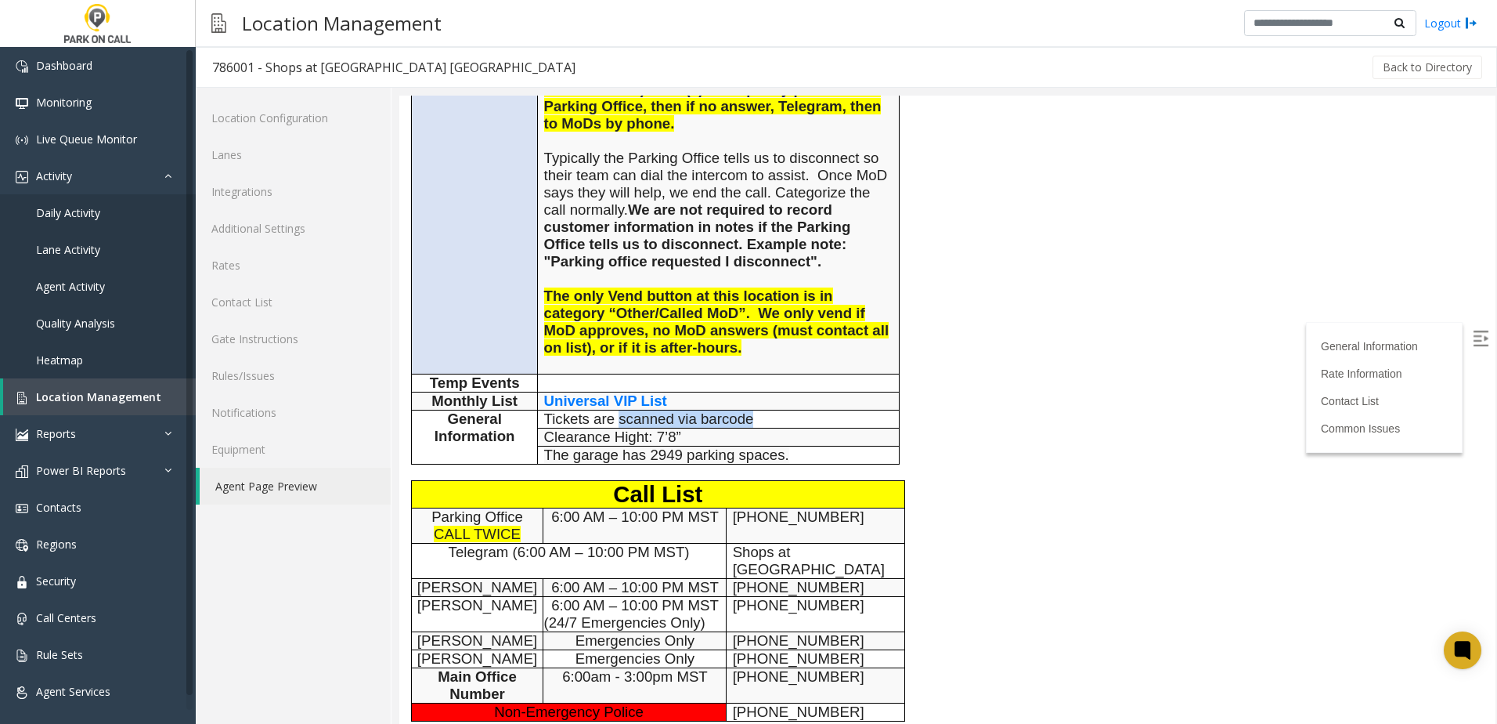
drag, startPoint x: 753, startPoint y: 369, endPoint x: 620, endPoint y: 370, distance: 132.3
click at [620, 410] on span "Tickets are scanned via barcode" at bounding box center [649, 418] width 210 height 16
click at [619, 410] on span "Tickets are scanned via barcode" at bounding box center [649, 418] width 210 height 16
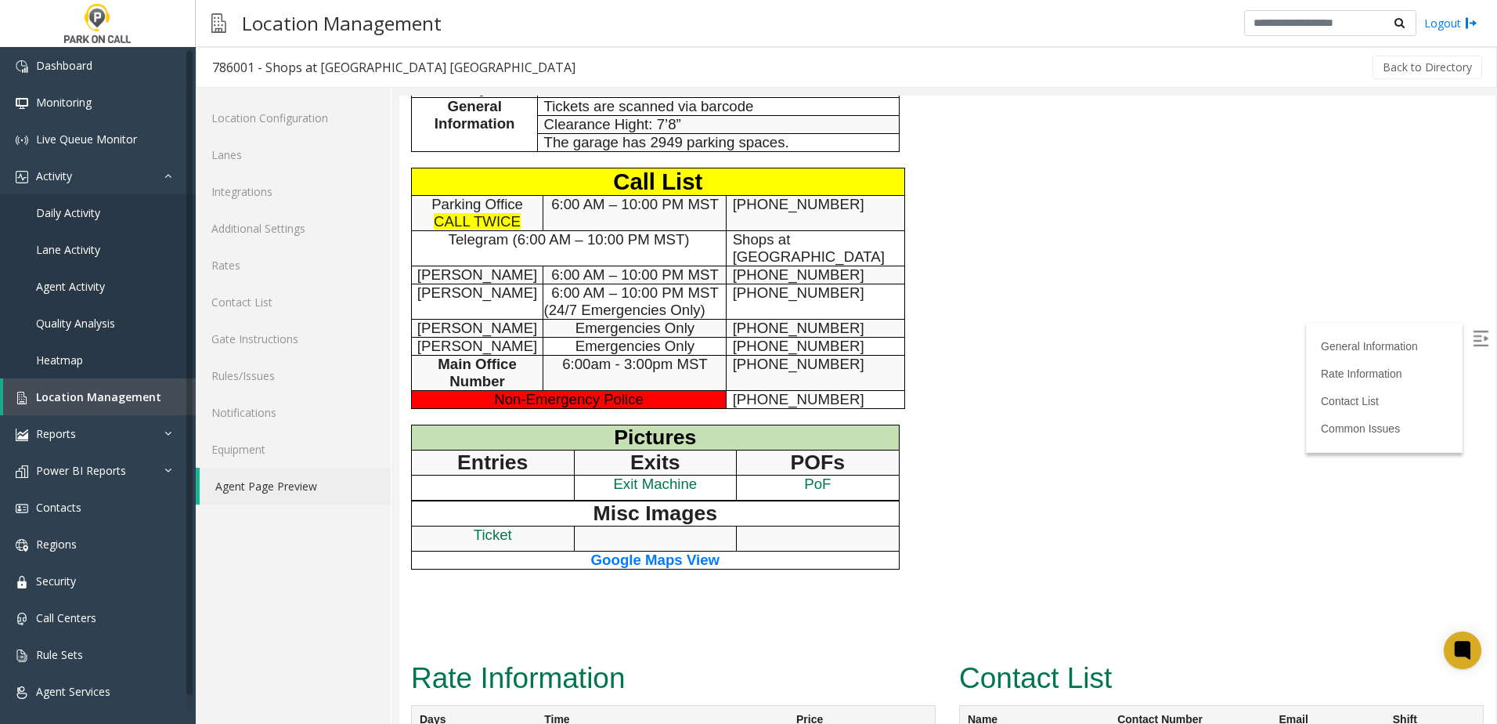
scroll to position [861, 0]
click at [660, 475] on span "Exit Machine" at bounding box center [655, 483] width 84 height 16
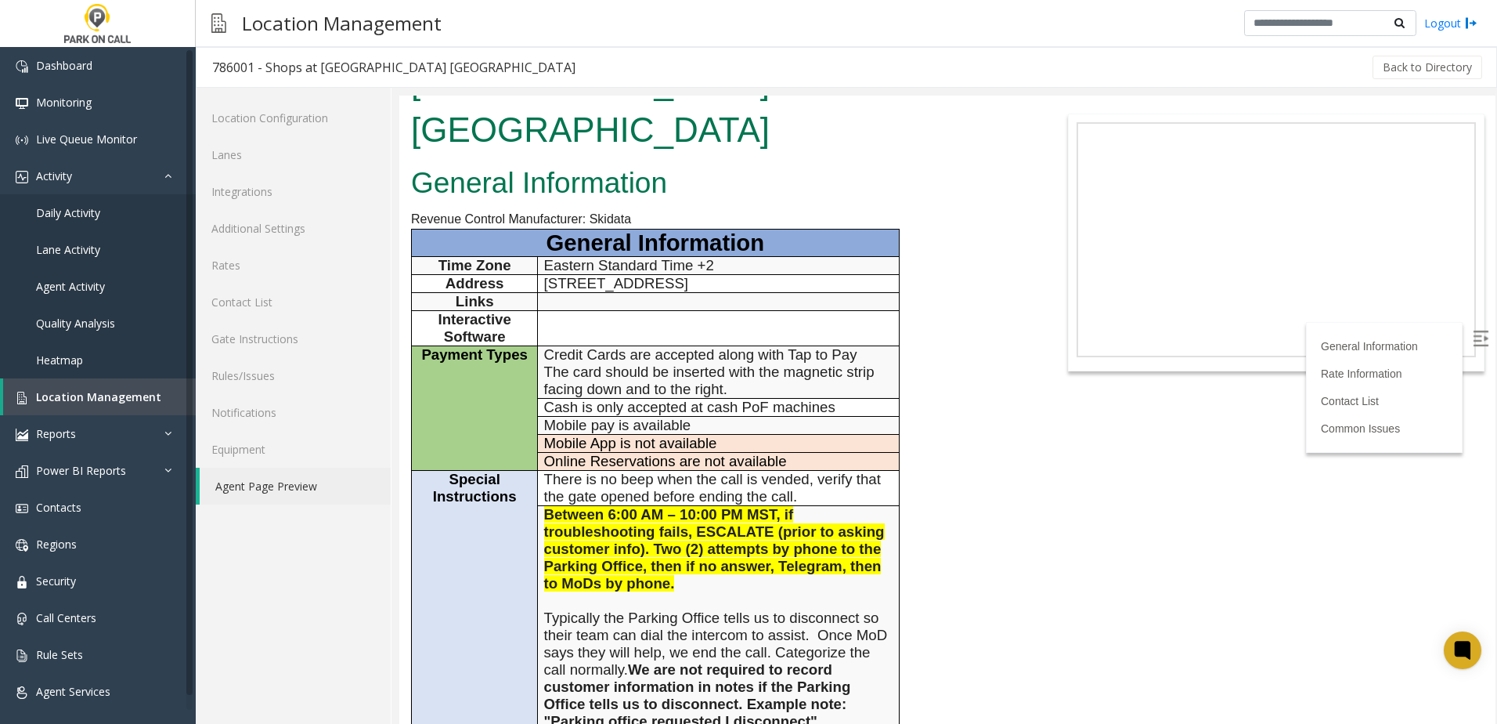
scroll to position [78, 0]
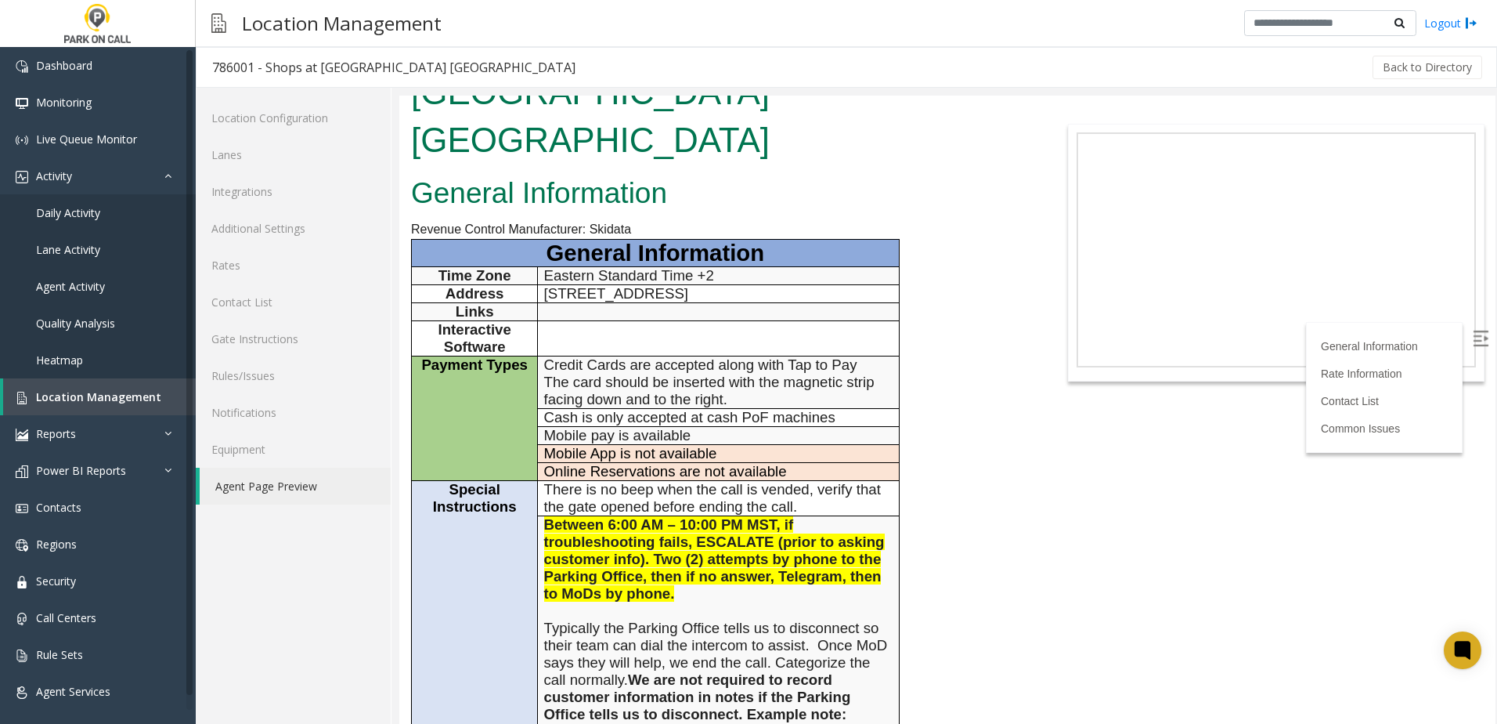
click at [1042, 446] on body "786001 - Shops at [GEOGRAPHIC_DATA] [GEOGRAPHIC_DATA] General Information Reven…" at bounding box center [947, 331] width 1096 height 628
click at [92, 225] on link "Daily Activity" at bounding box center [98, 212] width 196 height 37
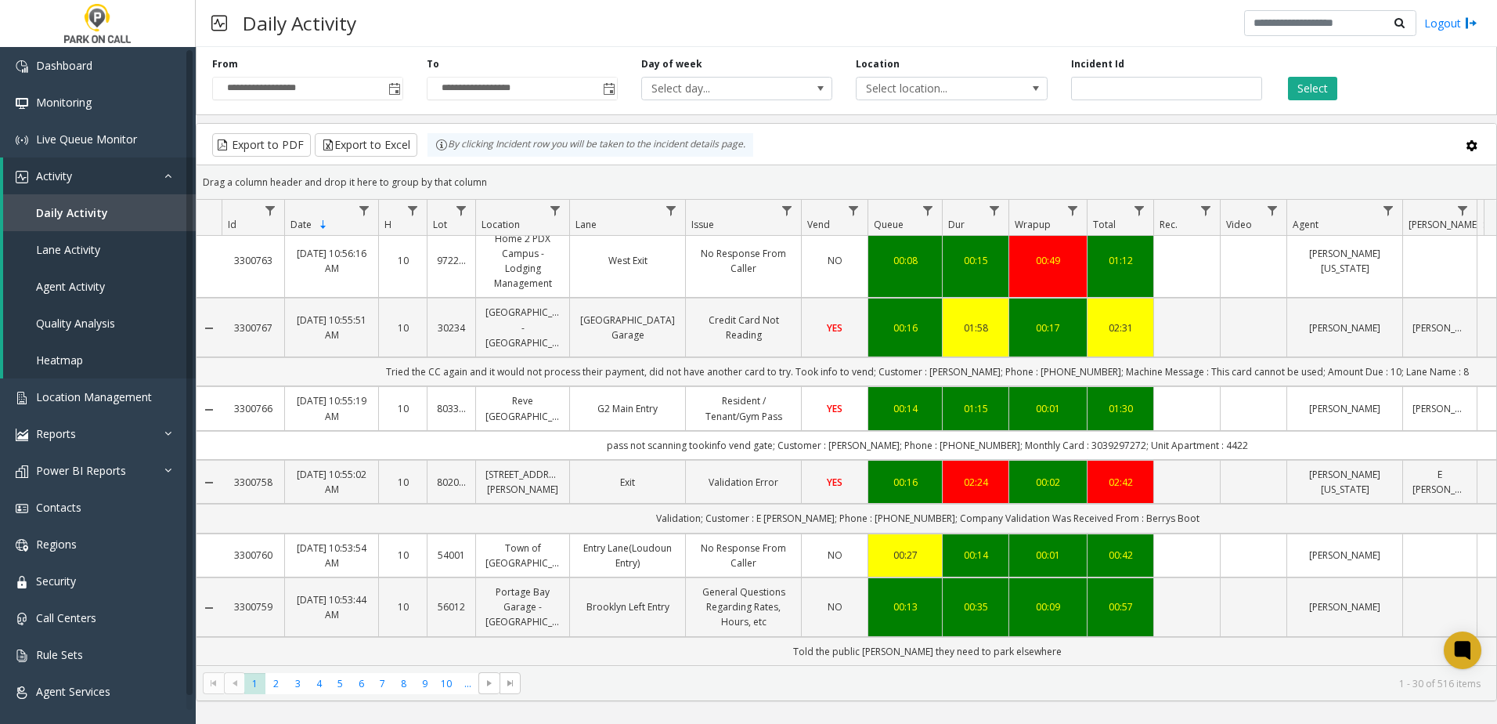
scroll to position [1806, 0]
click at [276, 681] on span "2" at bounding box center [275, 683] width 21 height 21
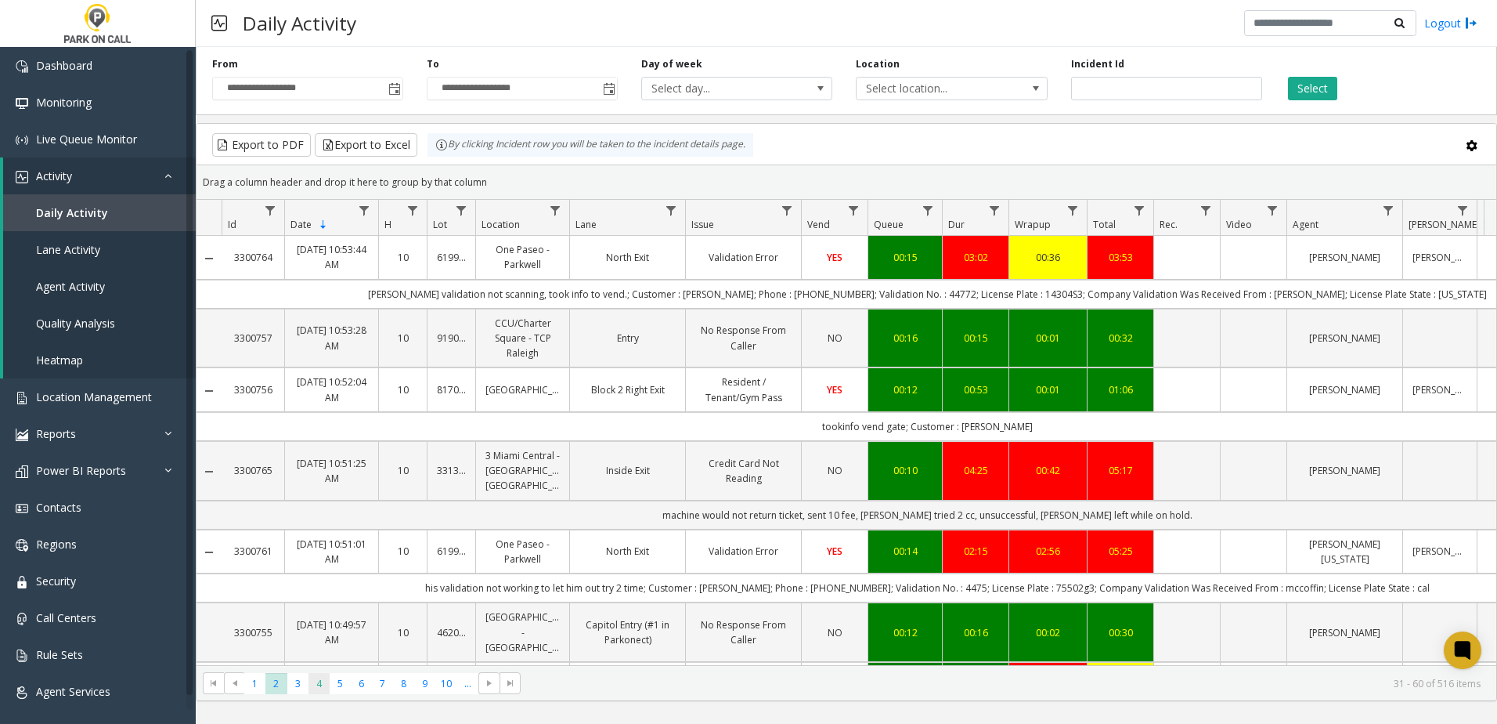
drag, startPoint x: 276, startPoint y: 681, endPoint x: 320, endPoint y: 685, distance: 44.0
click at [320, 685] on span "4" at bounding box center [319, 683] width 21 height 21
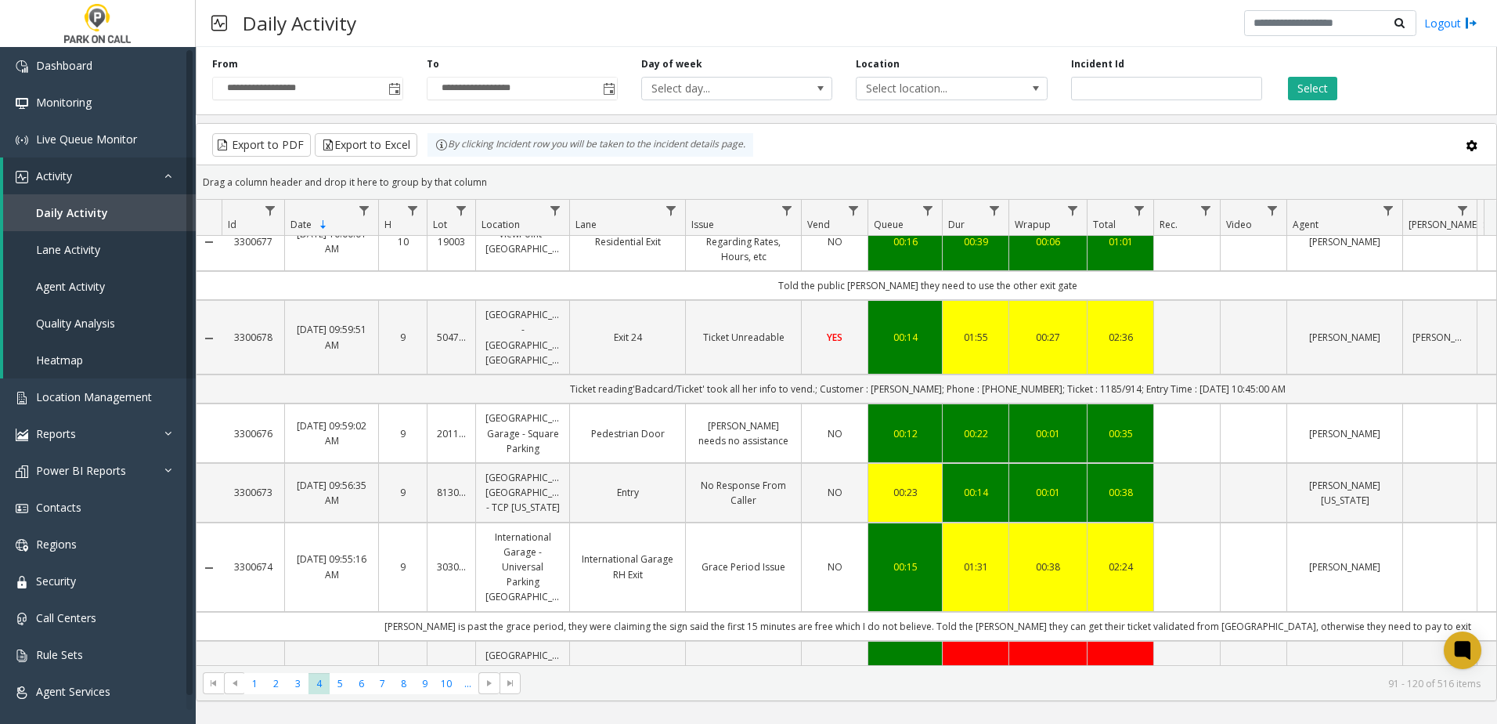
scroll to position [1723, 0]
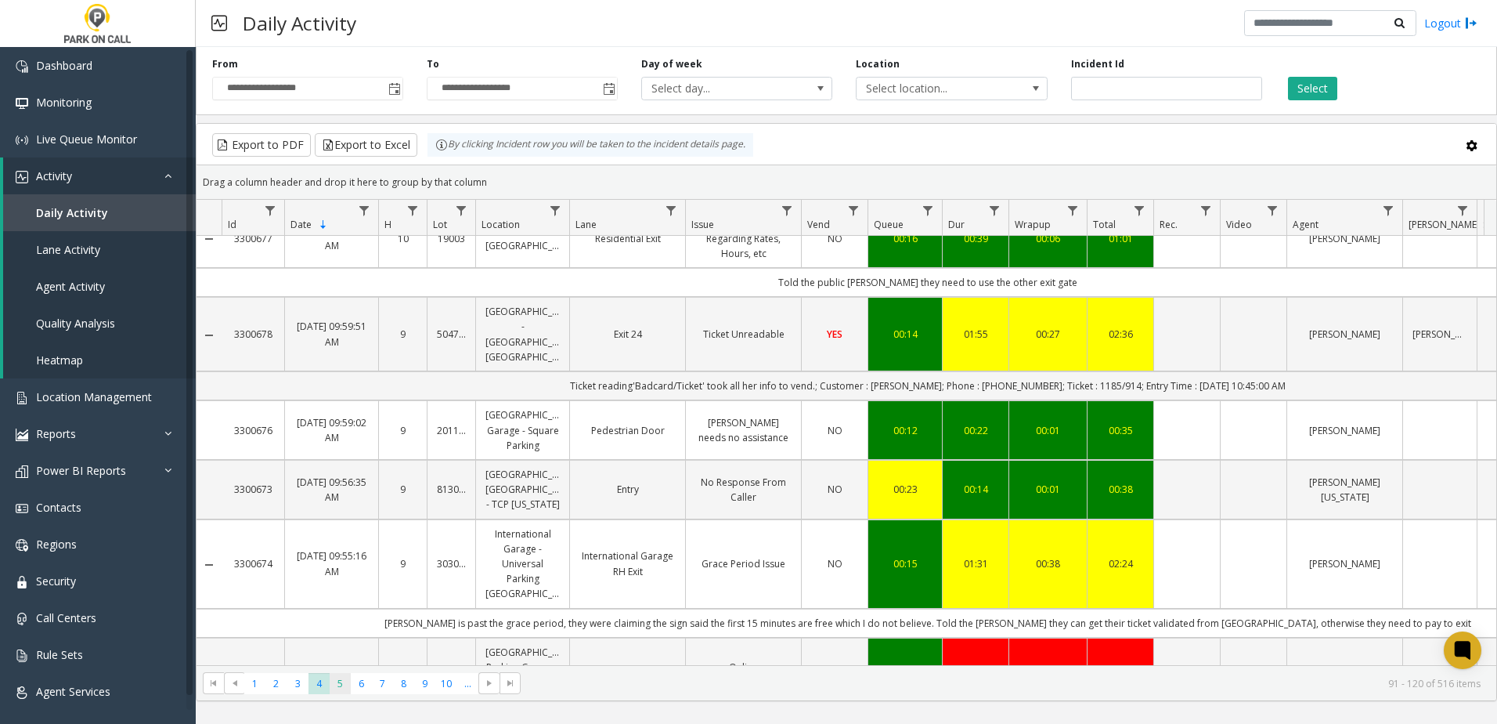
click at [338, 682] on span "5" at bounding box center [340, 683] width 21 height 21
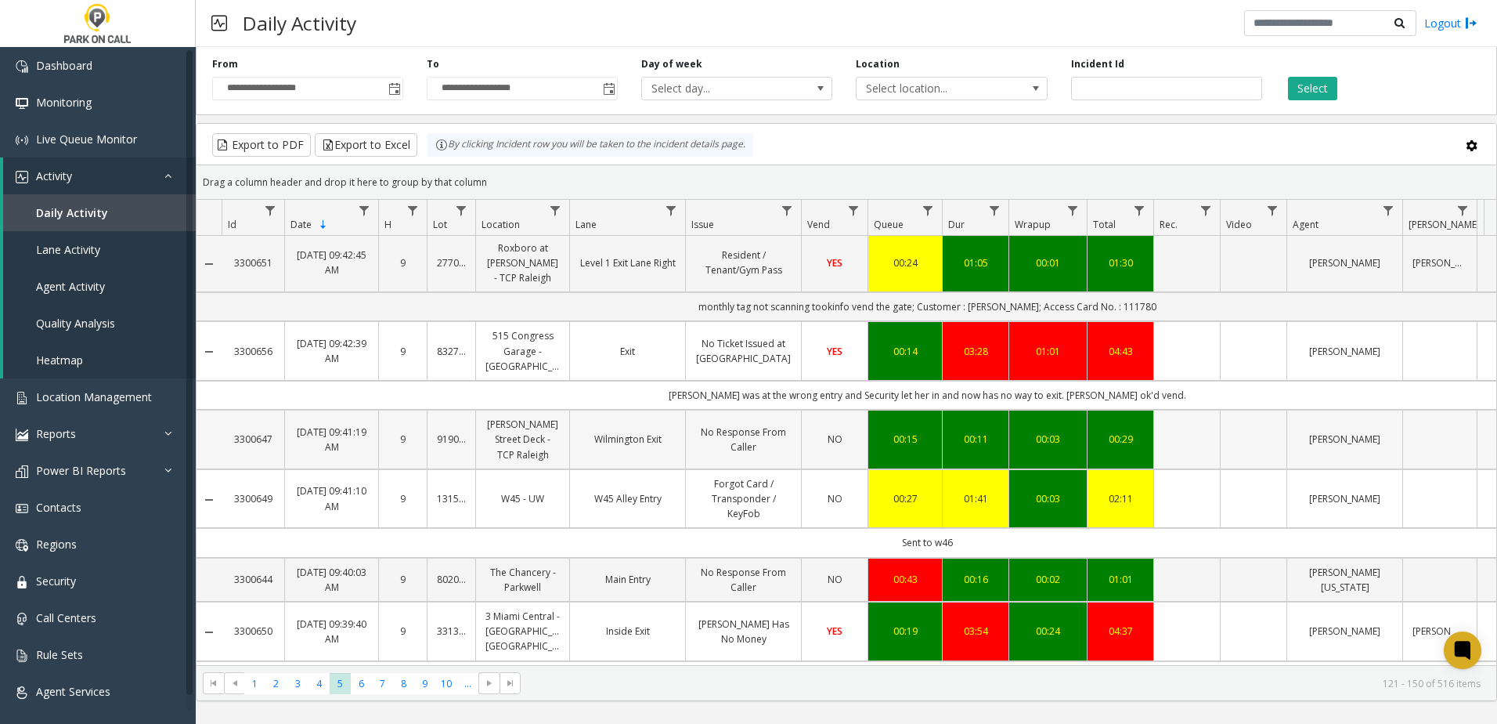
scroll to position [1803, 0]
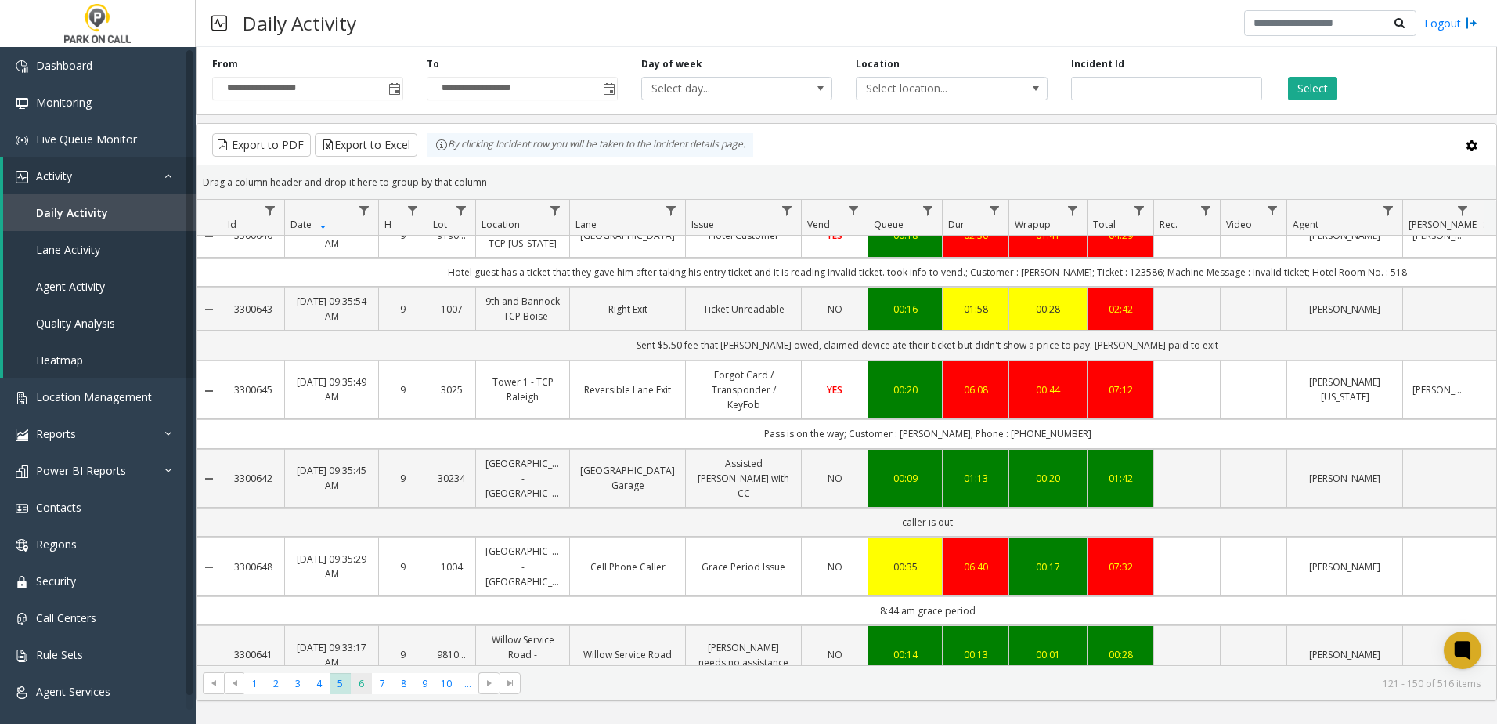
click at [362, 677] on span "6" at bounding box center [361, 683] width 21 height 21
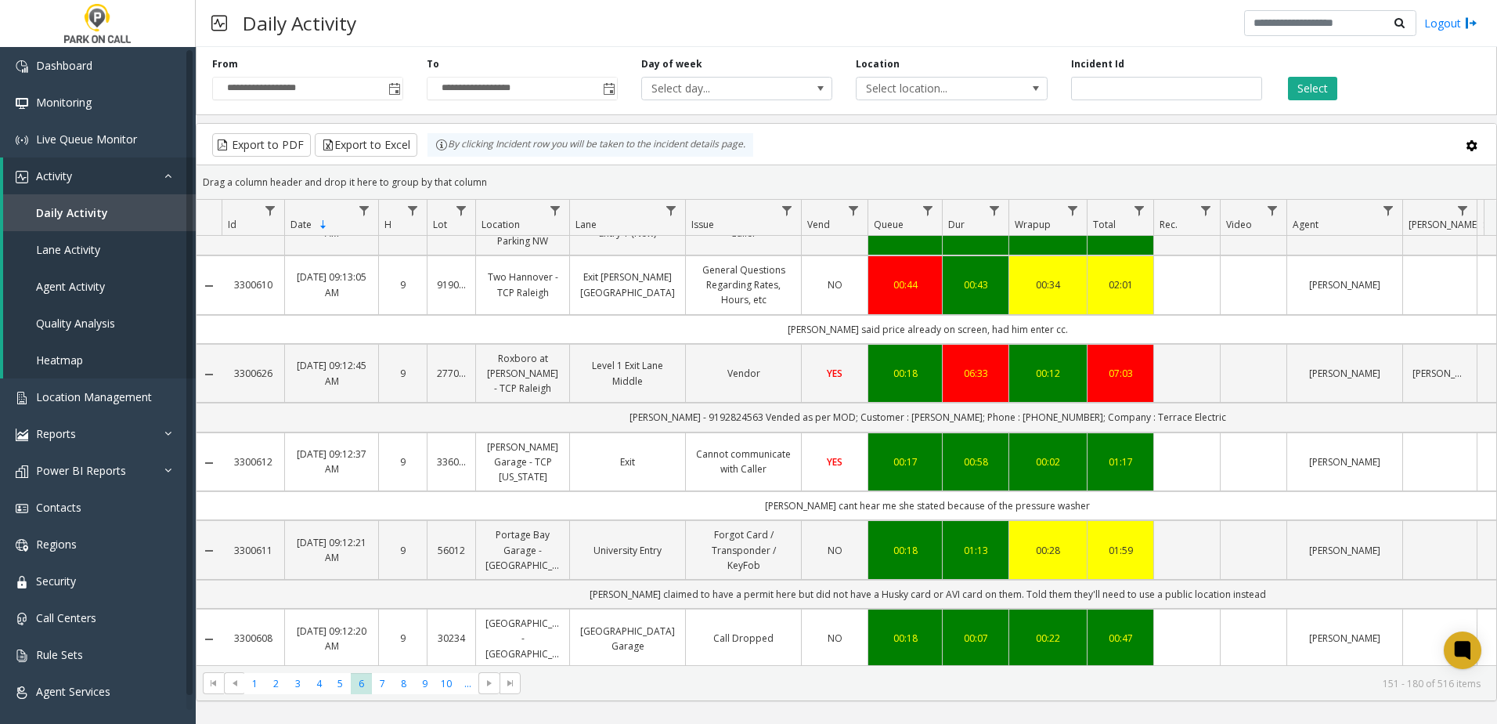
scroll to position [1879, 0]
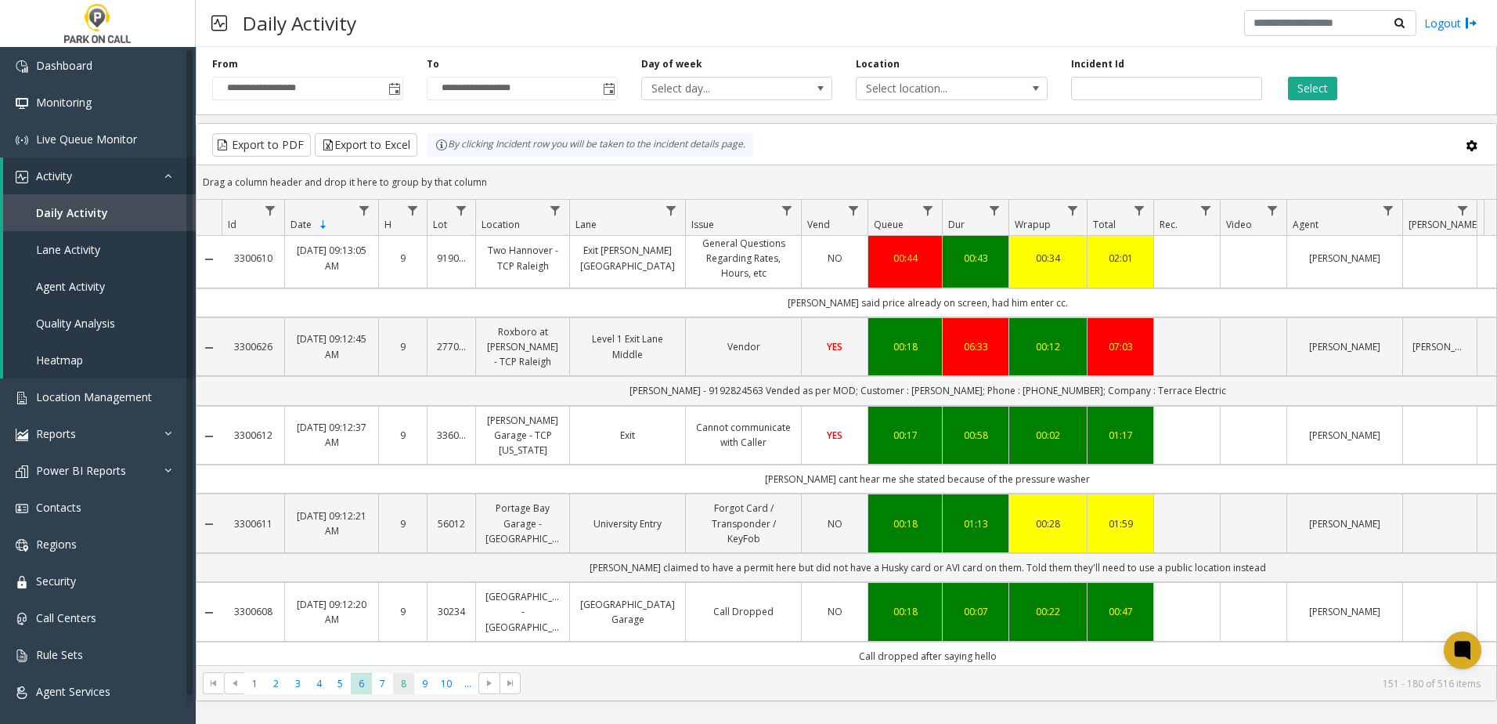
click at [397, 679] on span "8" at bounding box center [403, 683] width 21 height 21
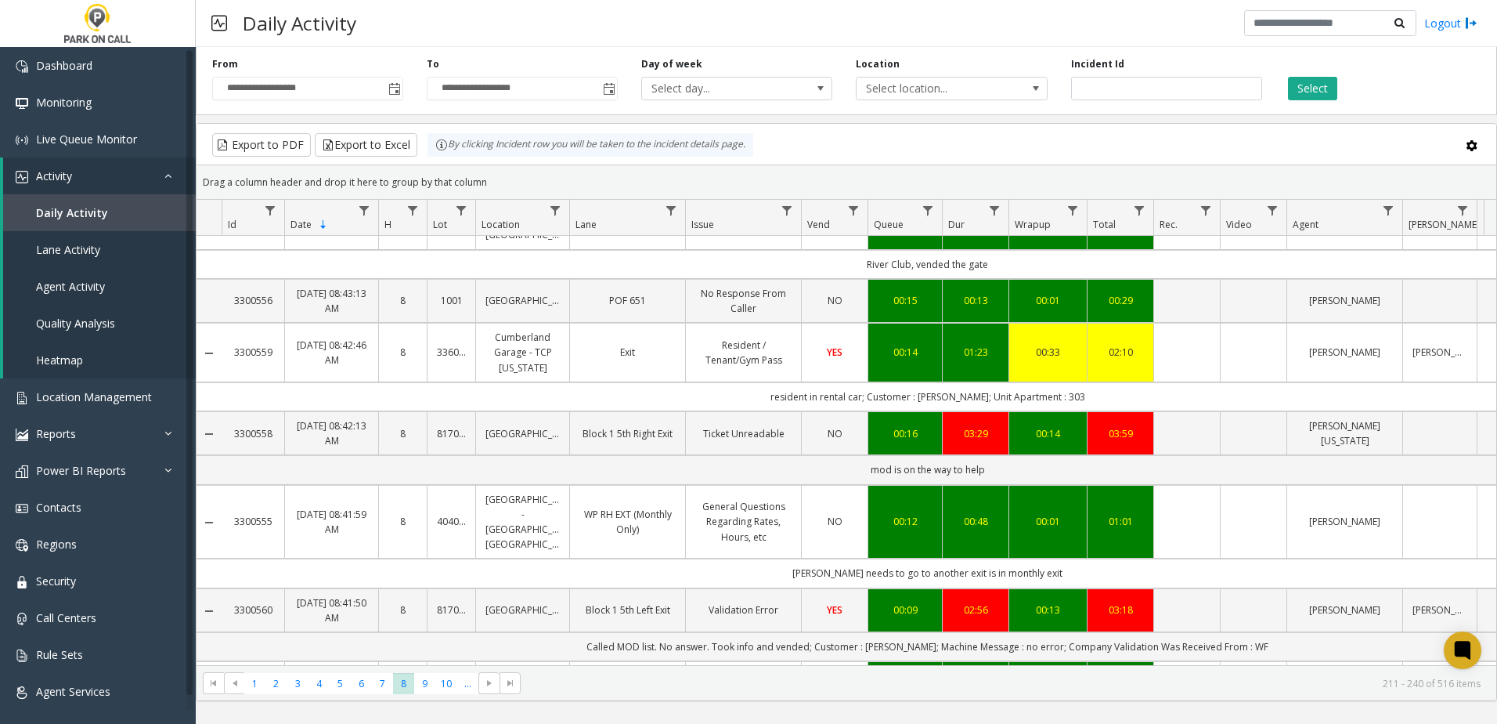
scroll to position [1850, 0]
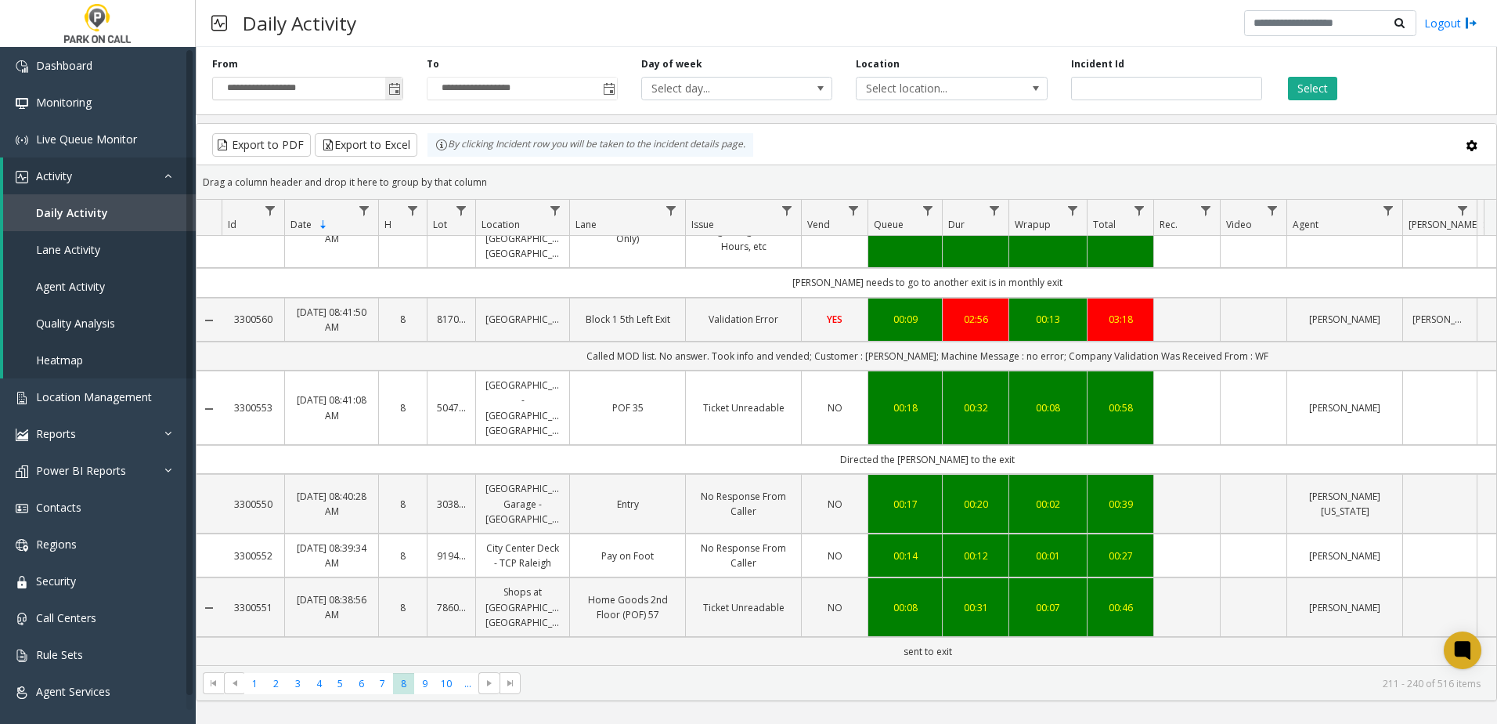
click at [400, 92] on span "Toggle popup" at bounding box center [394, 89] width 13 height 13
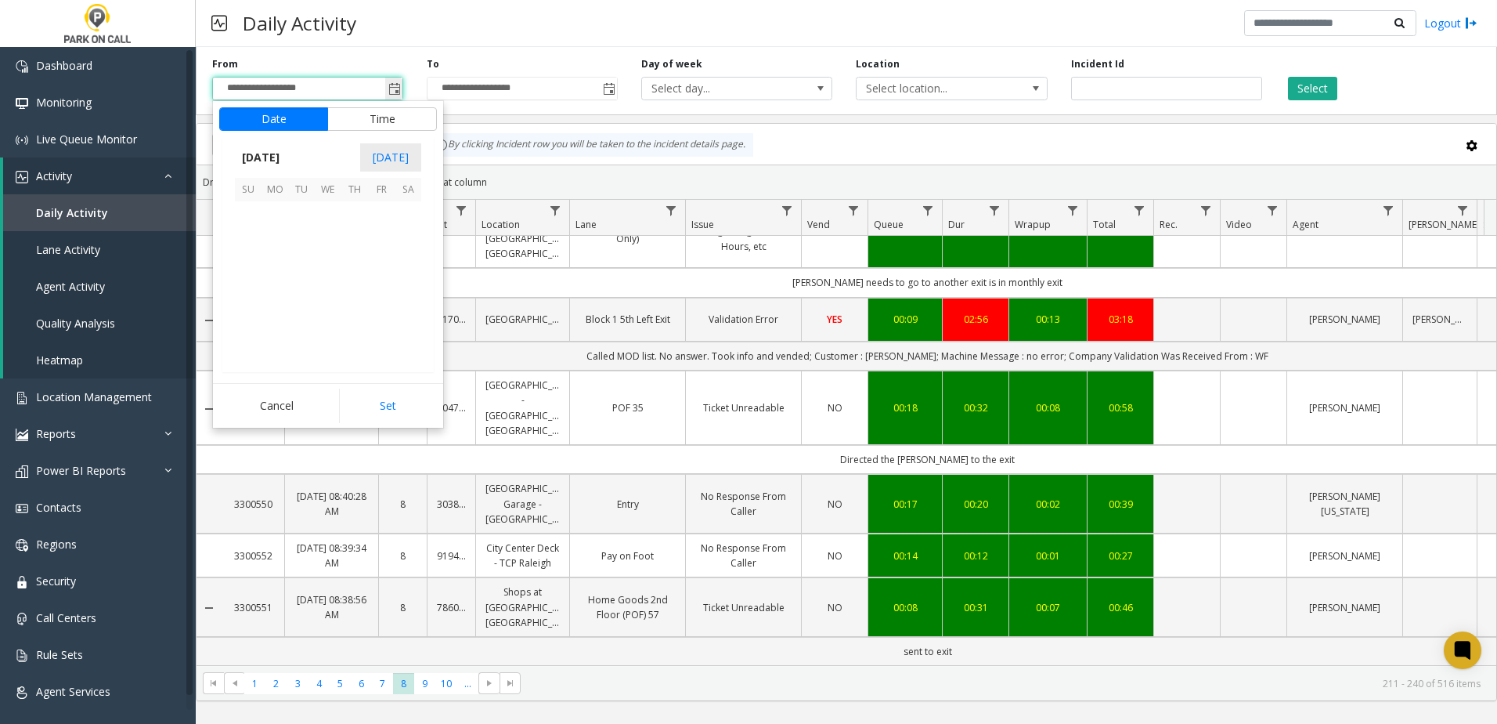
scroll to position [281052, 0]
click at [327, 274] on span "17" at bounding box center [328, 268] width 27 height 27
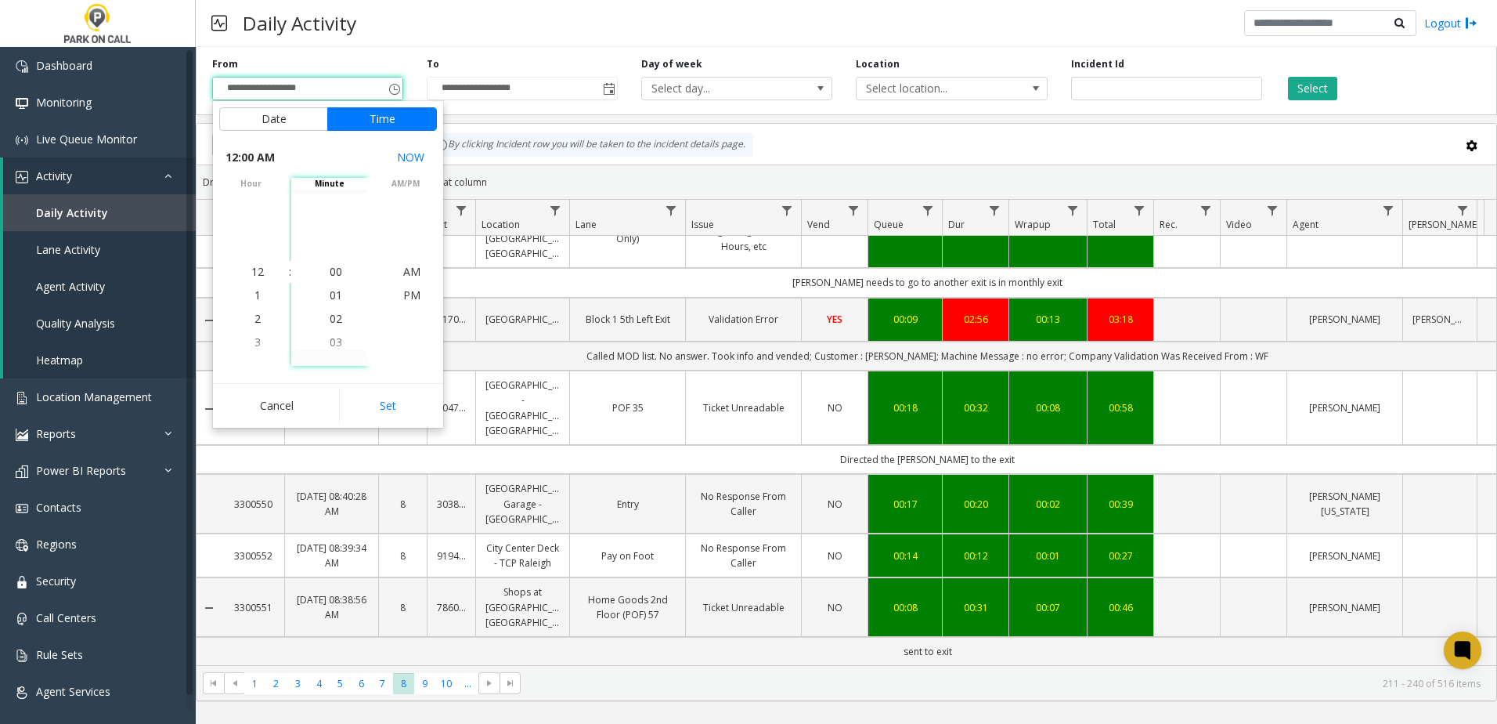
click at [373, 403] on button "Set" at bounding box center [388, 405] width 99 height 34
type input "**********"
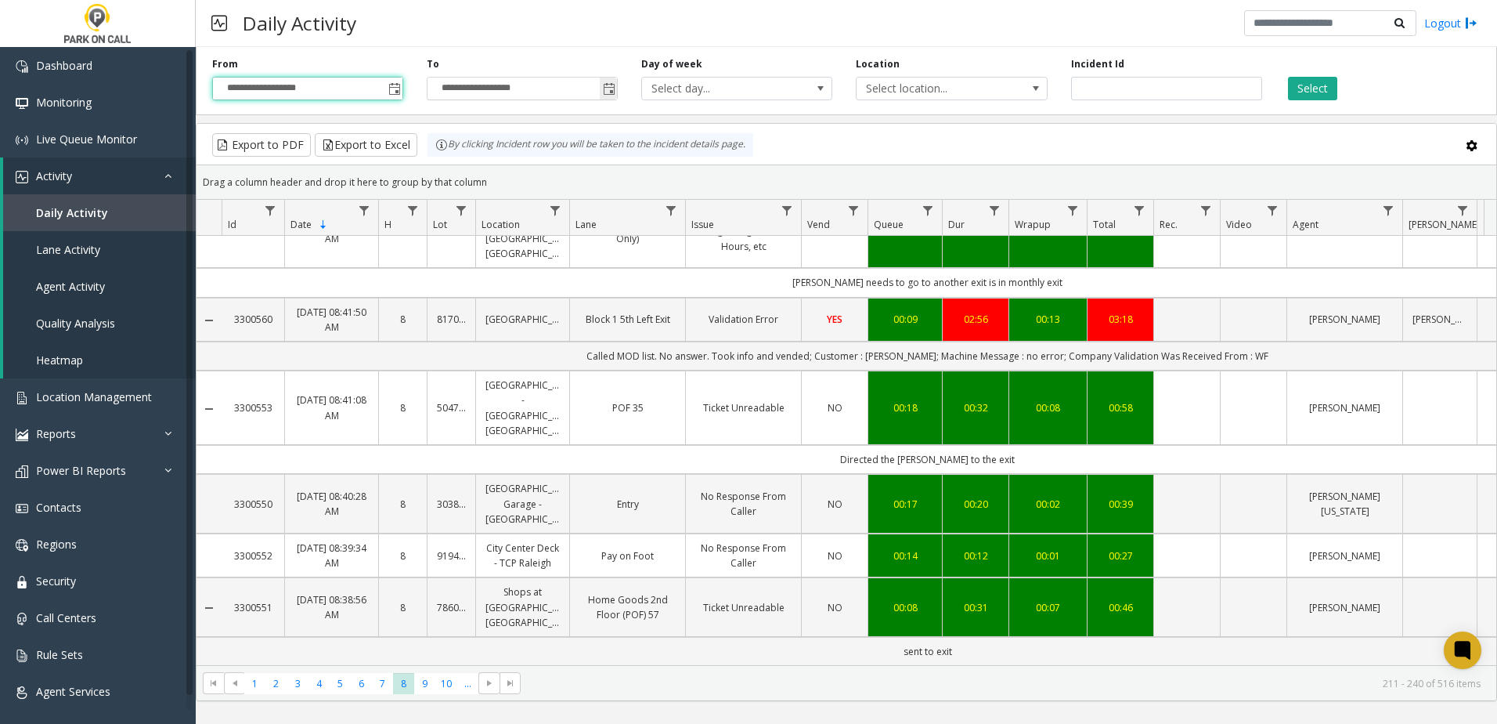
click at [607, 94] on span "Toggle popup" at bounding box center [609, 89] width 13 height 13
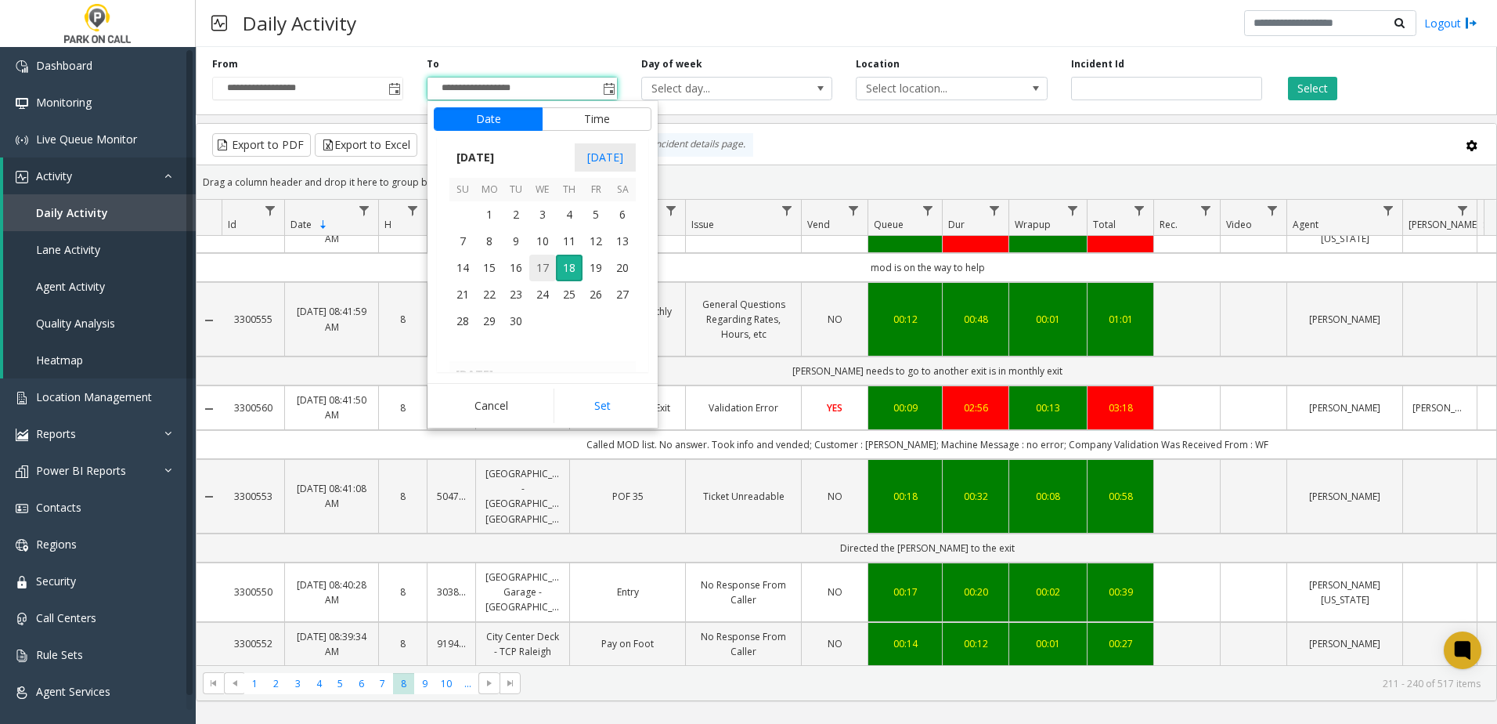
scroll to position [1820, 0]
click at [543, 269] on span "17" at bounding box center [542, 268] width 27 height 27
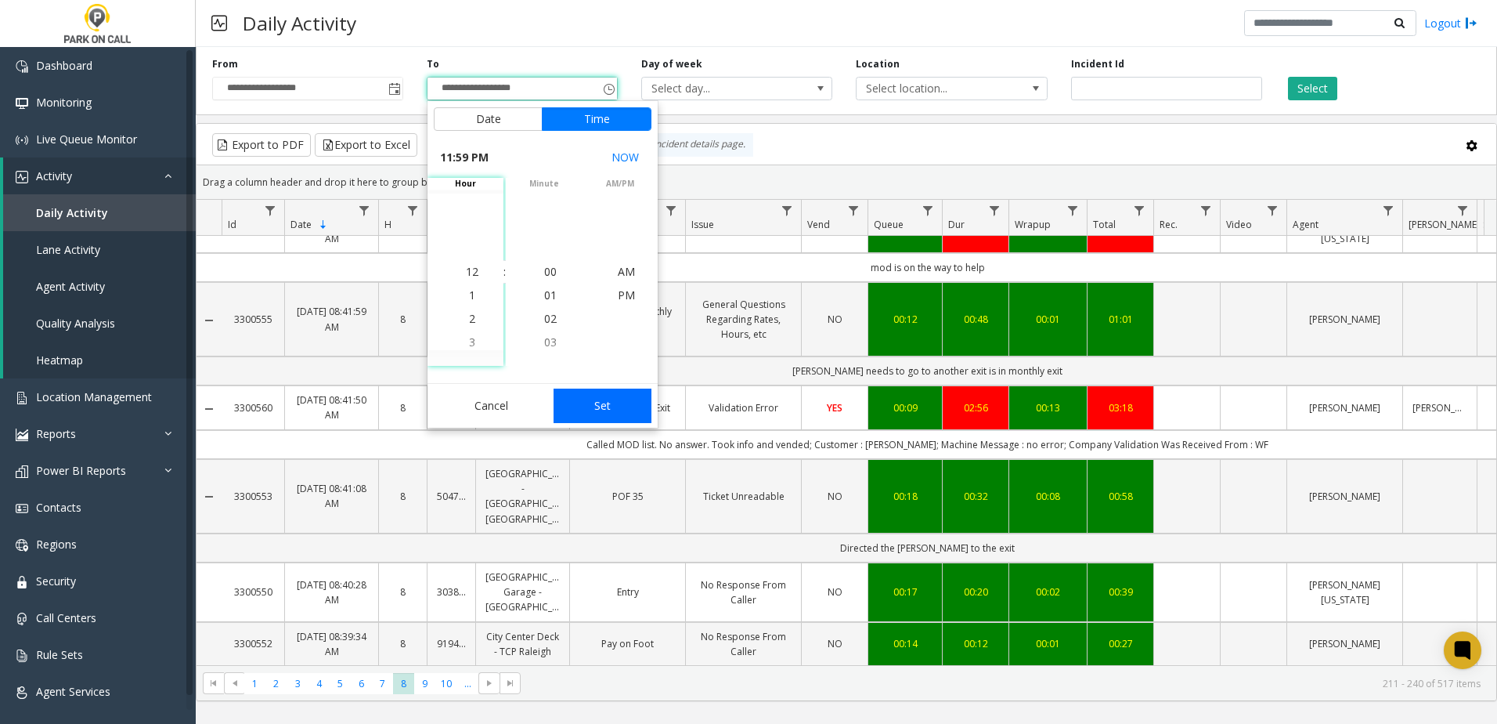
scroll to position [23, 0]
click at [610, 408] on button "Set" at bounding box center [603, 405] width 99 height 34
type input "**********"
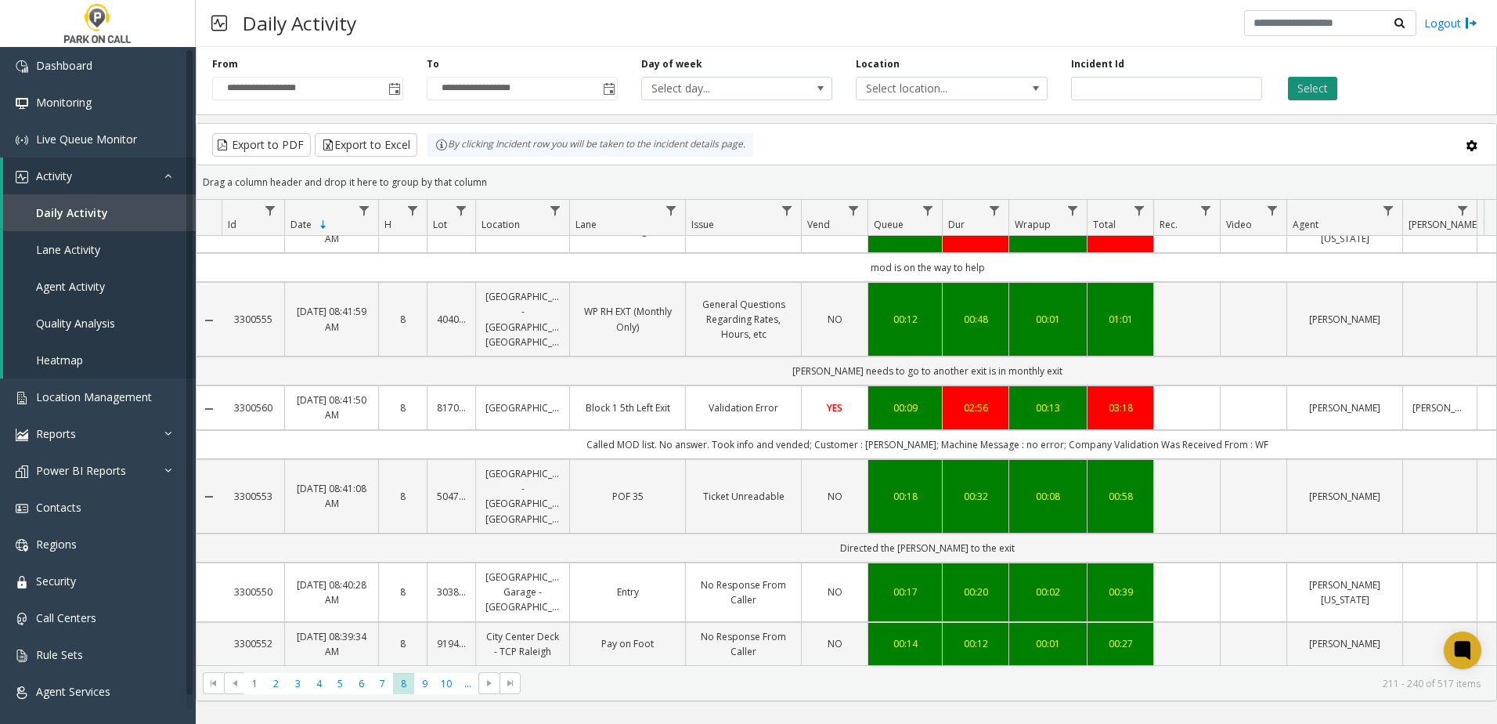
click at [1327, 87] on button "Select" at bounding box center [1312, 88] width 49 height 23
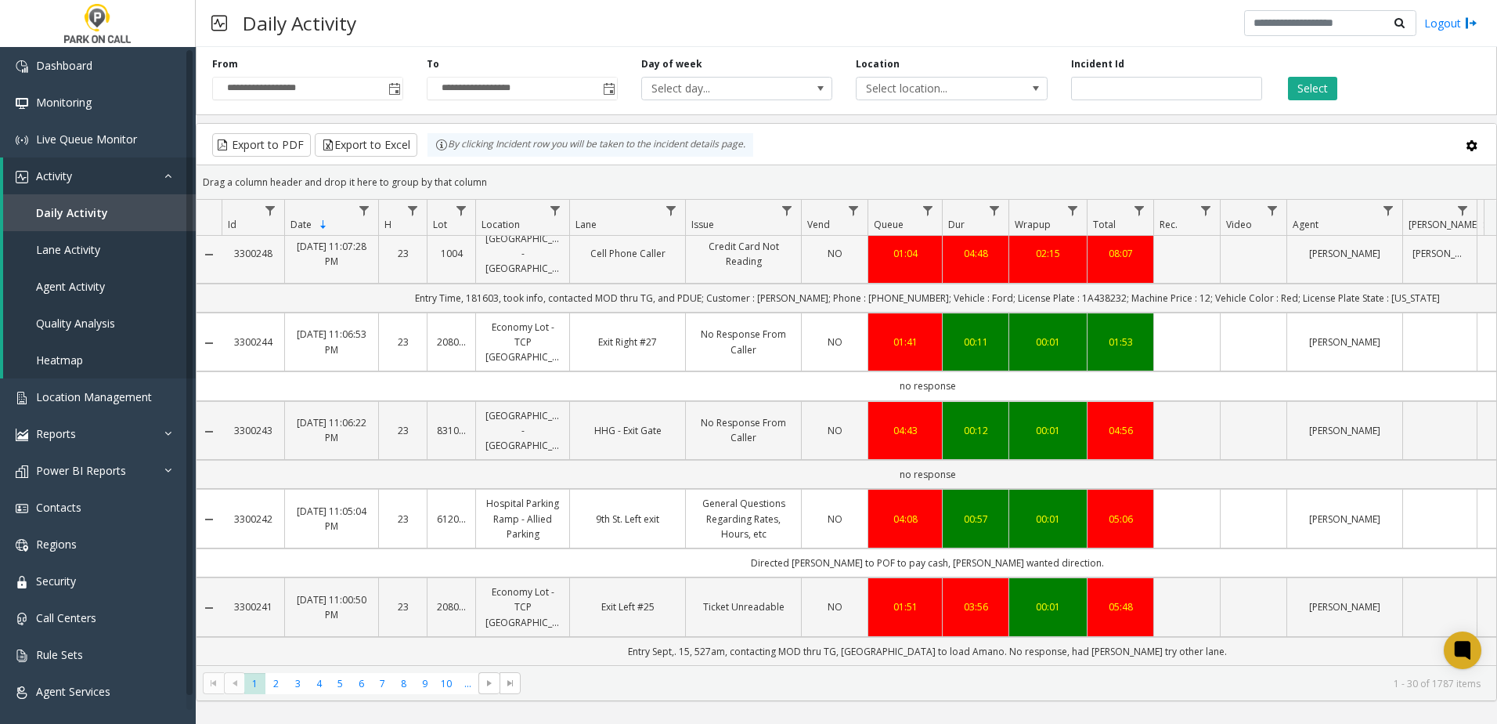
scroll to position [2292, 0]
click at [402, 679] on span "8" at bounding box center [403, 683] width 21 height 21
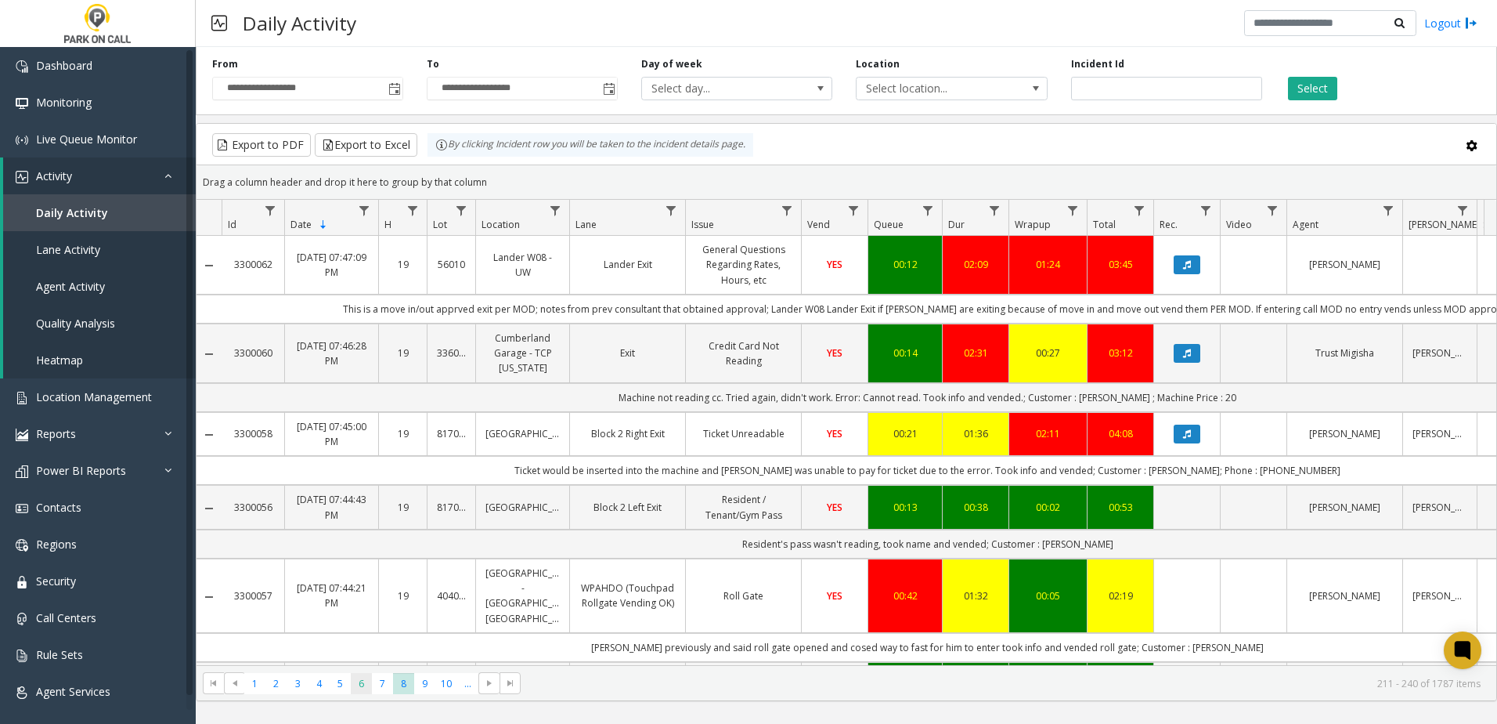
drag, startPoint x: 402, startPoint y: 679, endPoint x: 371, endPoint y: 681, distance: 30.6
click at [371, 681] on span "6" at bounding box center [361, 683] width 21 height 21
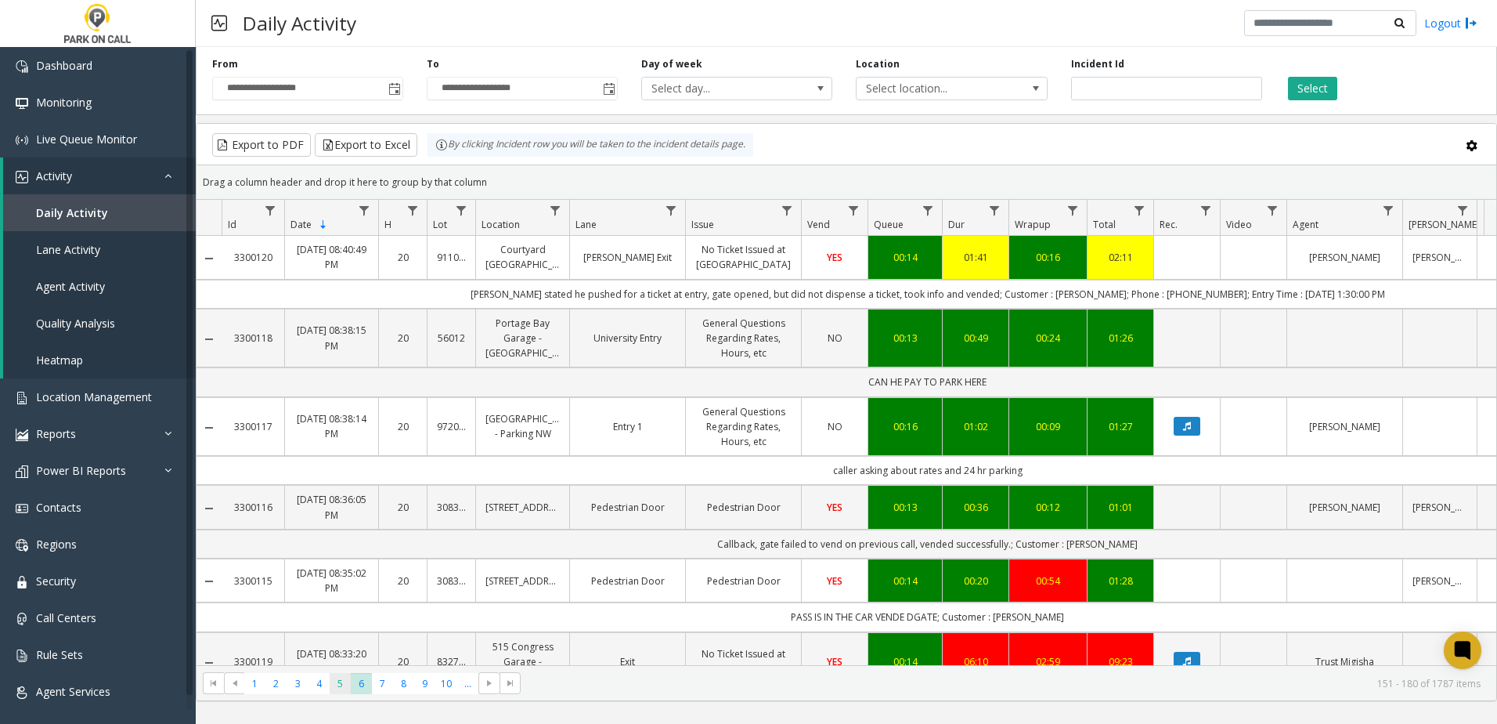
click at [346, 683] on span "5" at bounding box center [340, 683] width 21 height 21
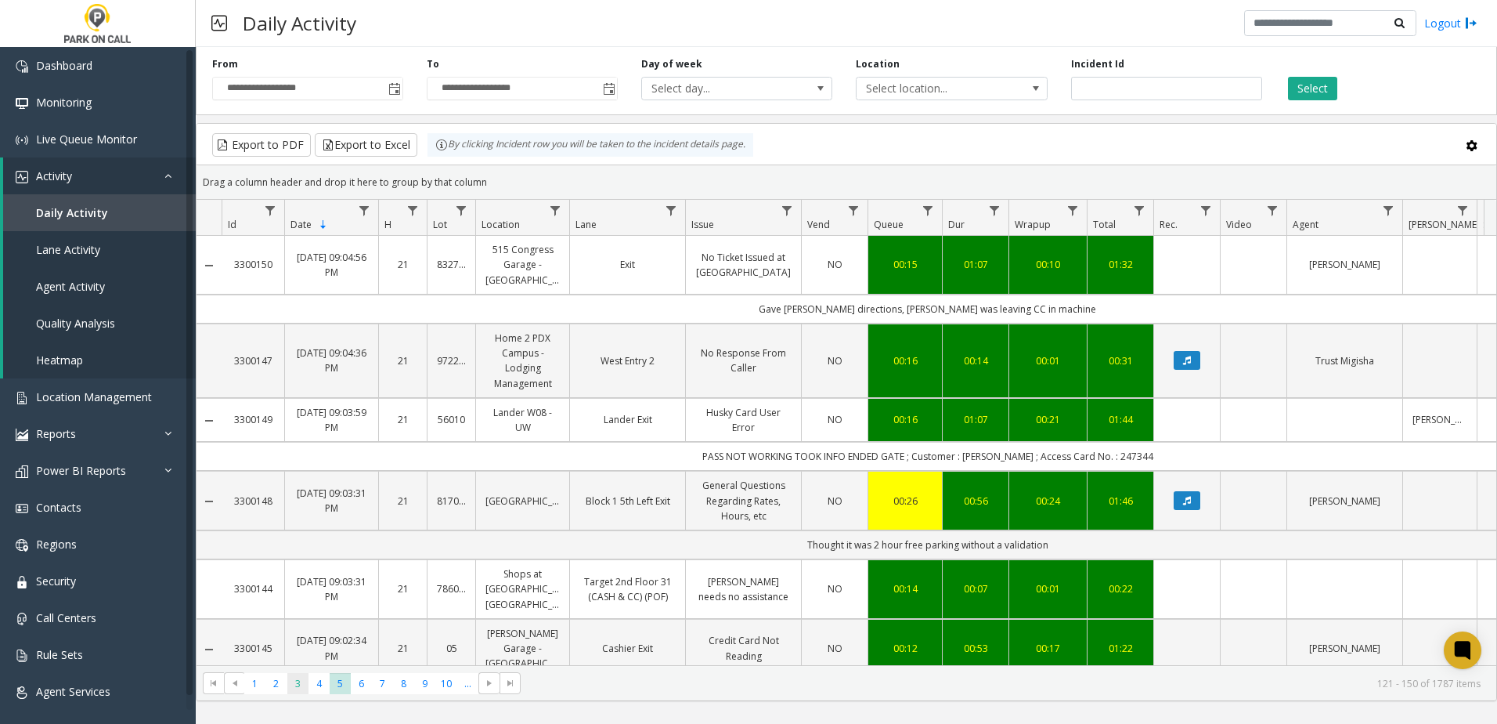
click at [306, 687] on span "3" at bounding box center [297, 683] width 21 height 21
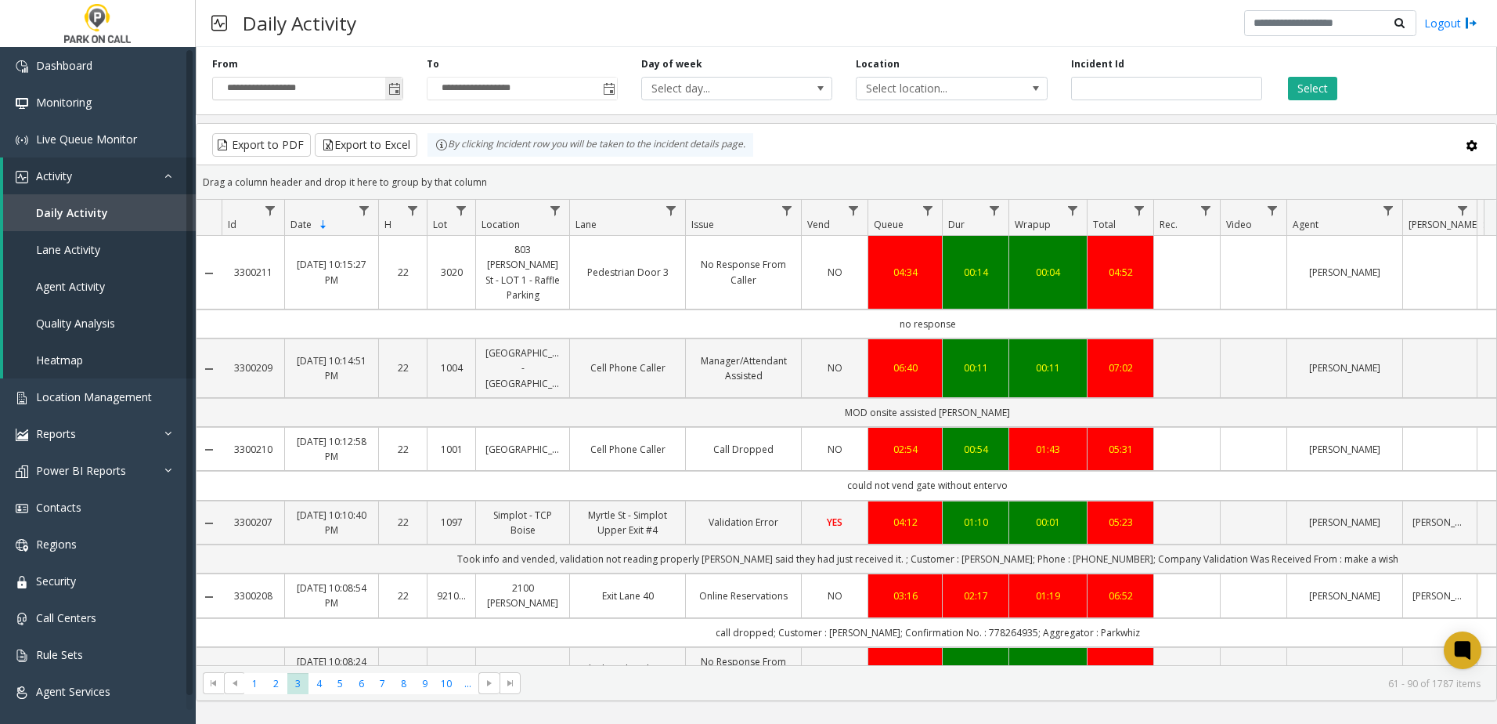
click at [394, 92] on span "Toggle popup" at bounding box center [394, 89] width 13 height 13
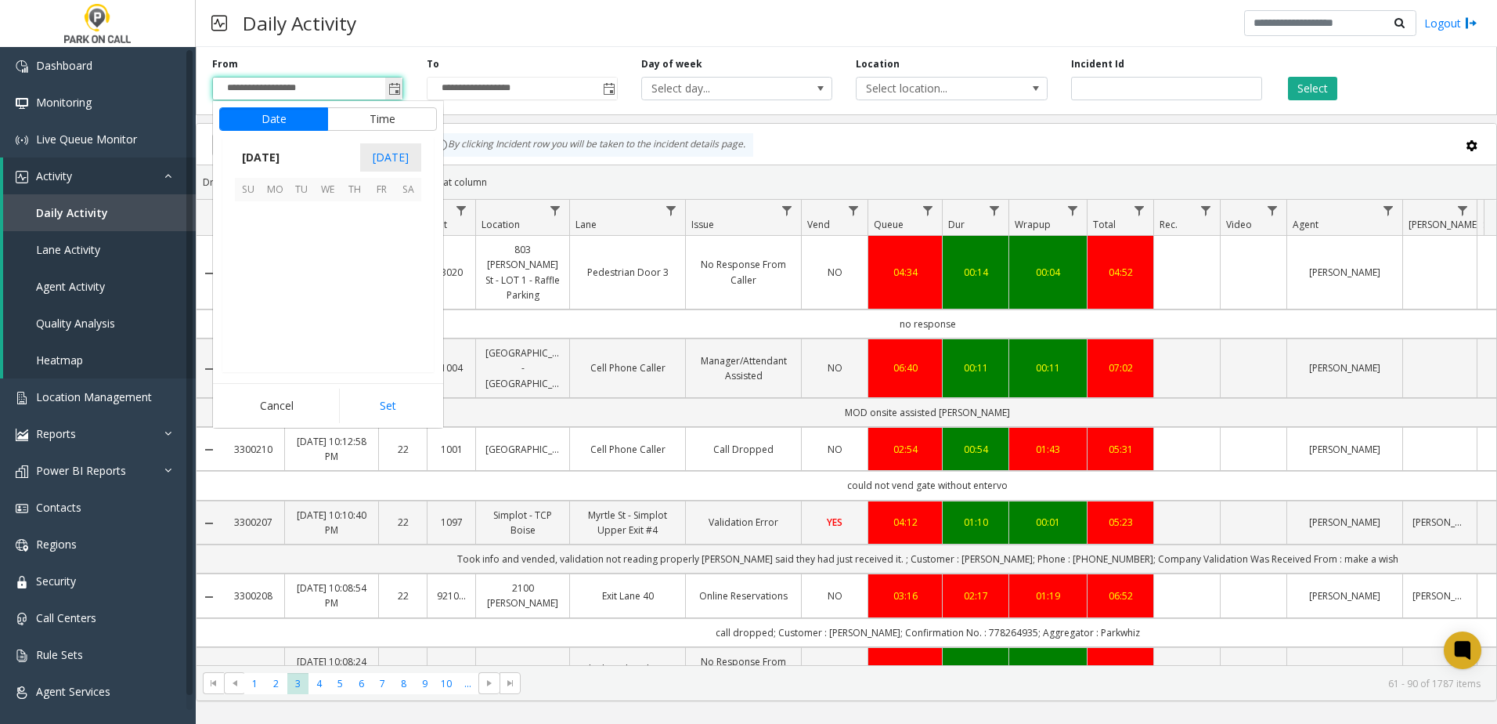
scroll to position [281052, 0]
click at [364, 265] on span "18" at bounding box center [354, 268] width 27 height 27
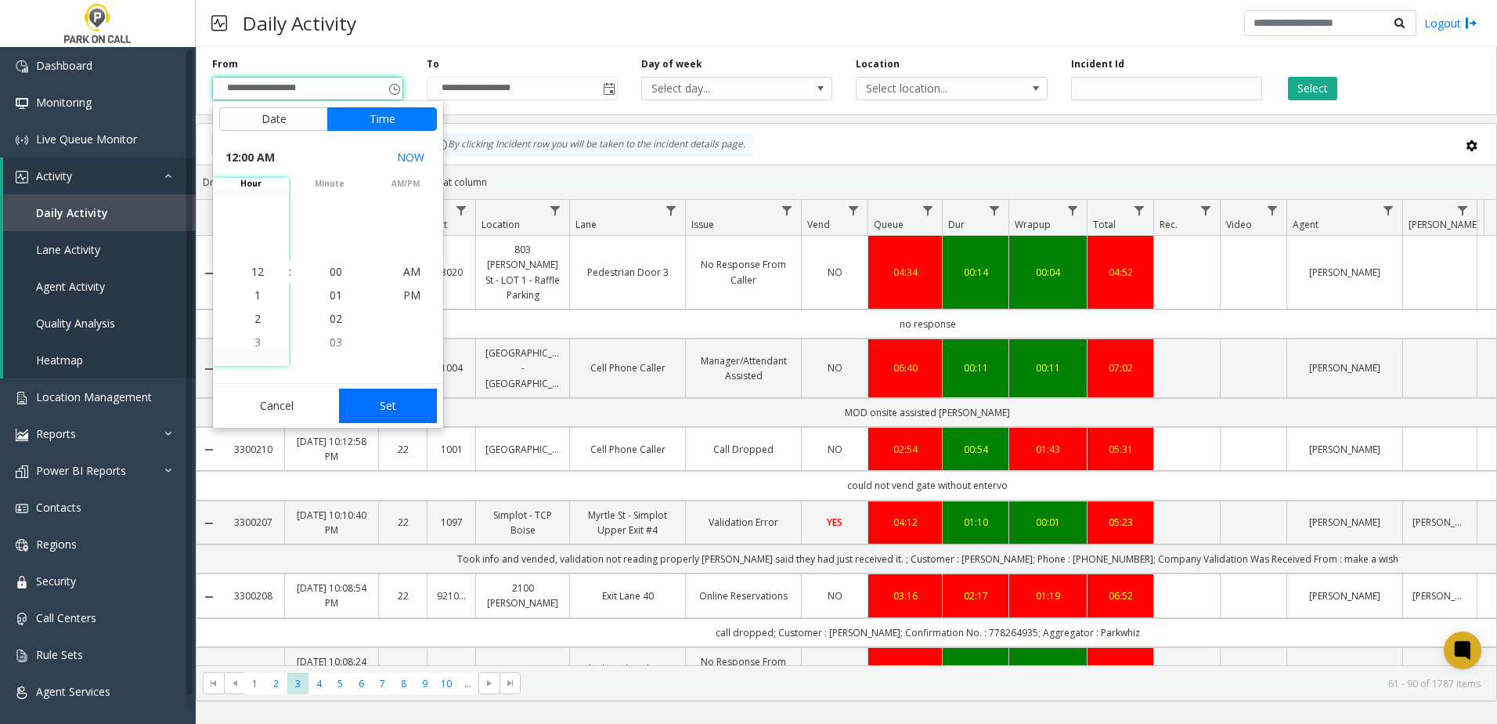
click at [394, 407] on button "Set" at bounding box center [388, 405] width 99 height 34
type input "**********"
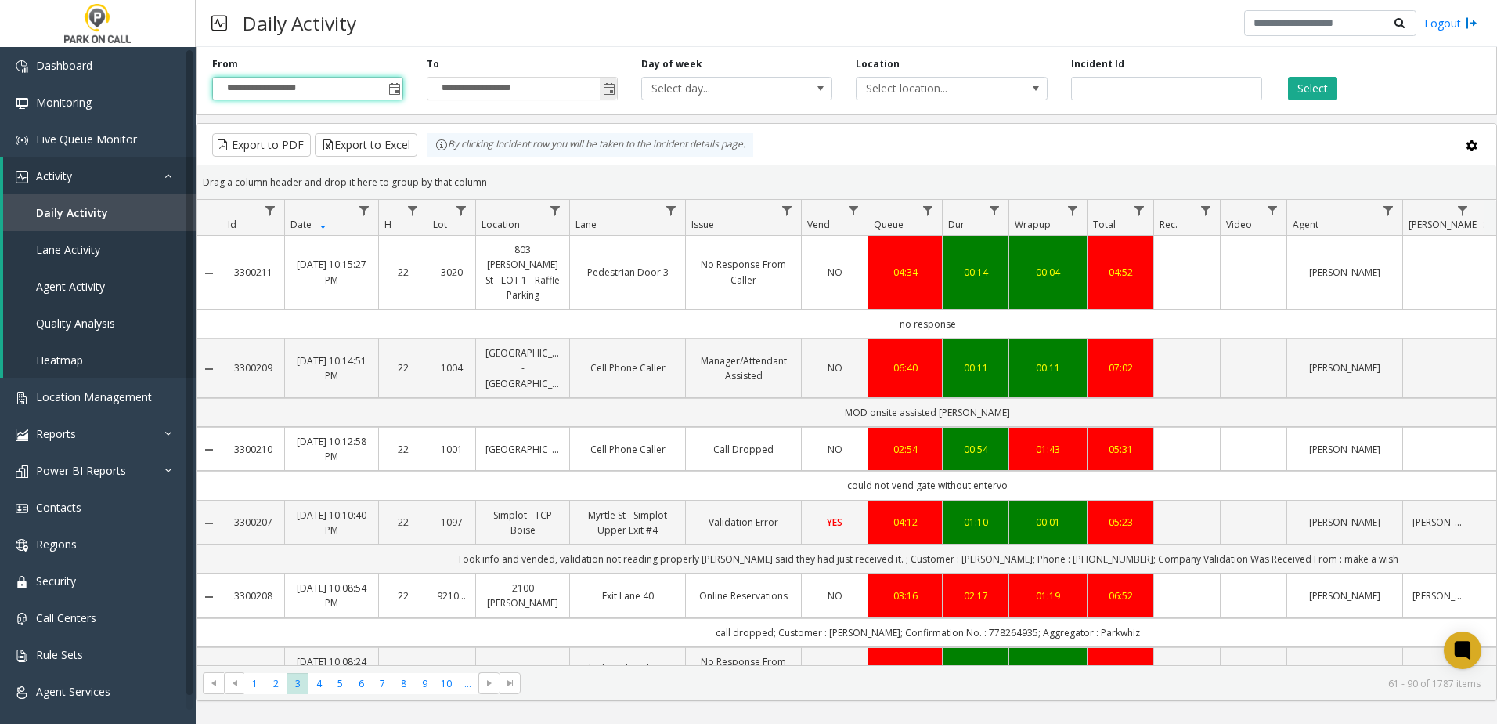
click at [607, 90] on span "Toggle popup" at bounding box center [609, 89] width 13 height 13
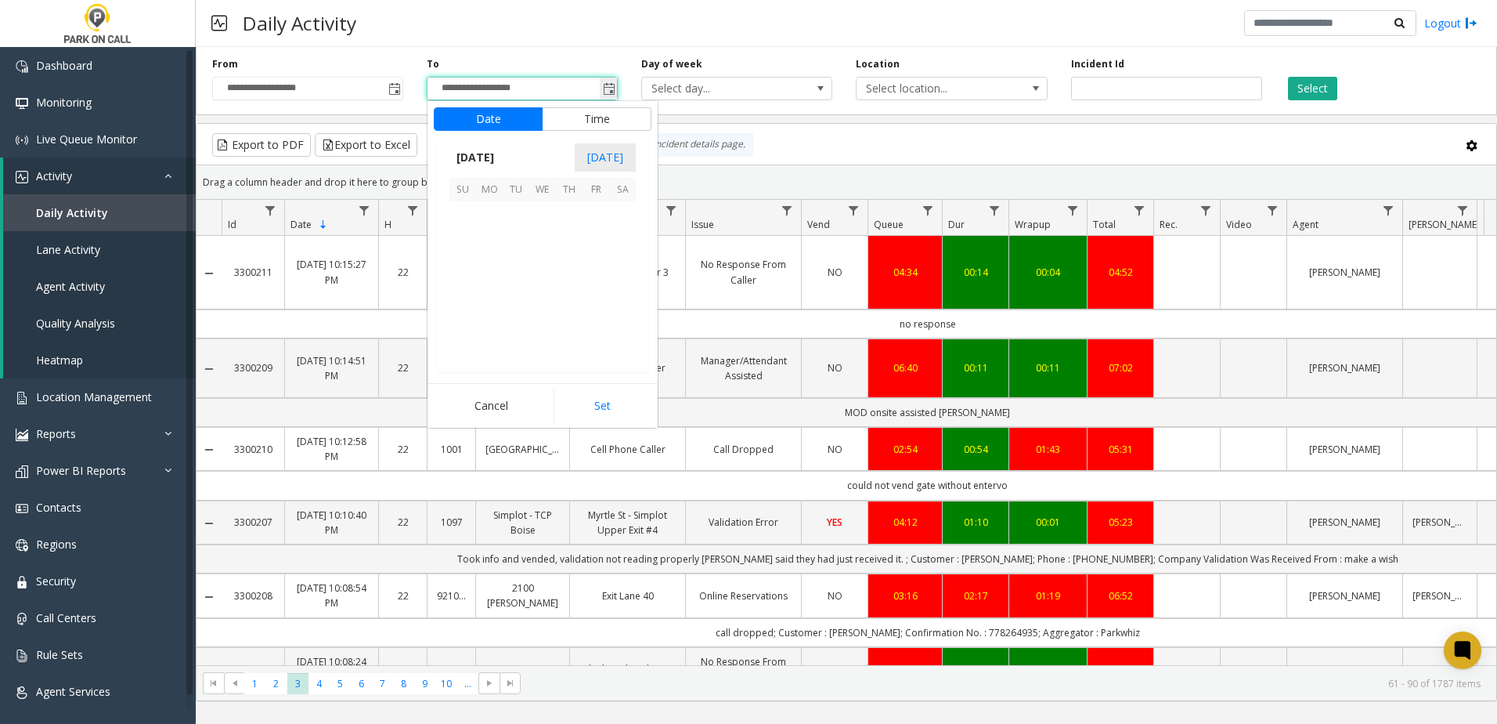
scroll to position [23, 0]
click at [572, 272] on span "18" at bounding box center [569, 268] width 27 height 27
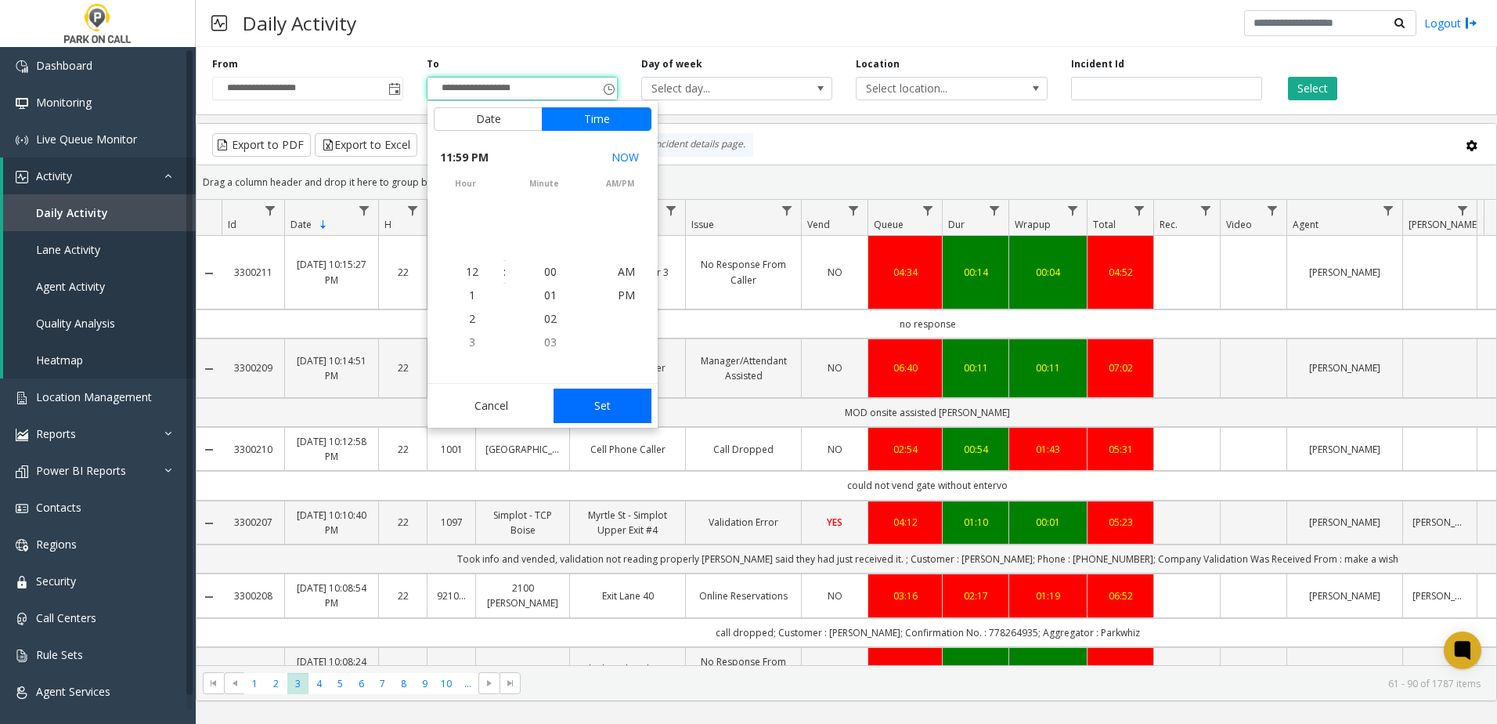
scroll to position [0, 0]
click at [599, 407] on button "Set" at bounding box center [603, 405] width 99 height 34
type input "**********"
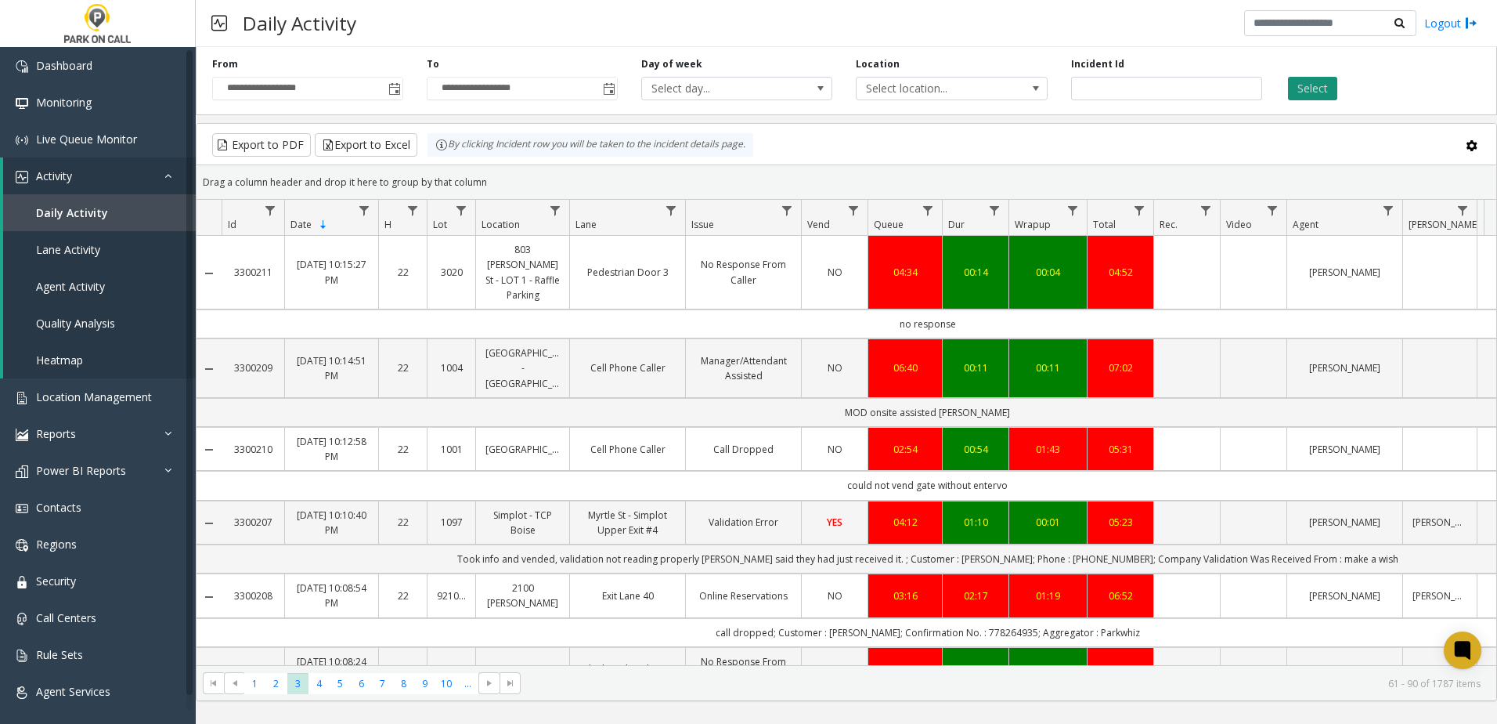
click at [1312, 85] on button "Select" at bounding box center [1312, 88] width 49 height 23
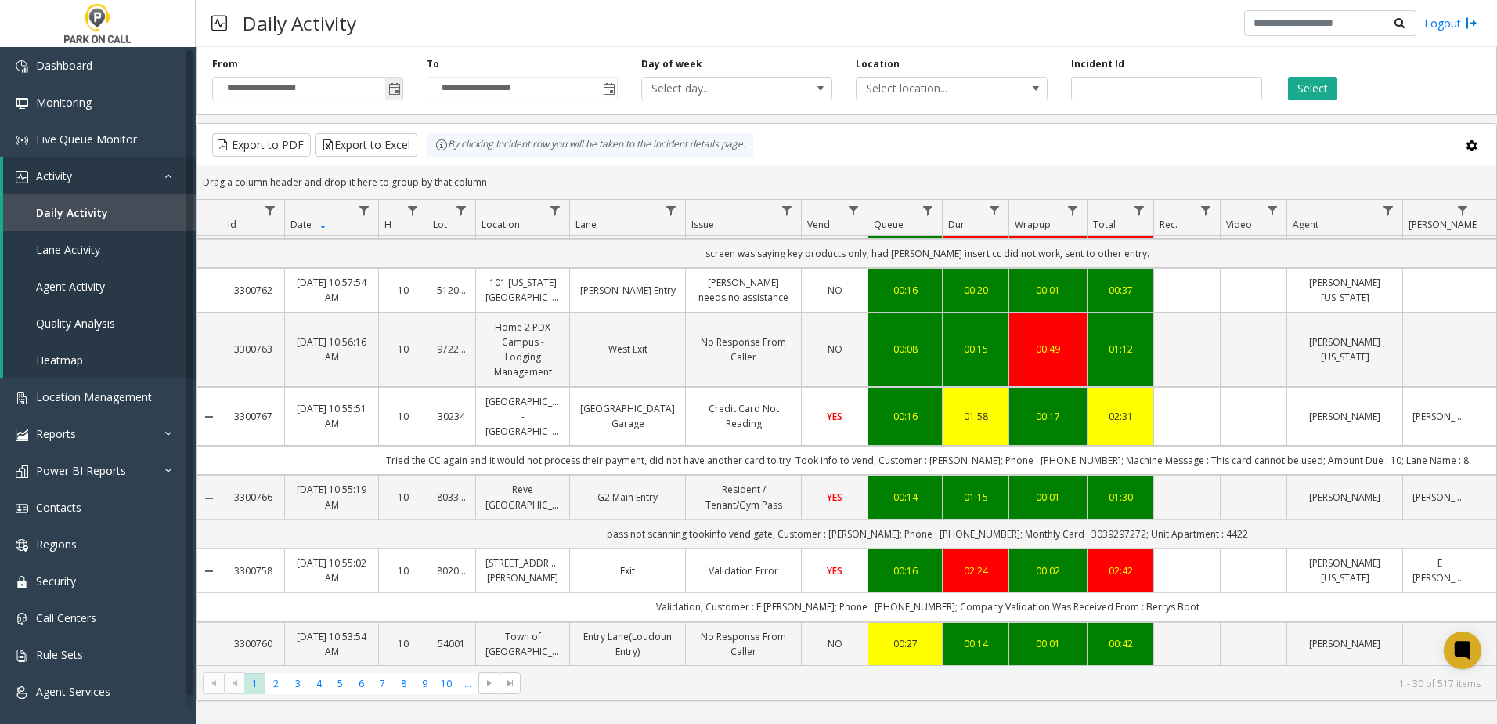
click at [398, 85] on span "Toggle popup" at bounding box center [394, 89] width 13 height 13
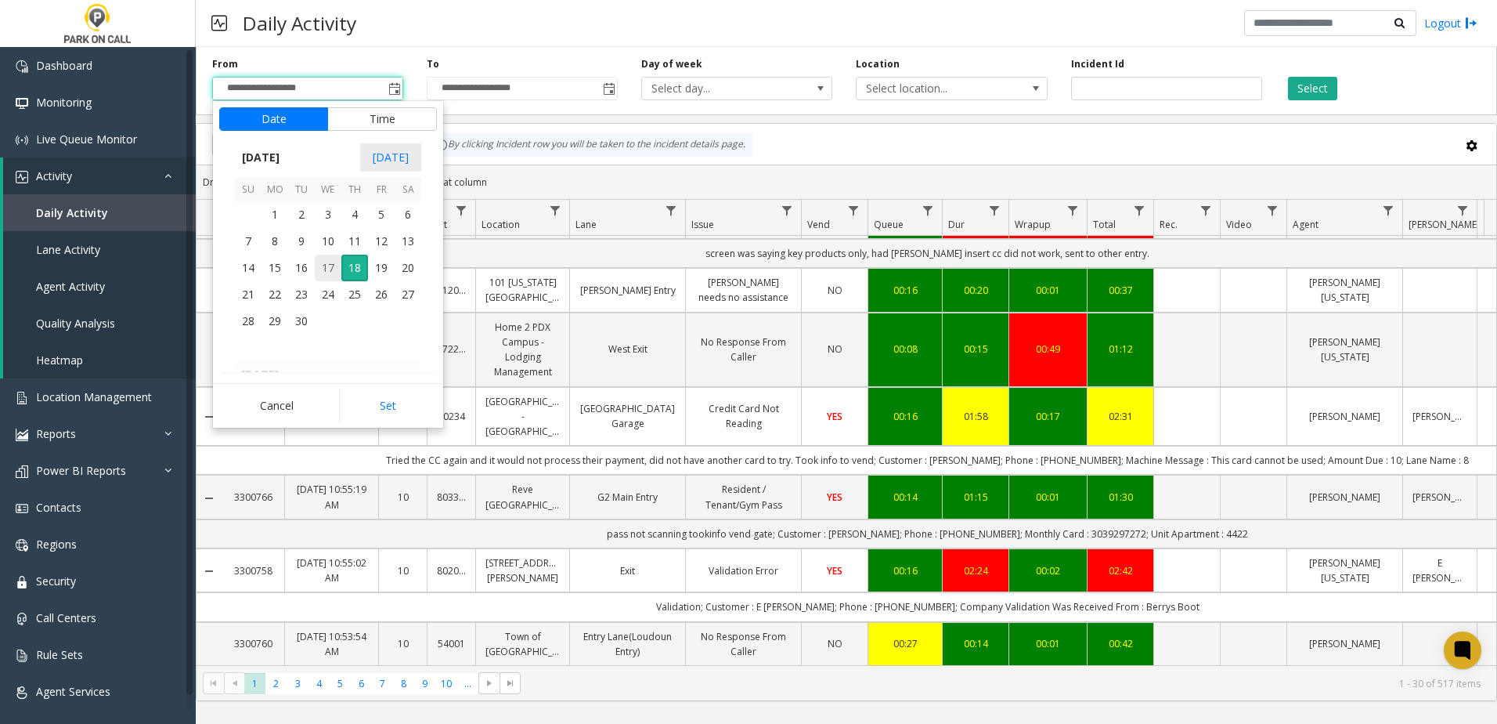
click at [331, 270] on span "17" at bounding box center [328, 268] width 27 height 27
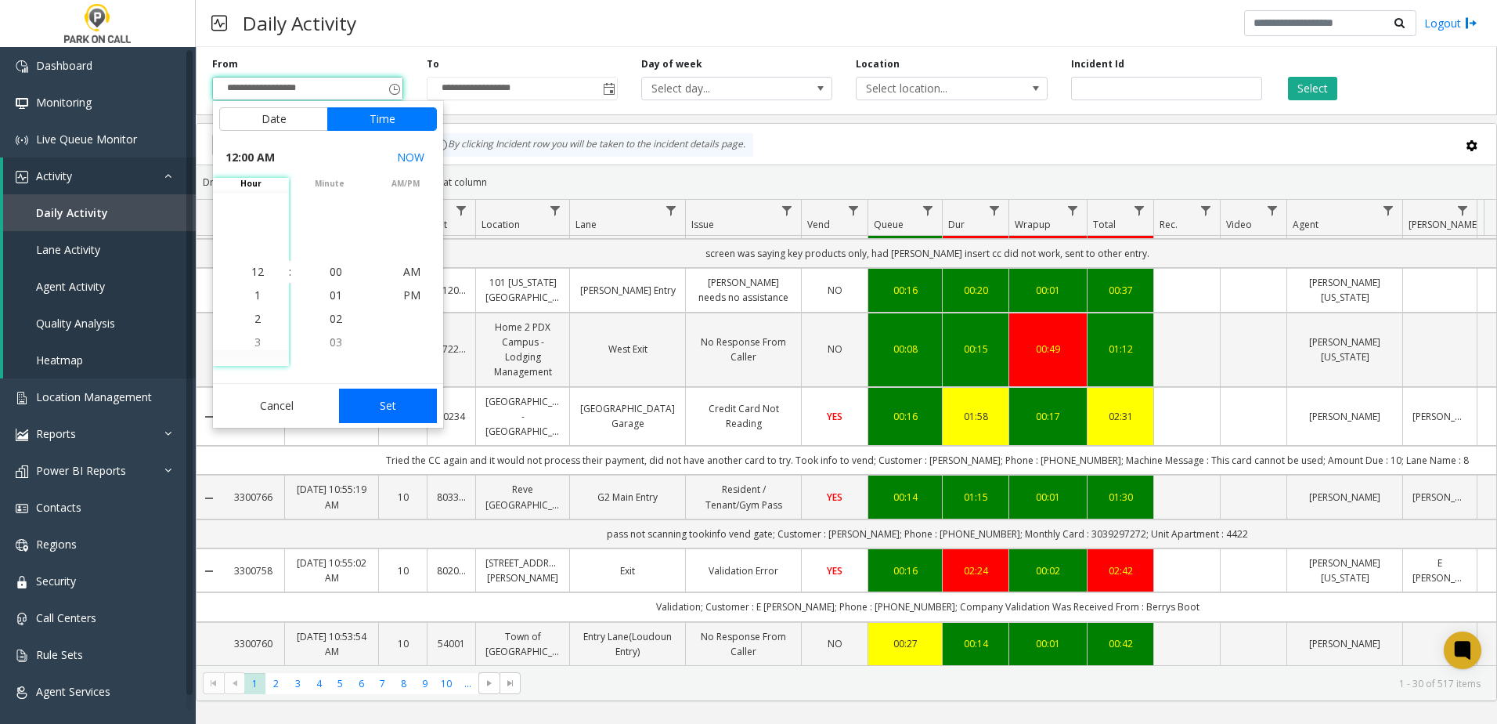
click at [380, 403] on button "Set" at bounding box center [388, 405] width 99 height 34
type input "**********"
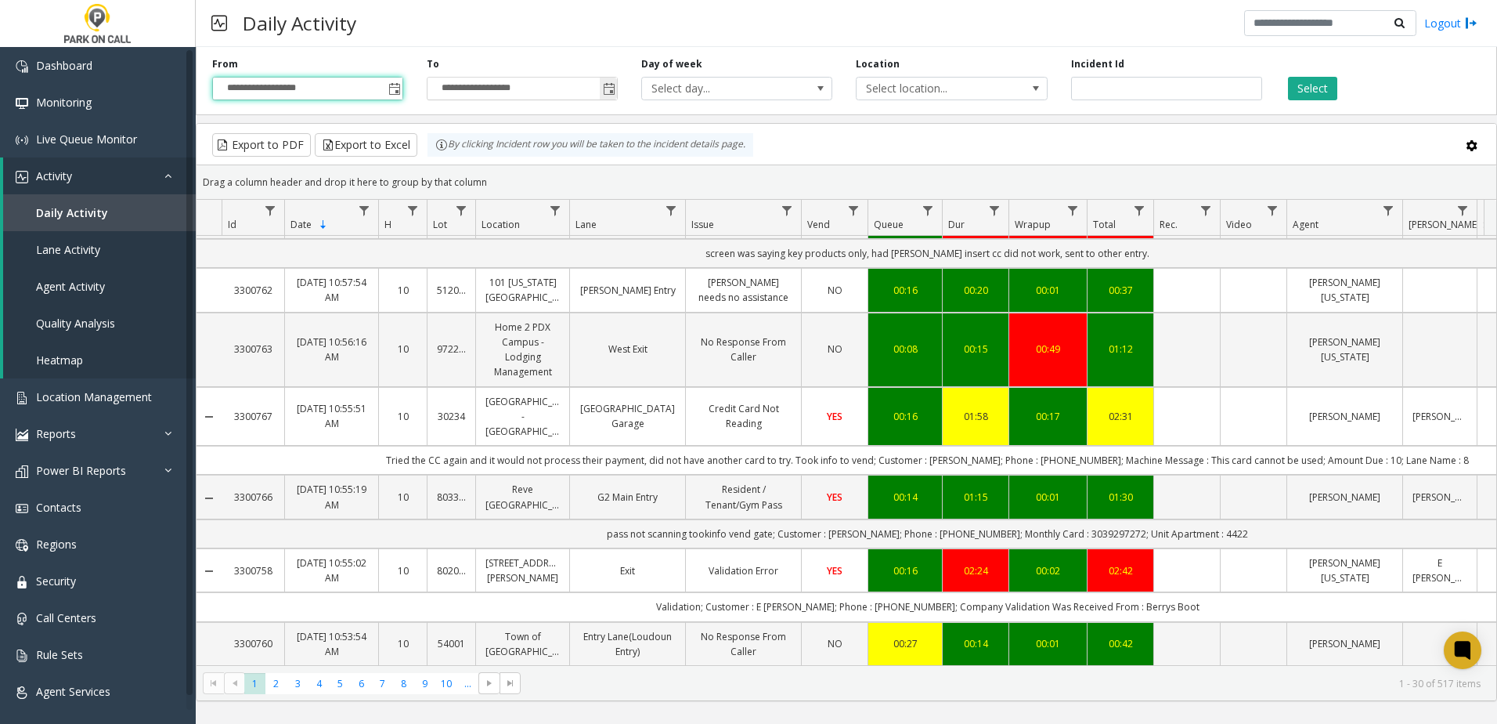
click at [604, 89] on span "Toggle popup" at bounding box center [609, 89] width 13 height 13
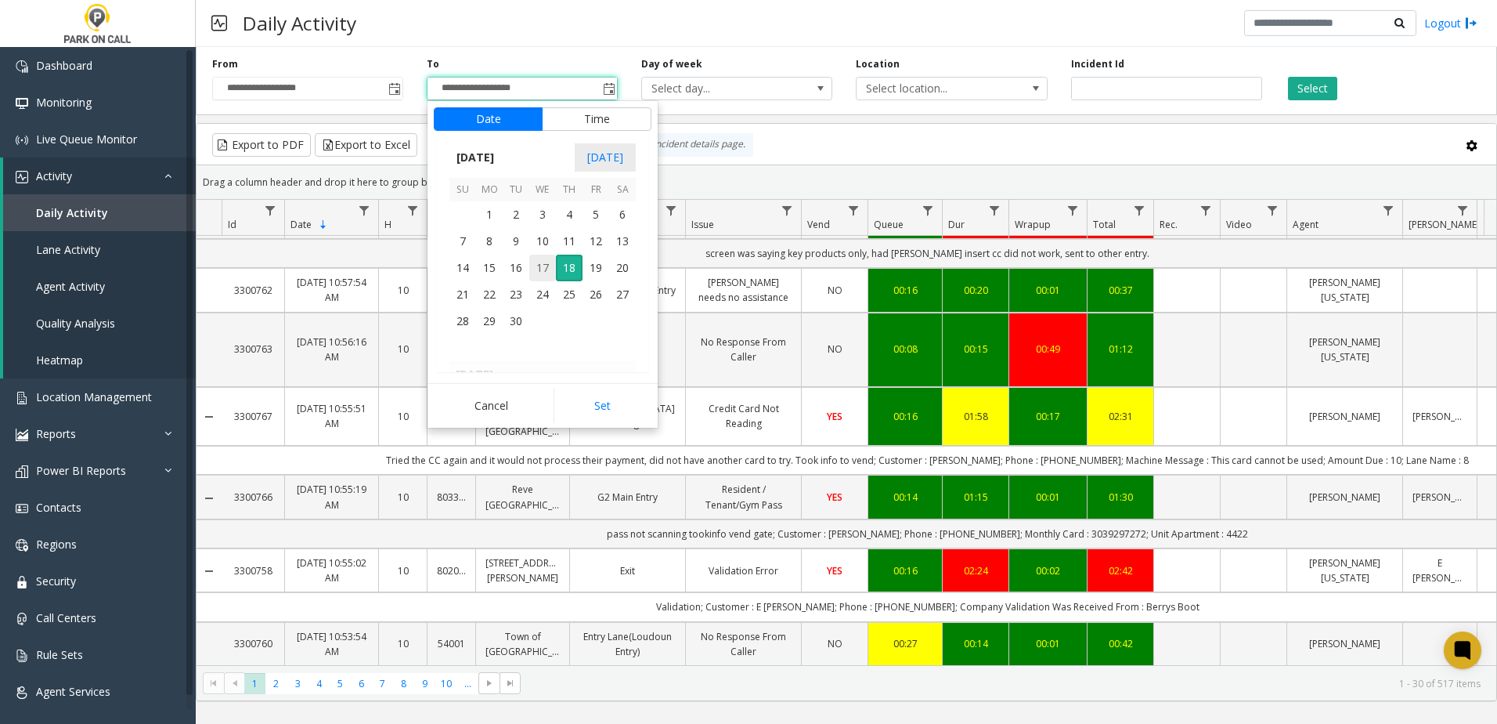
click at [541, 268] on span "17" at bounding box center [542, 268] width 27 height 27
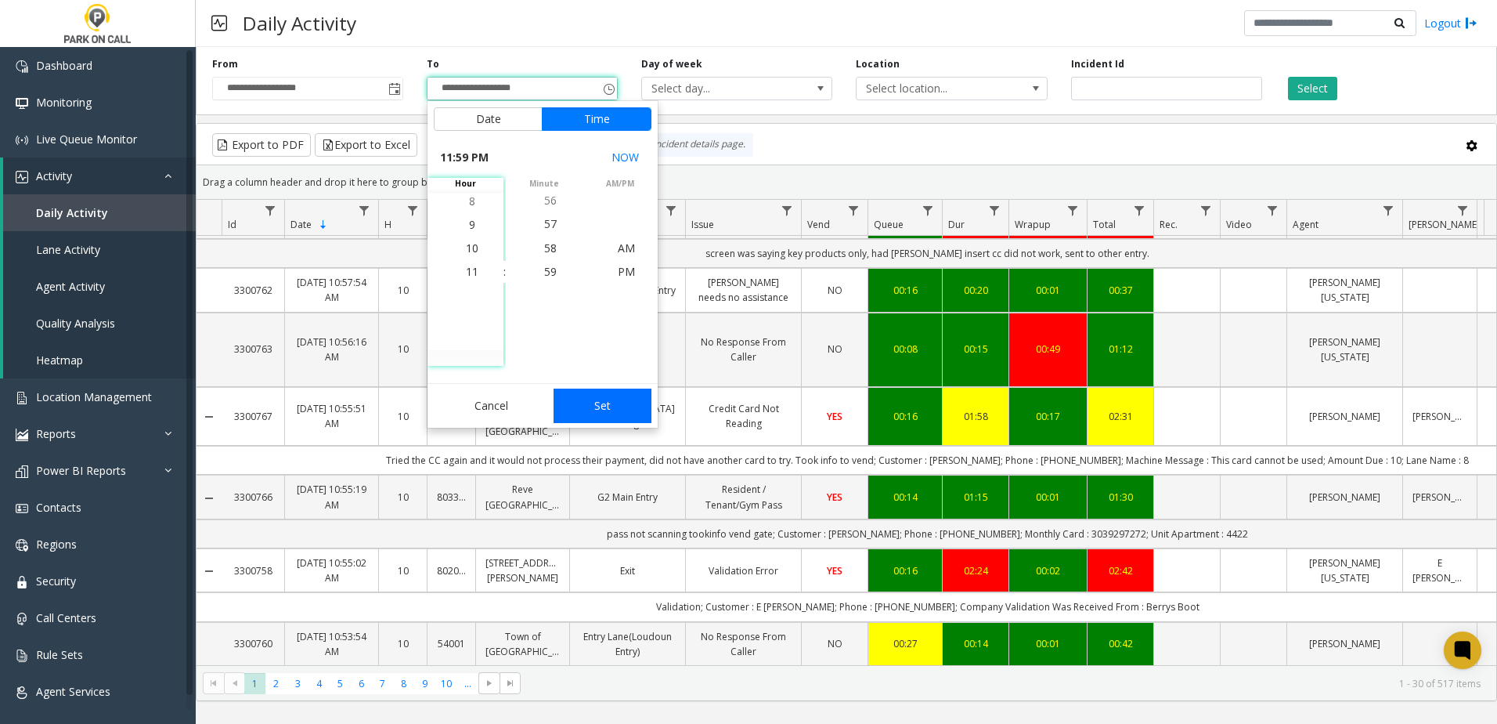
click at [595, 415] on button "Set" at bounding box center [603, 405] width 99 height 34
type input "**********"
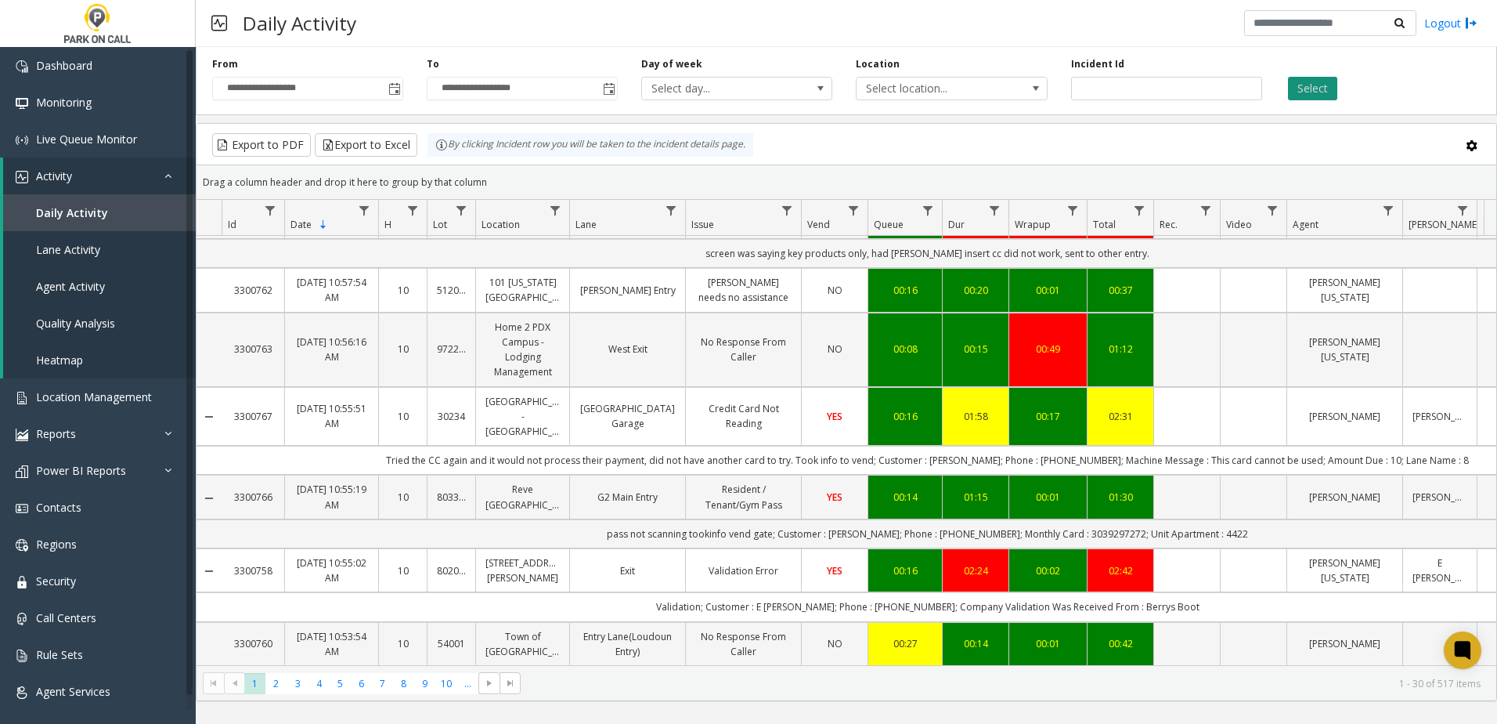
click at [1323, 96] on button "Select" at bounding box center [1312, 88] width 49 height 23
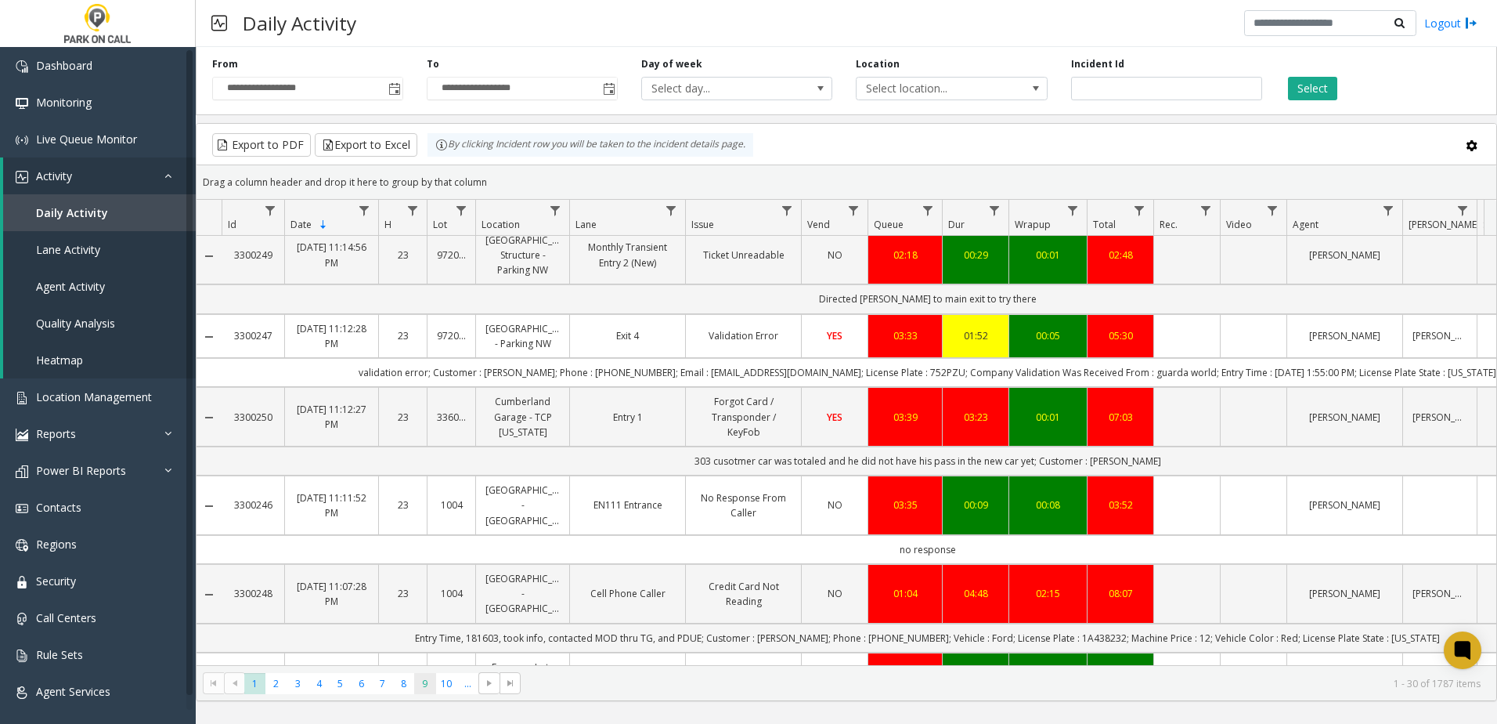
click at [431, 680] on span "9" at bounding box center [424, 683] width 21 height 21
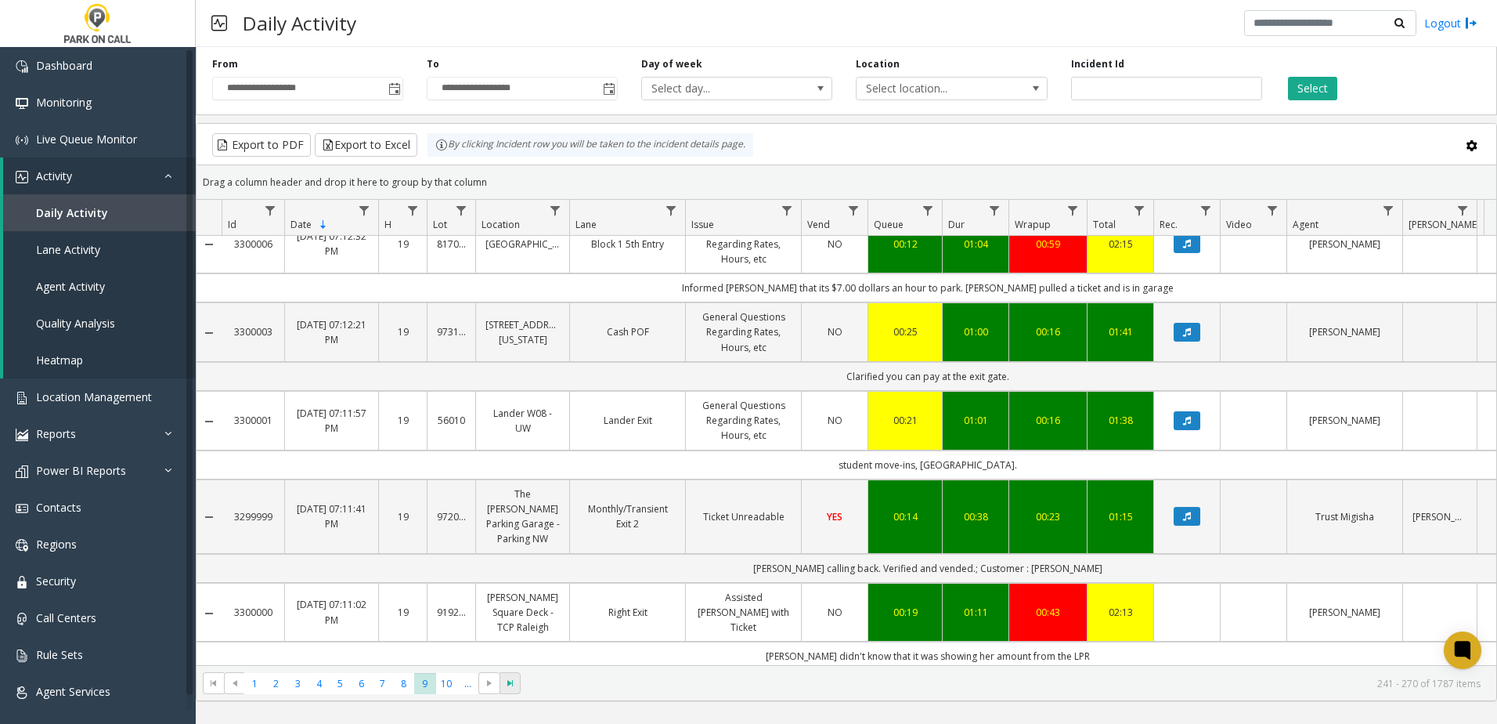
click at [511, 685] on span "Go to the last page" at bounding box center [510, 683] width 13 height 13
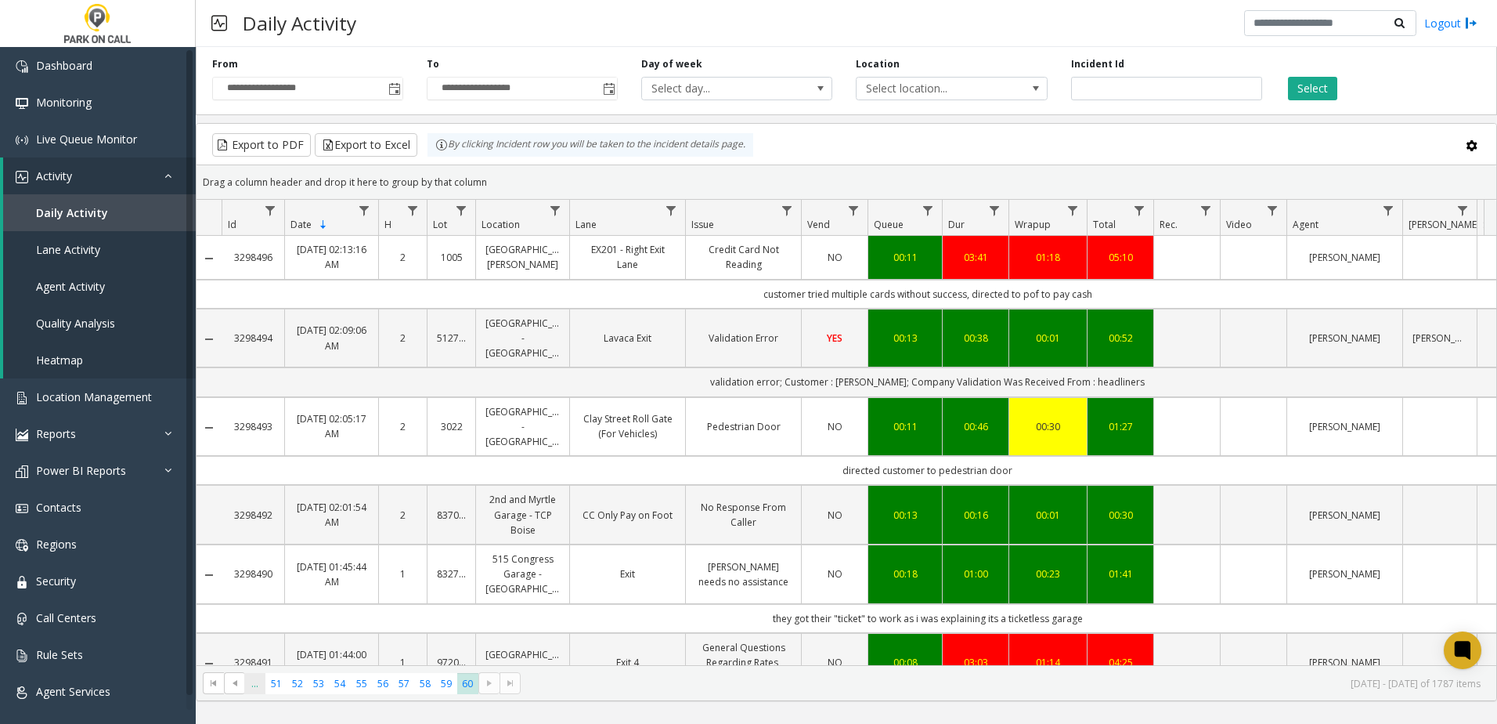
click at [263, 688] on span "..." at bounding box center [254, 683] width 21 height 21
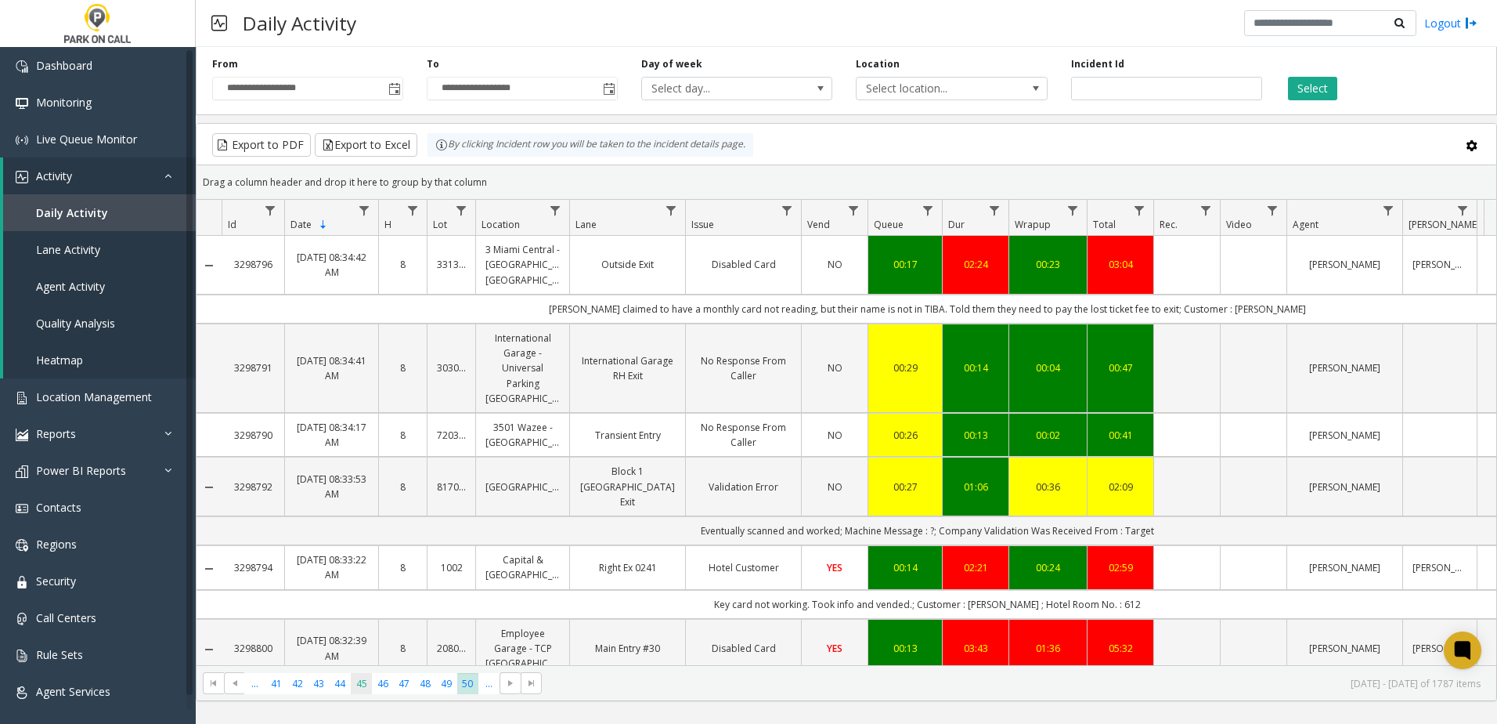
click at [355, 691] on span "45" at bounding box center [361, 683] width 21 height 21
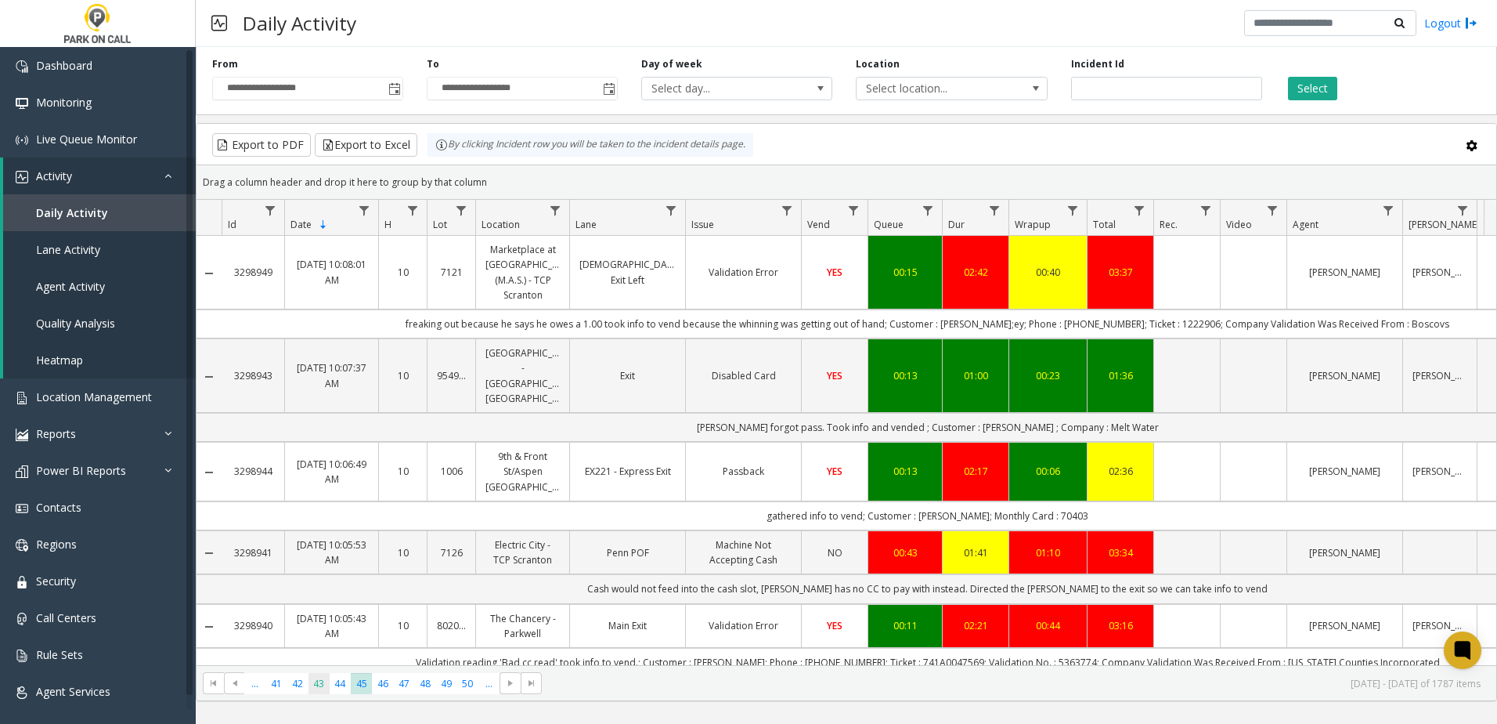
click at [312, 685] on span "43" at bounding box center [319, 683] width 21 height 21
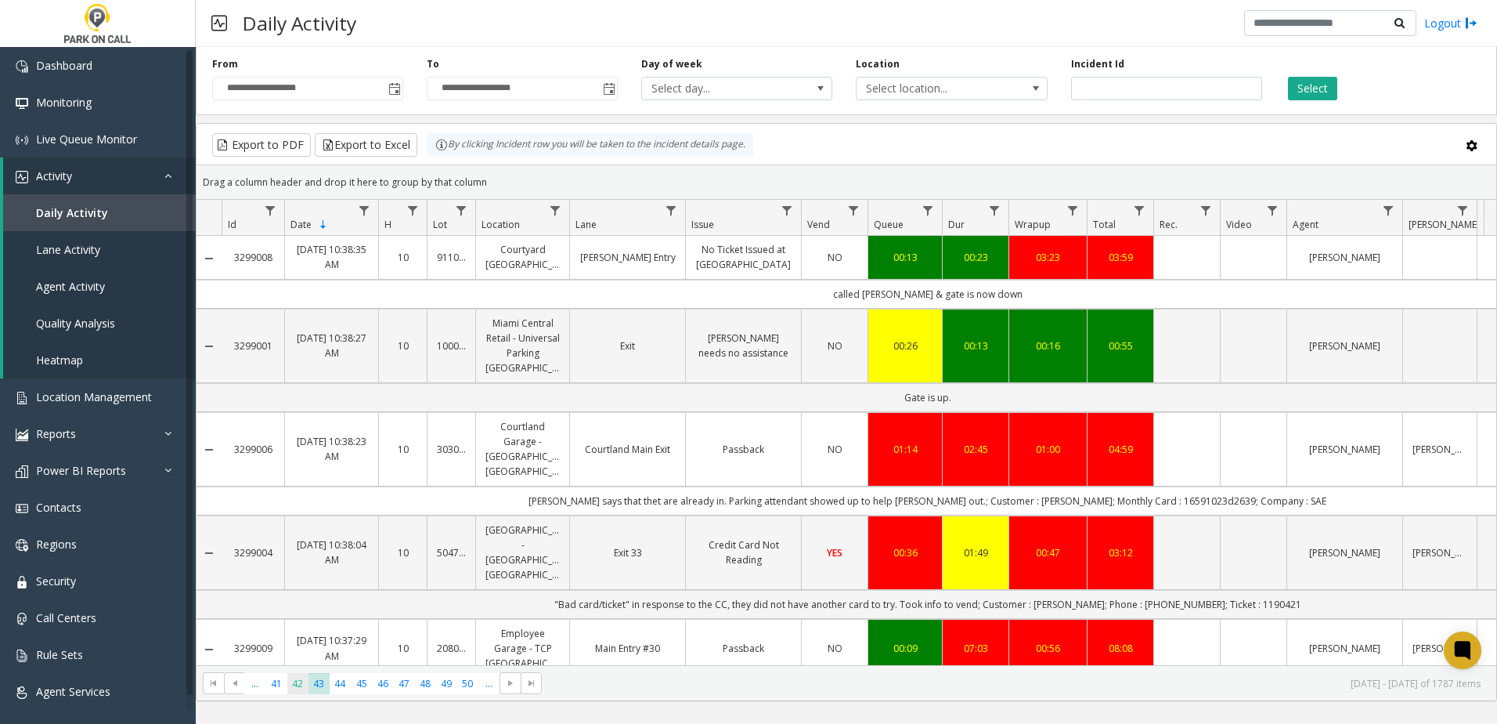
click at [290, 680] on span "42" at bounding box center [297, 683] width 21 height 21
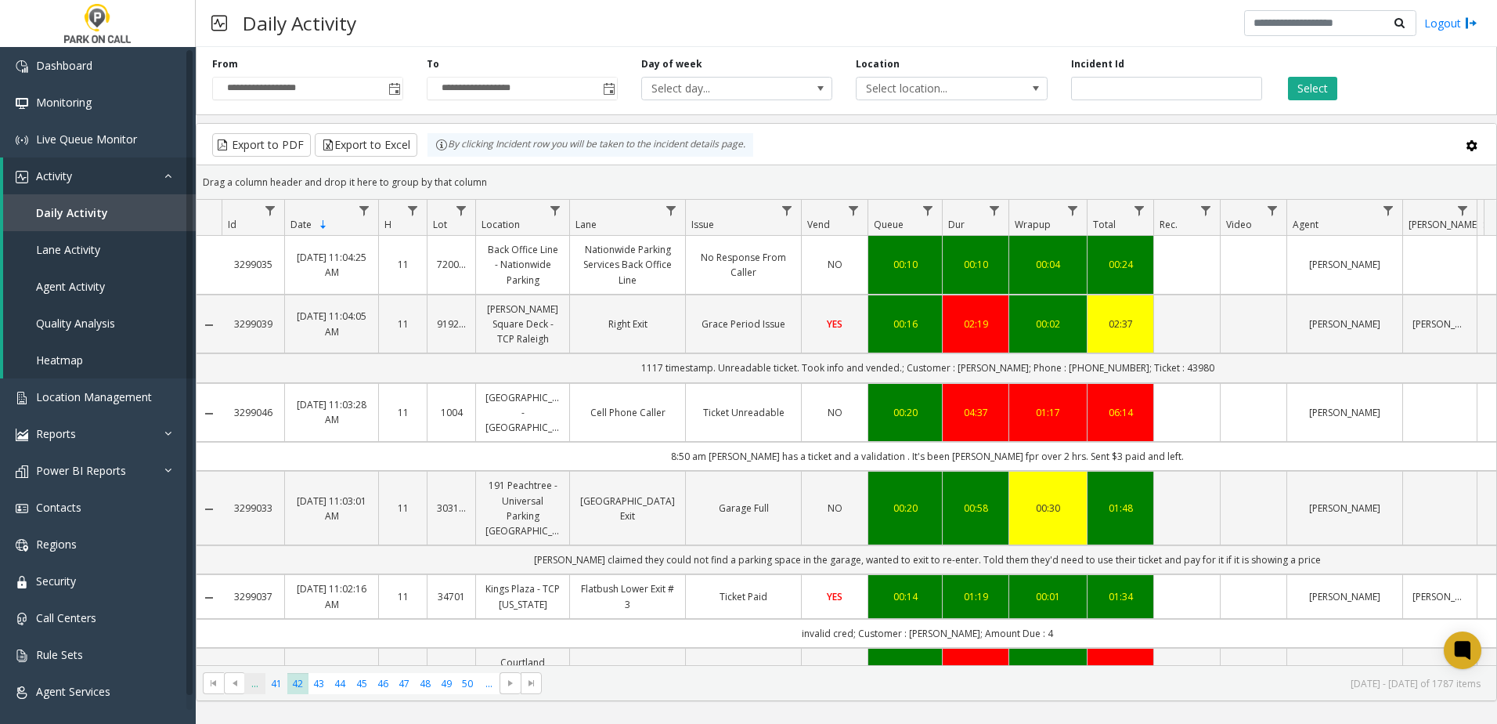
click at [265, 683] on ul "... 41 42 43 44 45 46 47 48 49 50 ..." at bounding box center [371, 683] width 255 height 21
click at [272, 682] on span "41" at bounding box center [275, 683] width 21 height 21
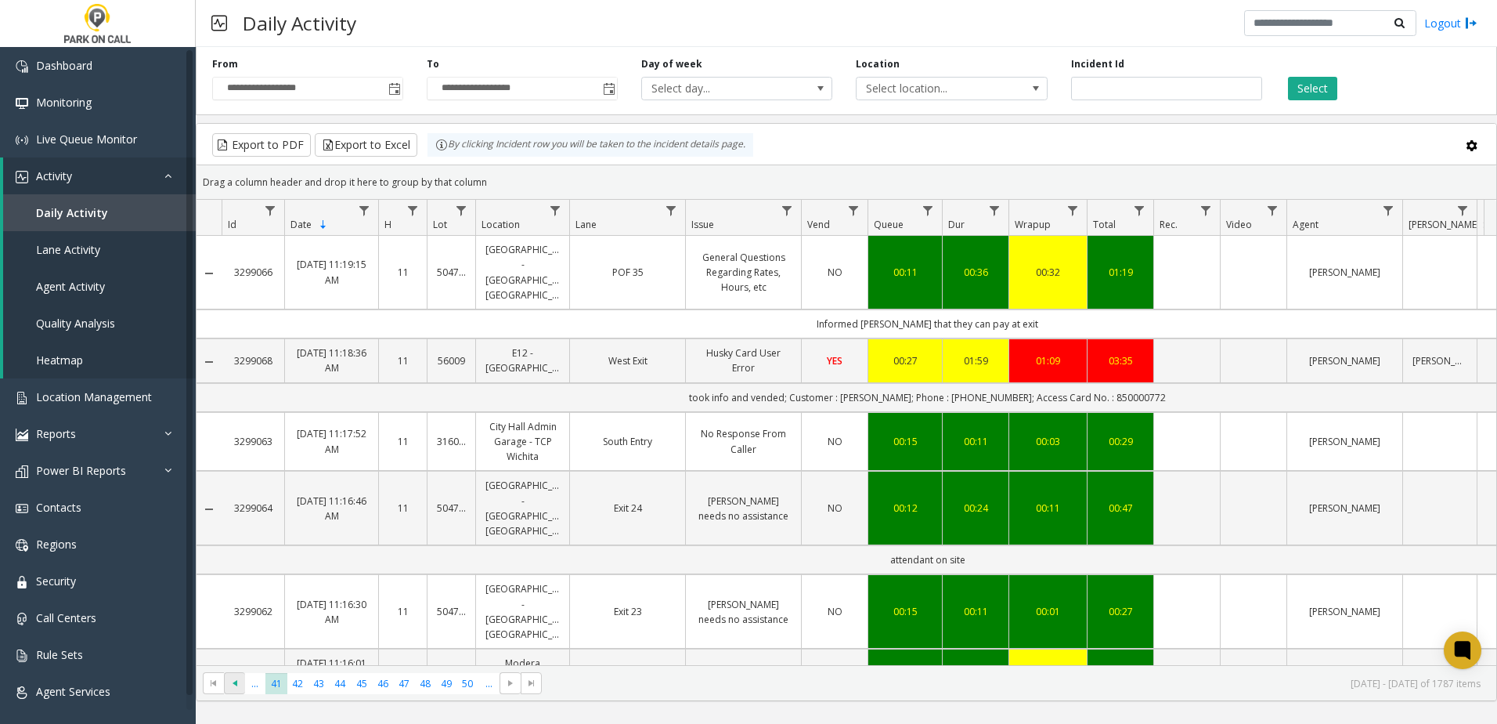
click at [236, 685] on span "Go to the previous page" at bounding box center [235, 683] width 13 height 13
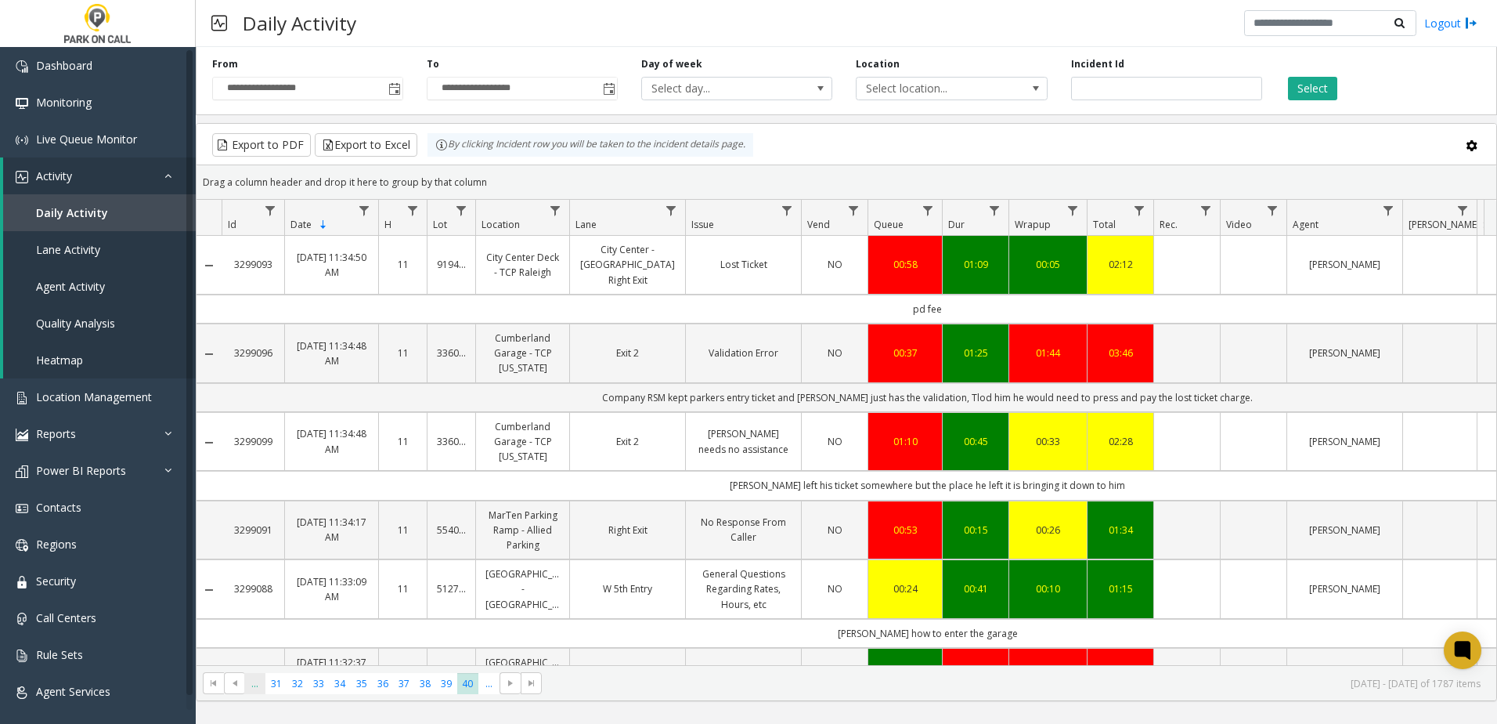
click at [265, 683] on span "..." at bounding box center [254, 683] width 21 height 21
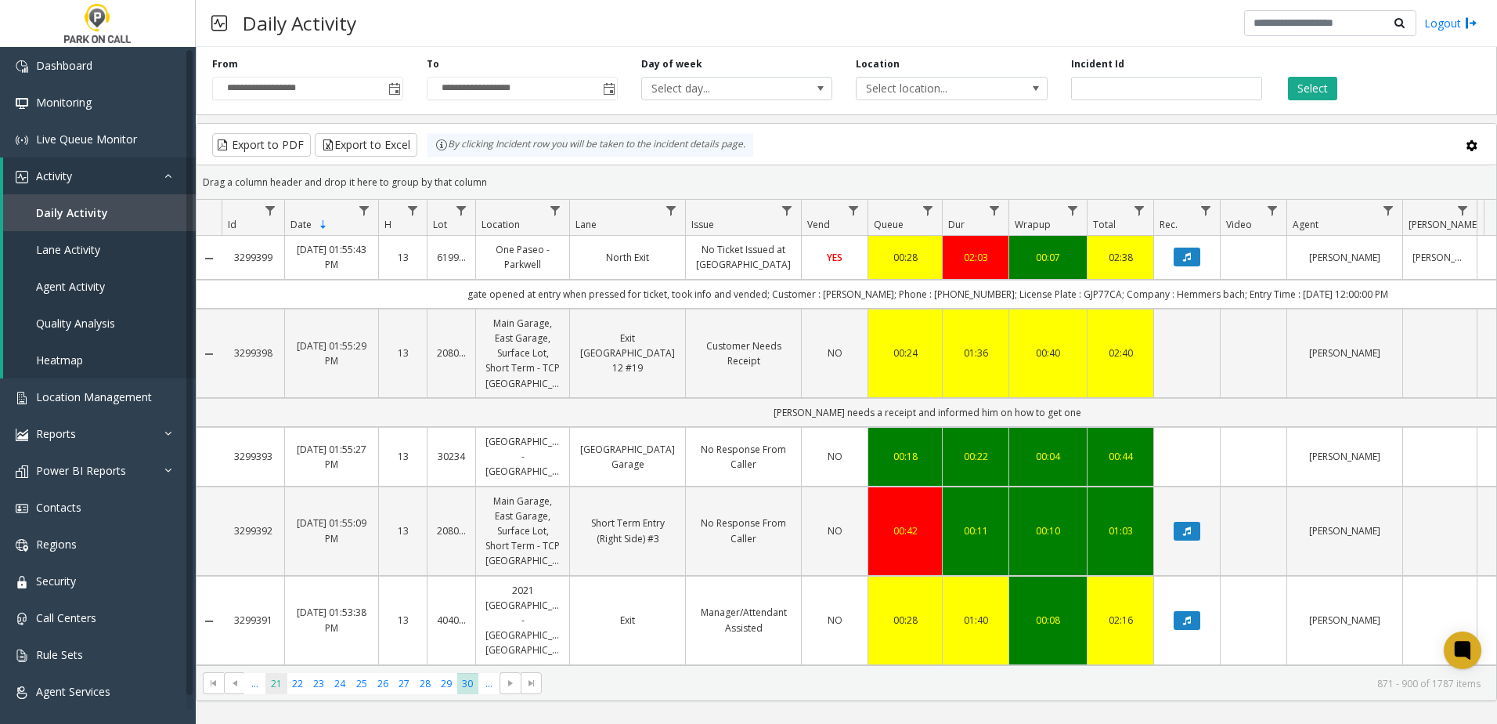
click at [277, 686] on span "21" at bounding box center [275, 683] width 21 height 21
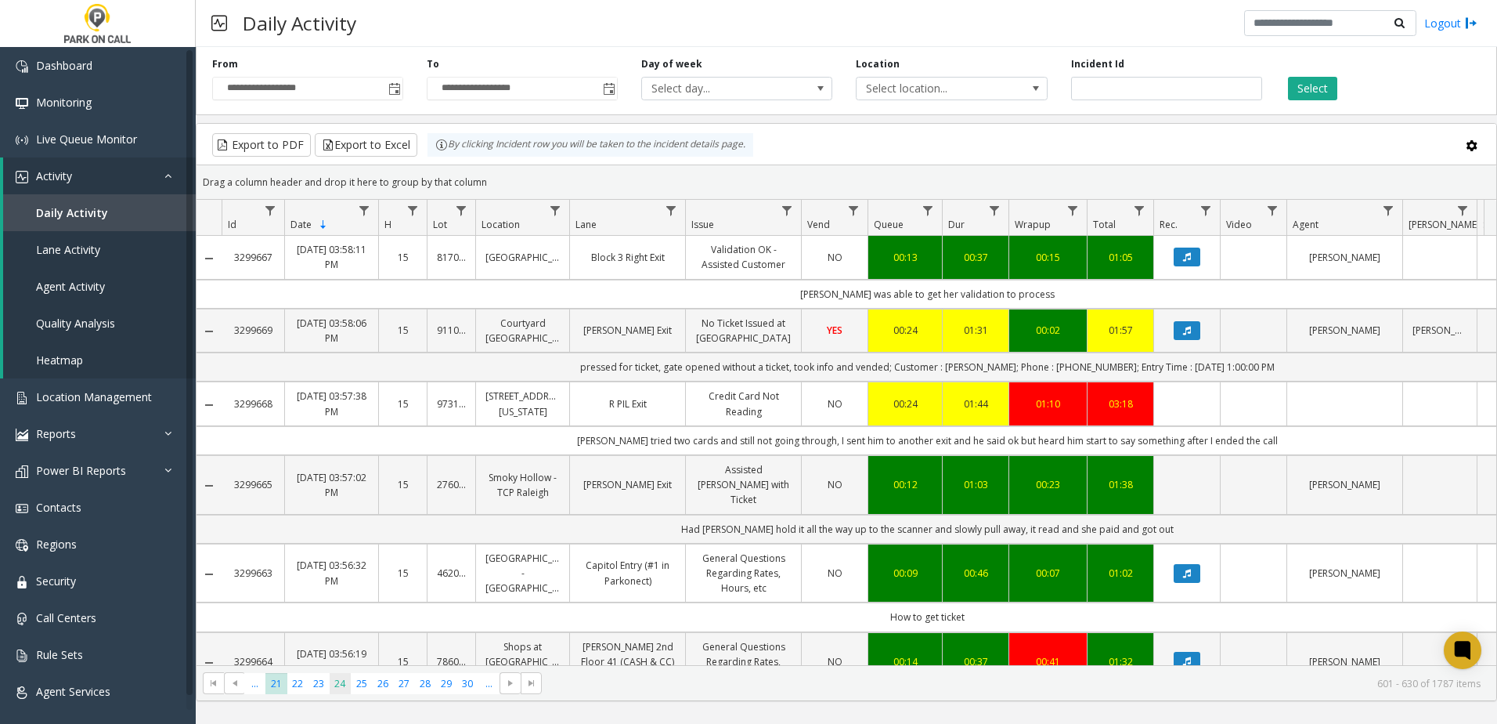
click at [331, 684] on span "24" at bounding box center [340, 683] width 21 height 21
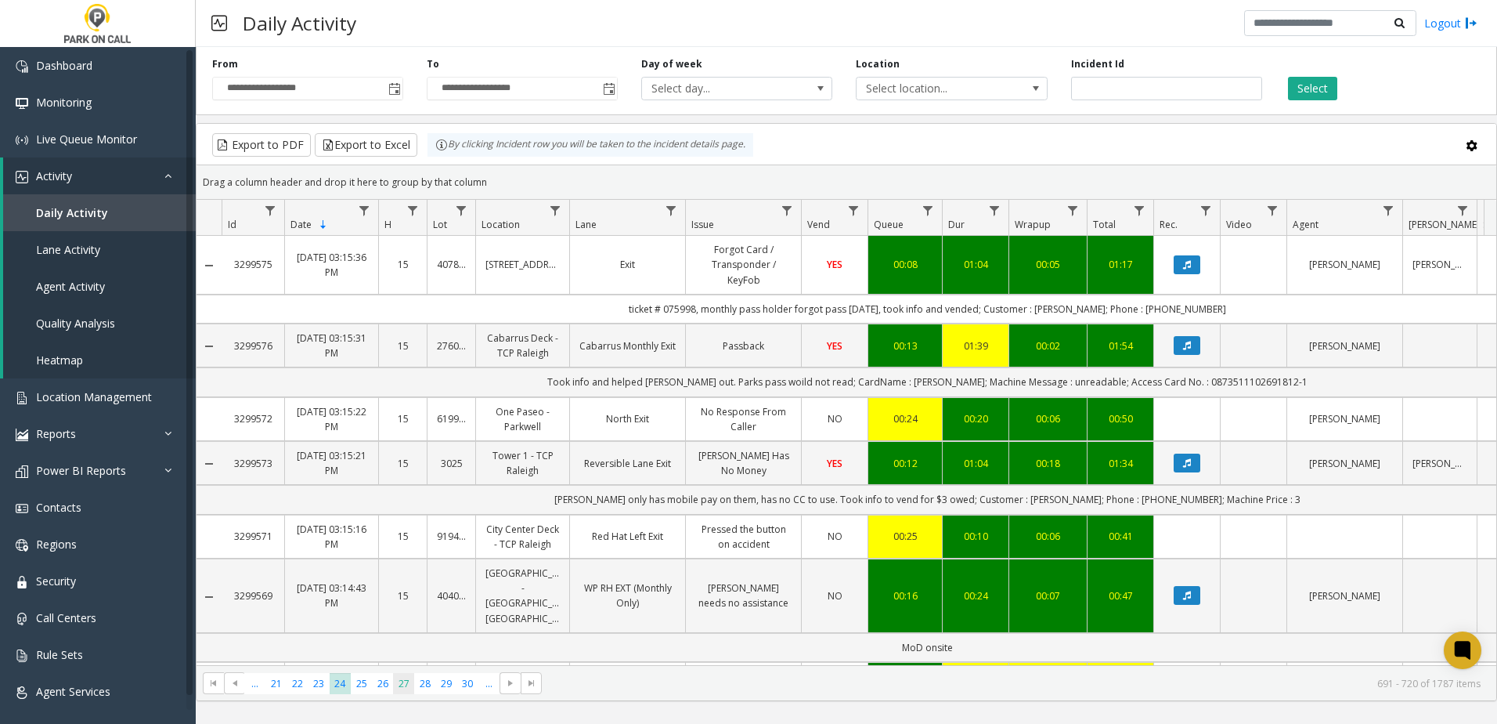
click at [398, 688] on span "27" at bounding box center [403, 683] width 21 height 21
